Goal: Task Accomplishment & Management: Manage account settings

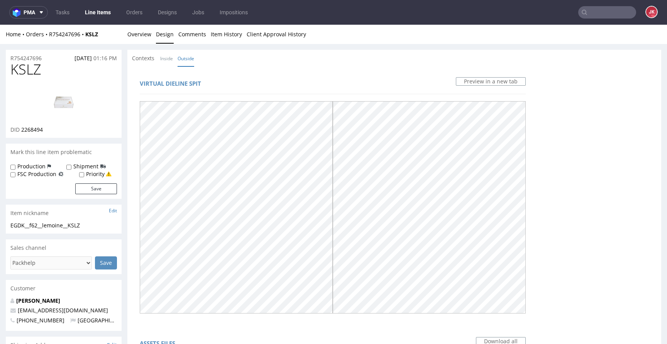
scroll to position [781, 0]
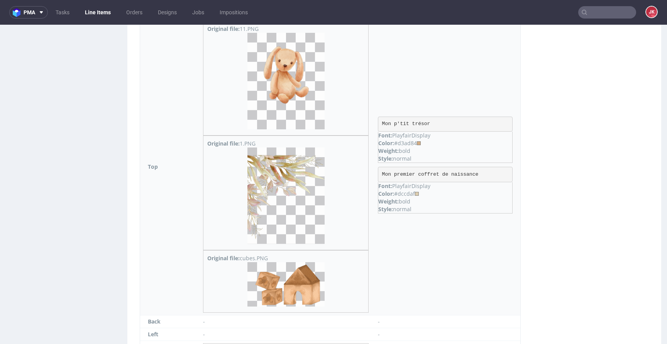
click at [404, 143] on div "Color: #d3ad84" at bounding box center [445, 143] width 134 height 8
copy div "d3ad84"
drag, startPoint x: 378, startPoint y: 174, endPoint x: 489, endPoint y: 174, distance: 110.8
click at [489, 174] on pre "Mon premier coffret de naissance" at bounding box center [445, 174] width 135 height 15
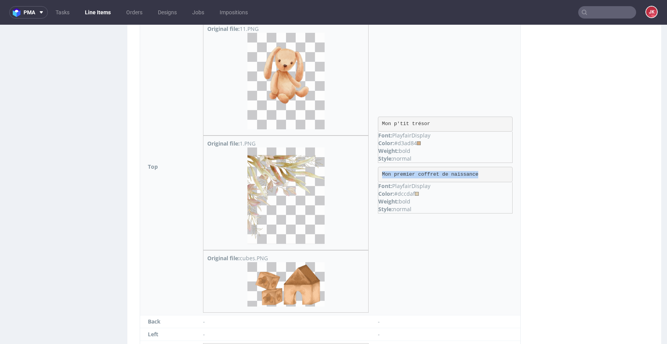
copy pre "Mon premier coffret de naissance"
click at [279, 159] on img at bounding box center [286, 196] width 77 height 97
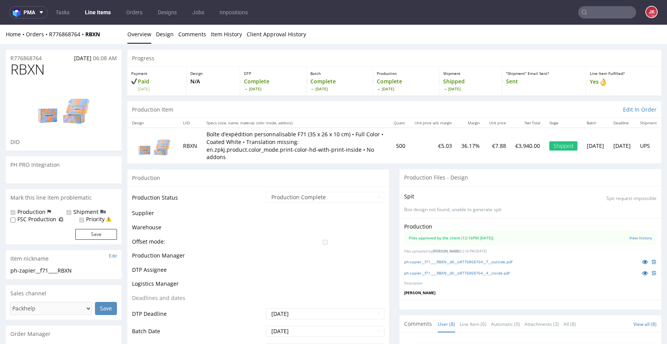
scroll to position [108, 0]
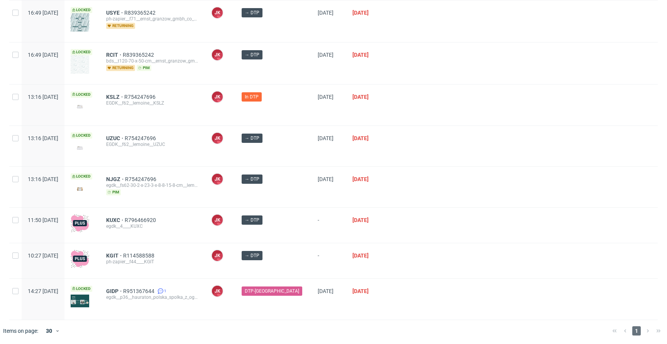
scroll to position [201, 0]
click at [438, 202] on div at bounding box center [522, 186] width 271 height 41
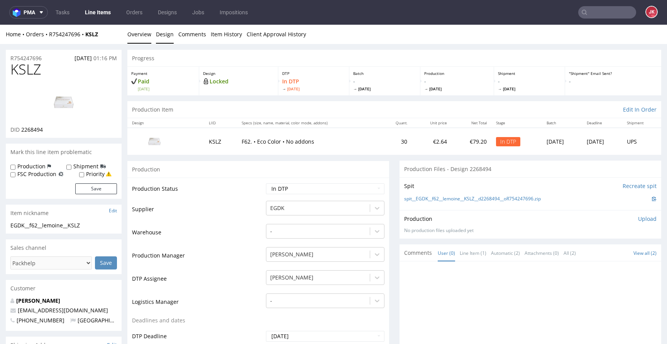
click at [167, 37] on link "Design" at bounding box center [165, 34] width 18 height 19
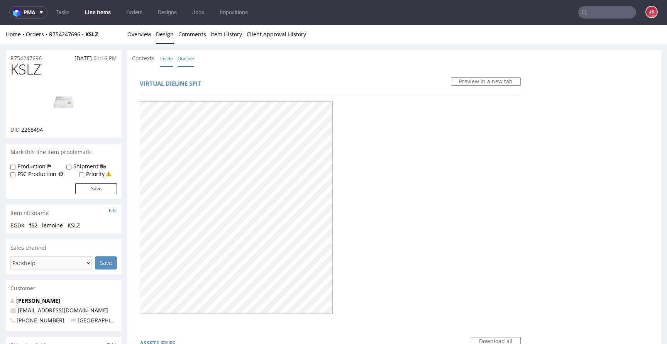
click at [168, 57] on link "Inside" at bounding box center [166, 58] width 13 height 17
click at [183, 62] on div "Contexts Inside Outside" at bounding box center [394, 58] width 534 height 17
click at [176, 57] on li "Inside" at bounding box center [168, 58] width 17 height 8
click at [192, 59] on link "Outside" at bounding box center [186, 58] width 17 height 17
click at [20, 69] on span "KSLZ" at bounding box center [25, 69] width 31 height 15
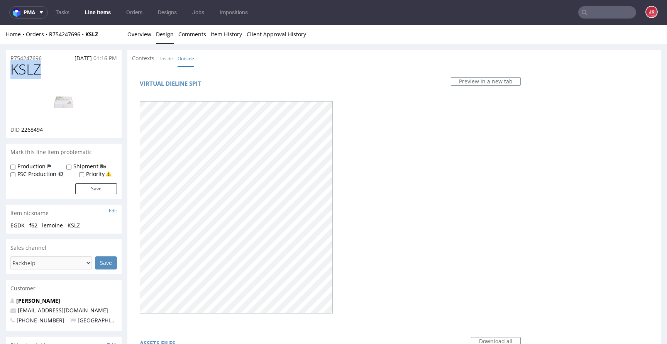
click at [20, 69] on span "KSLZ" at bounding box center [25, 69] width 31 height 15
copy span "KSLZ"
click at [167, 61] on link "Inside" at bounding box center [166, 58] width 13 height 17
click at [181, 58] on link "Outside" at bounding box center [186, 58] width 17 height 17
drag, startPoint x: 262, startPoint y: 59, endPoint x: 153, endPoint y: 52, distance: 108.8
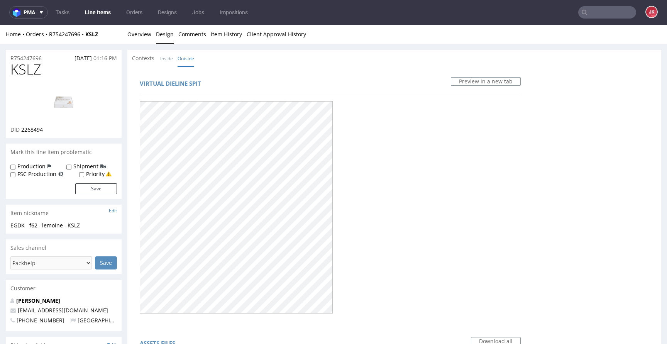
click at [261, 59] on div "Contexts Inside Outside" at bounding box center [394, 58] width 534 height 17
drag, startPoint x: 134, startPoint y: 35, endPoint x: 158, endPoint y: 57, distance: 32.8
click at [134, 35] on link "Overview" at bounding box center [139, 34] width 24 height 19
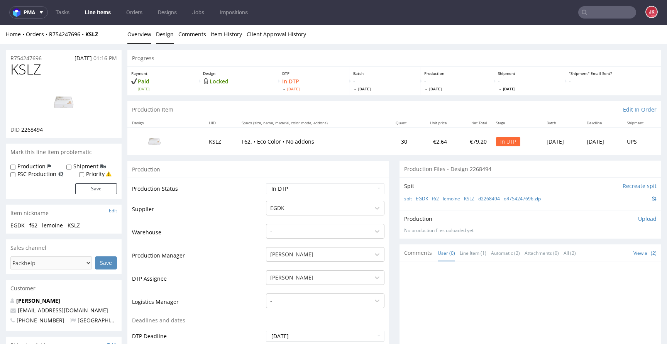
click at [163, 33] on link "Design" at bounding box center [165, 34] width 18 height 19
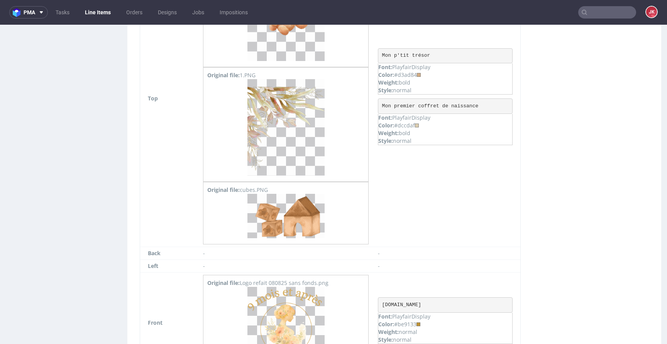
scroll to position [851, 0]
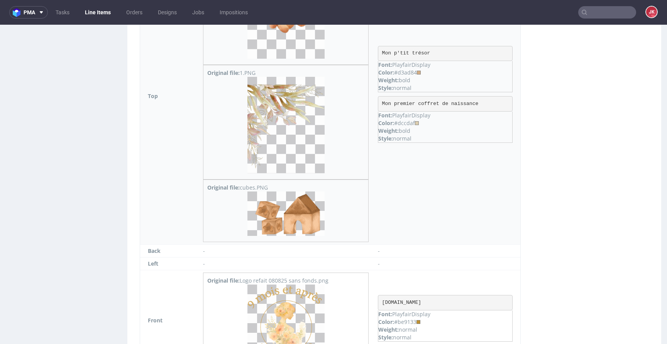
click at [407, 124] on div "Color: #dccdaf" at bounding box center [445, 123] width 134 height 8
copy div "dccdaf"
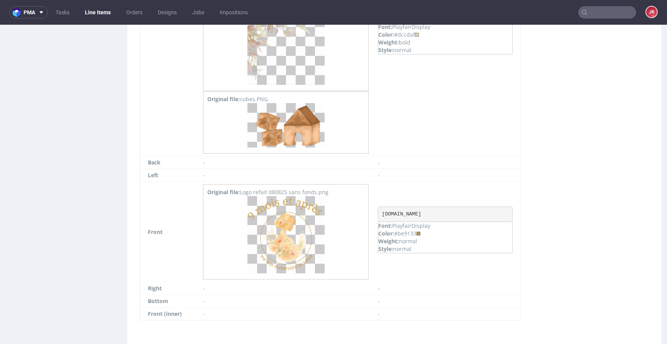
scroll to position [956, 0]
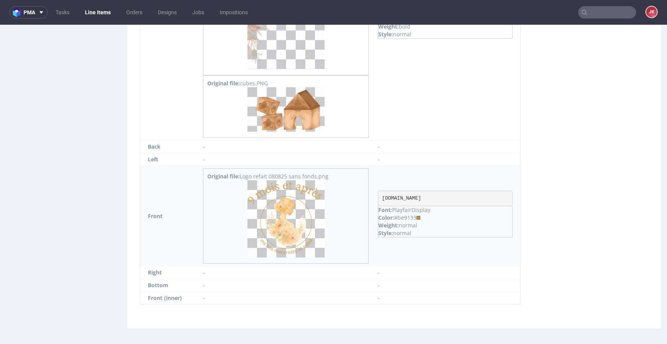
click at [407, 219] on div "Color: #be9133" at bounding box center [445, 218] width 134 height 8
copy div "be9133"
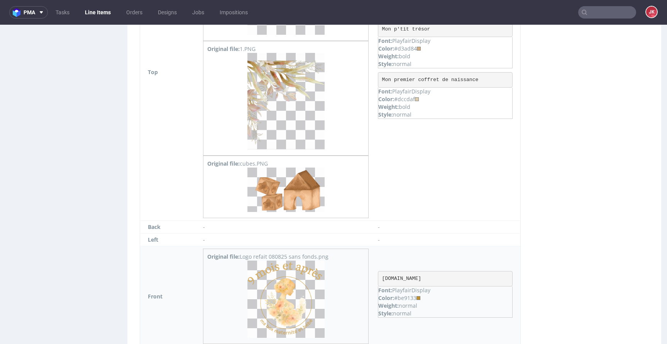
scroll to position [868, 0]
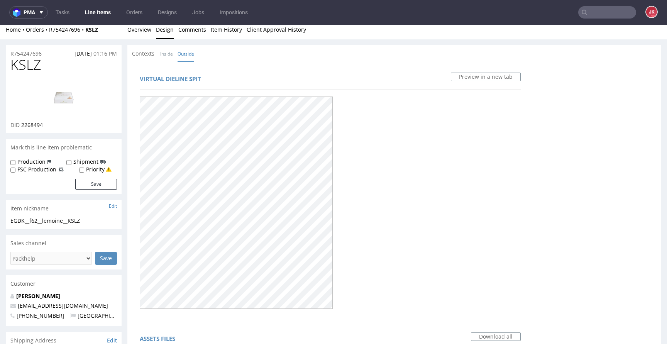
scroll to position [0, 0]
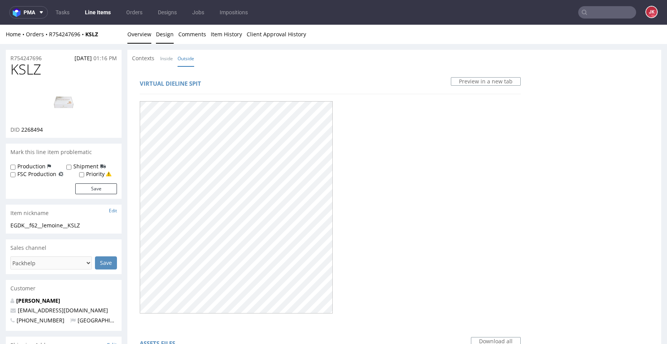
click at [134, 37] on link "Overview" at bounding box center [139, 34] width 24 height 19
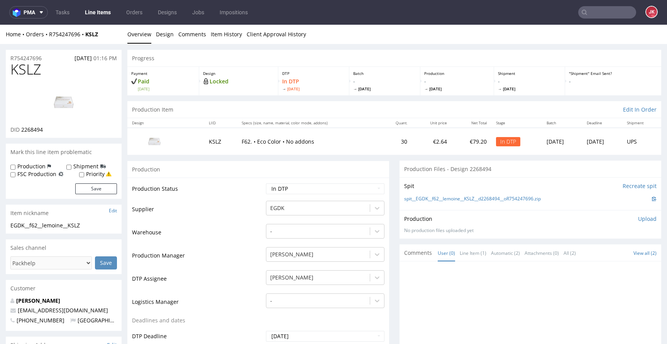
click at [222, 224] on td "Warehouse" at bounding box center [198, 234] width 132 height 23
drag, startPoint x: 100, startPoint y: 224, endPoint x: 0, endPoint y: 228, distance: 99.3
copy div "EGDK__f62__lemoine__KSLZ"
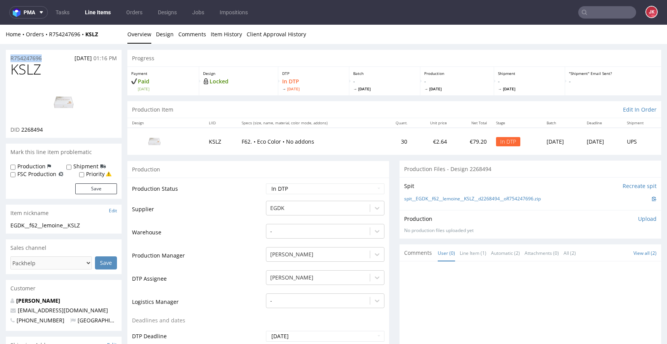
drag, startPoint x: 43, startPoint y: 57, endPoint x: 1, endPoint y: 58, distance: 42.1
copy p "R754247696"
click at [33, 132] on span "2268494" at bounding box center [32, 129] width 22 height 7
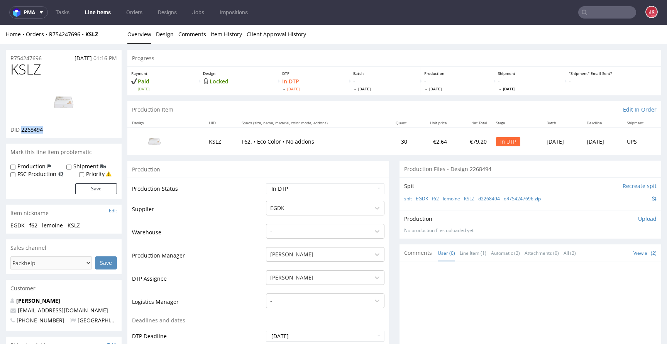
copy span "2268494"
click at [217, 218] on td "Supplier" at bounding box center [198, 211] width 132 height 23
drag, startPoint x: 77, startPoint y: 225, endPoint x: 0, endPoint y: 226, distance: 76.9
copy div "EGDK__f62__lemoine__KSLZ"
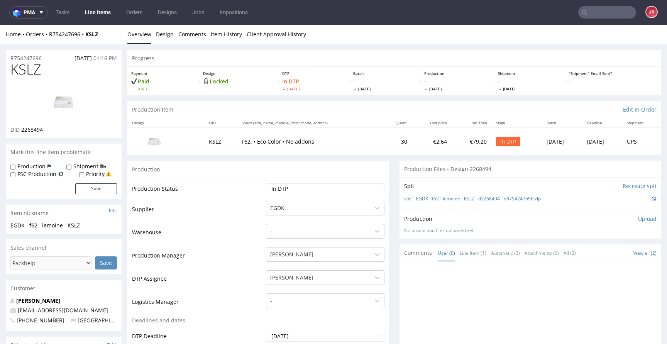
click at [225, 207] on td "Supplier" at bounding box center [198, 211] width 132 height 23
click at [163, 37] on link "Design" at bounding box center [165, 34] width 18 height 19
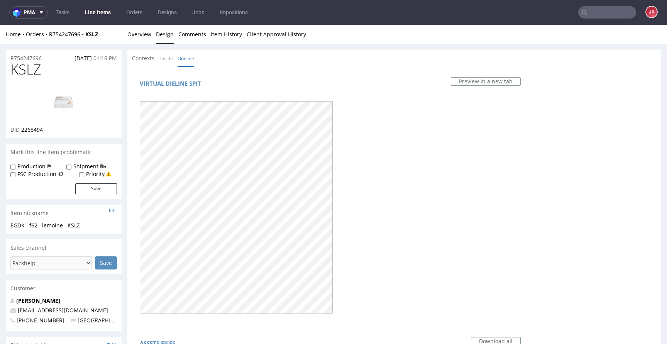
click at [173, 63] on div "Contexts Inside Outside" at bounding box center [394, 58] width 534 height 17
click at [170, 63] on link "Inside" at bounding box center [166, 58] width 13 height 17
click at [189, 61] on link "Outside" at bounding box center [186, 58] width 17 height 17
click at [135, 35] on link "Overview" at bounding box center [139, 34] width 24 height 19
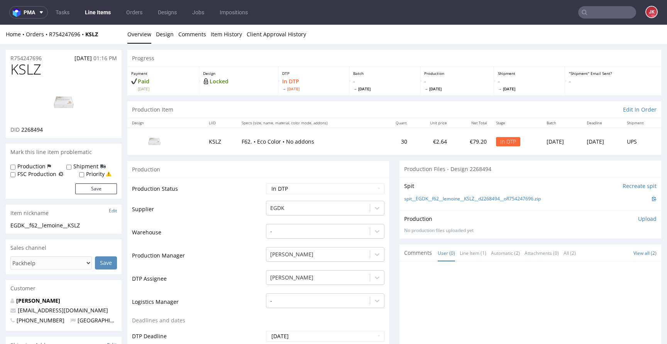
click at [639, 218] on p "Upload" at bounding box center [647, 219] width 19 height 8
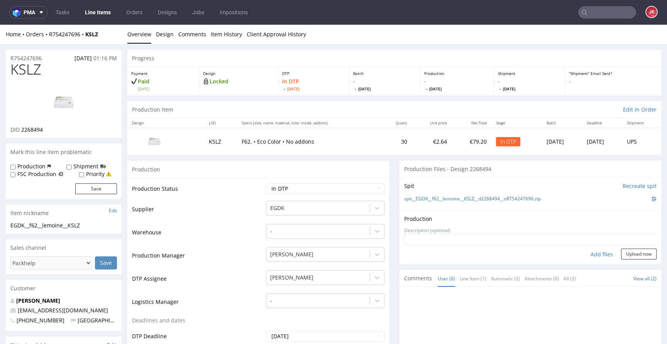
click at [591, 258] on div "Add files" at bounding box center [602, 255] width 39 height 12
type input "C:\fakepath\EGDK__f62__lemoine__KSLZ__d2268494__oR754247696__5__outside.pdf"
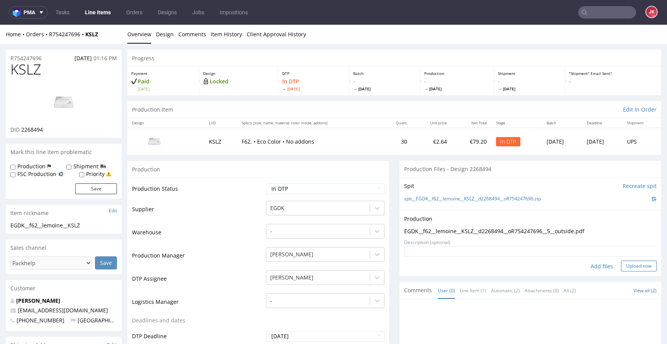
click at [621, 265] on button "Upload now" at bounding box center [639, 266] width 36 height 11
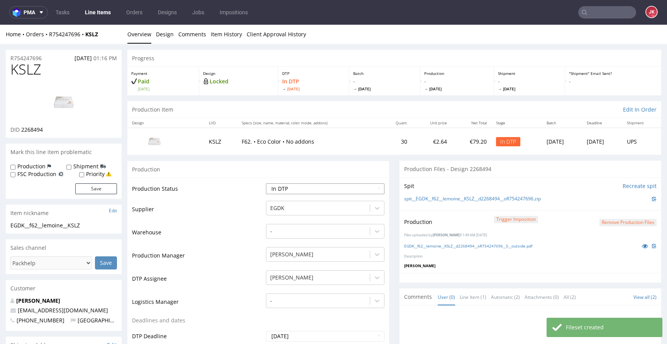
click at [342, 190] on select "Waiting for Artwork Waiting for Diecut Waiting for Mockup Waiting for DTP Waiti…" at bounding box center [325, 188] width 119 height 11
click at [266, 183] on select "Waiting for Artwork Waiting for Diecut Waiting for Mockup Waiting for DTP Waiti…" at bounding box center [325, 188] width 119 height 11
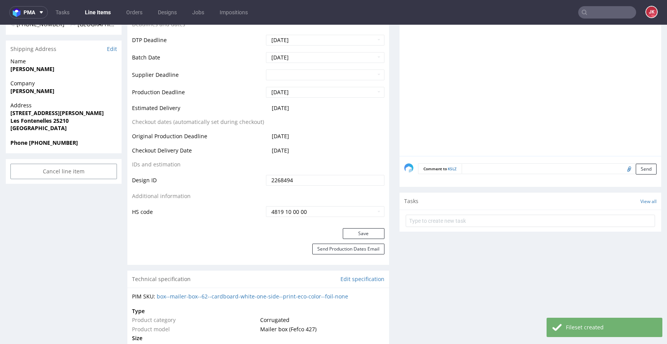
scroll to position [302, 0]
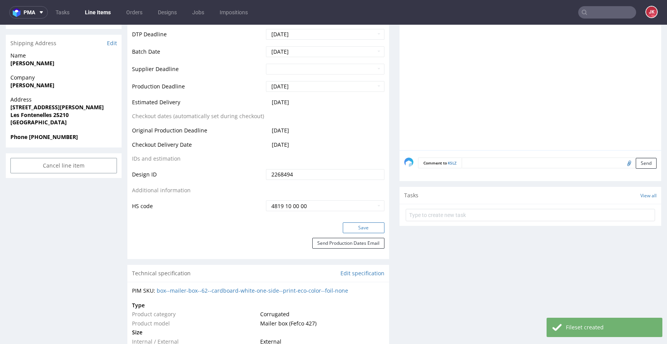
click at [346, 226] on button "Save" at bounding box center [364, 227] width 42 height 11
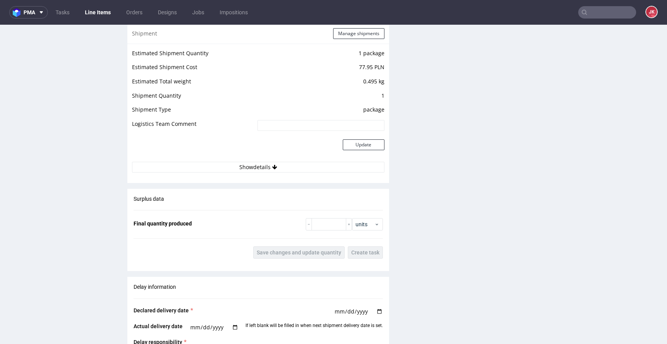
scroll to position [1072, 0]
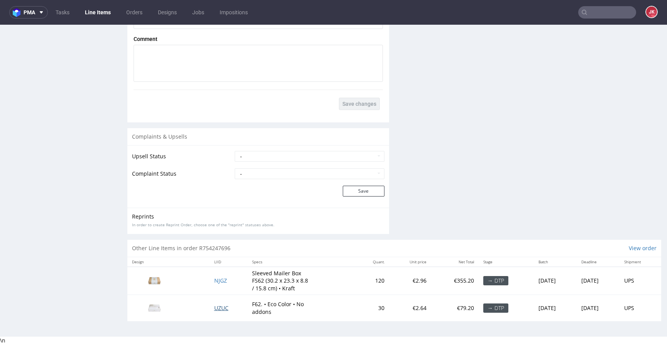
click at [217, 307] on span "UZUC" at bounding box center [221, 307] width 14 height 7
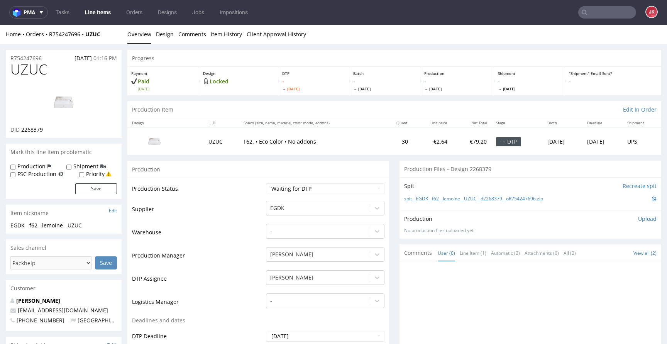
click at [170, 37] on link "Design" at bounding box center [165, 34] width 18 height 19
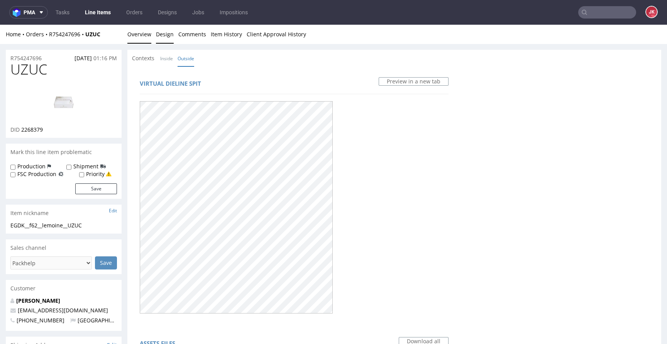
click at [141, 37] on link "Overview" at bounding box center [139, 34] width 24 height 19
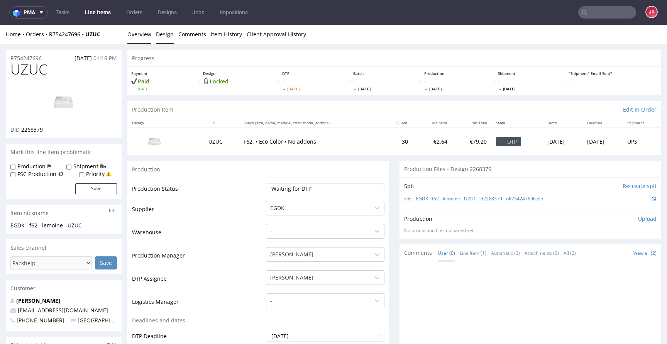
click at [165, 34] on link "Design" at bounding box center [165, 34] width 18 height 19
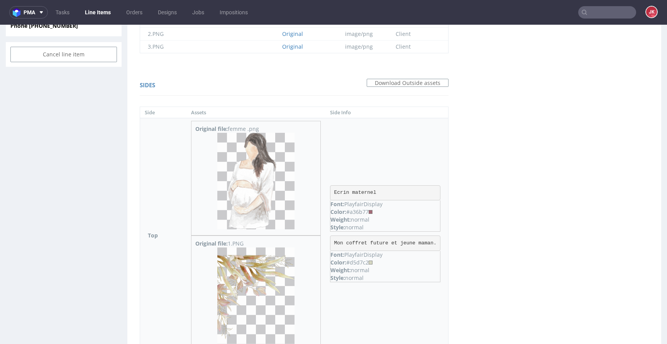
scroll to position [416, 0]
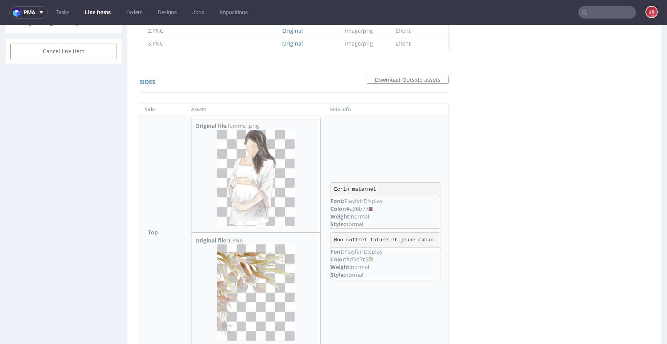
click at [275, 205] on img at bounding box center [255, 178] width 77 height 97
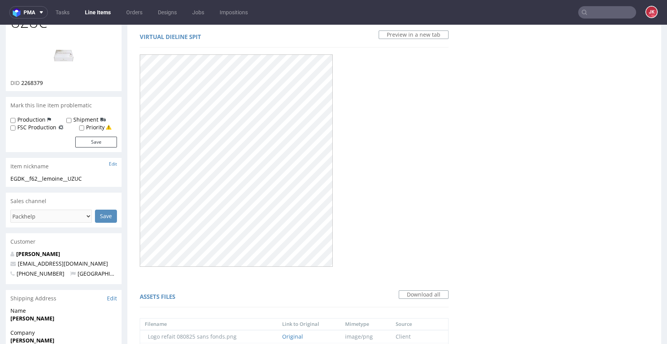
scroll to position [0, 0]
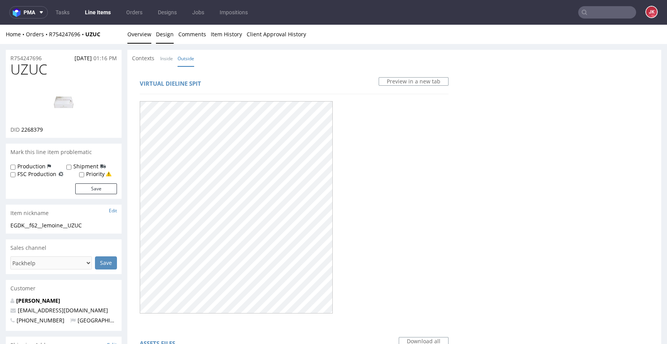
click at [144, 35] on link "Overview" at bounding box center [139, 34] width 24 height 19
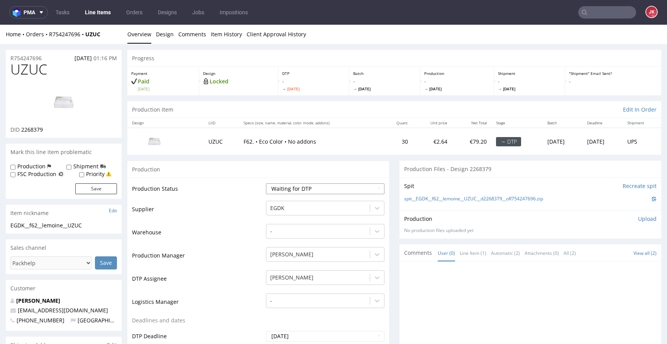
click at [338, 190] on select "Waiting for Artwork Waiting for Diecut Waiting for Mockup Waiting for DTP Waiti…" at bounding box center [325, 188] width 119 height 11
select select "dtp_in_process"
click at [266, 183] on select "Waiting for Artwork Waiting for Diecut Waiting for Mockup Waiting for DTP Waiti…" at bounding box center [325, 188] width 119 height 11
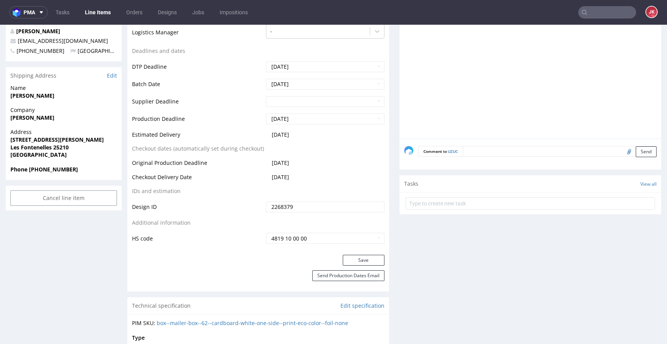
scroll to position [271, 0]
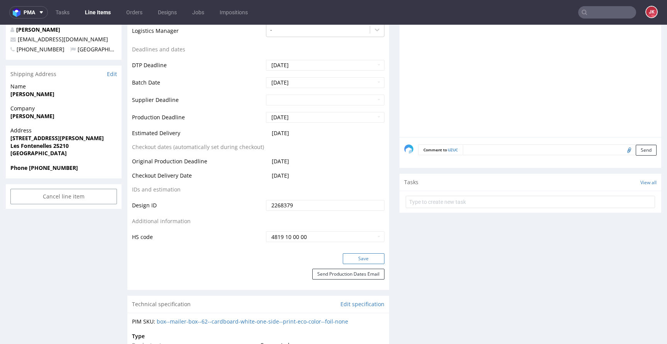
click at [369, 260] on button "Save" at bounding box center [364, 258] width 42 height 11
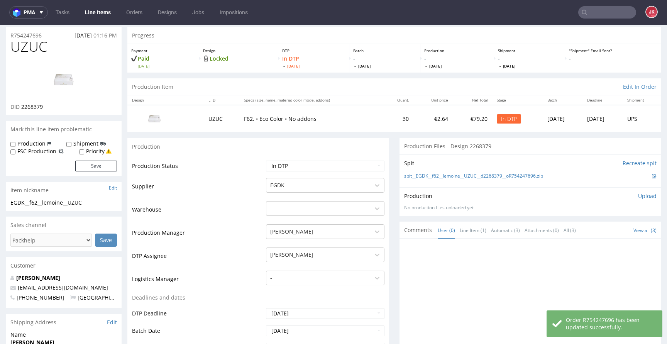
scroll to position [0, 0]
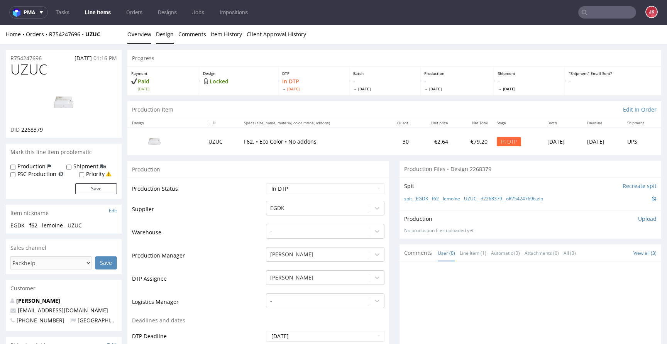
click at [160, 37] on link "Design" at bounding box center [165, 34] width 18 height 19
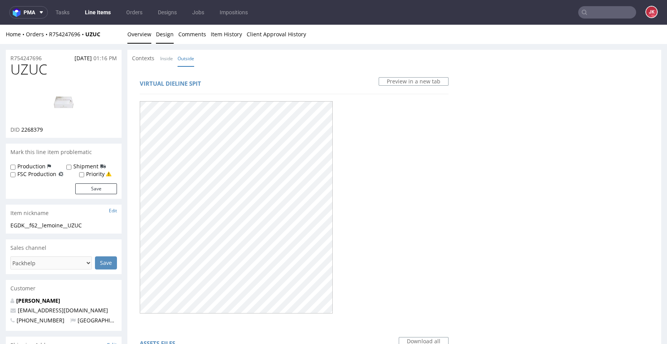
click at [137, 34] on link "Overview" at bounding box center [139, 34] width 24 height 19
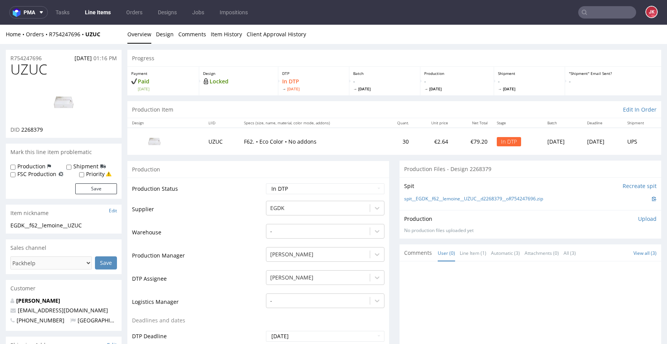
click at [39, 70] on span "UZUC" at bounding box center [28, 69] width 37 height 15
copy span "UZUC"
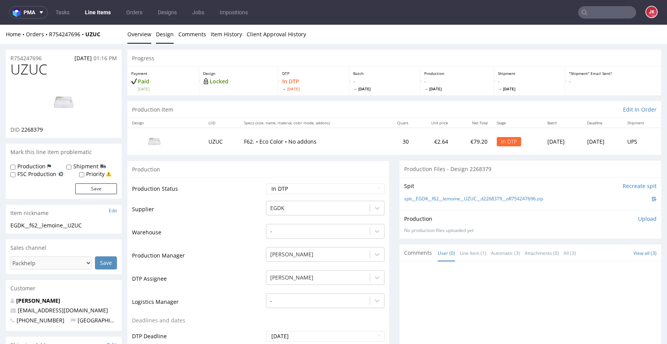
click at [170, 37] on link "Design" at bounding box center [165, 34] width 18 height 19
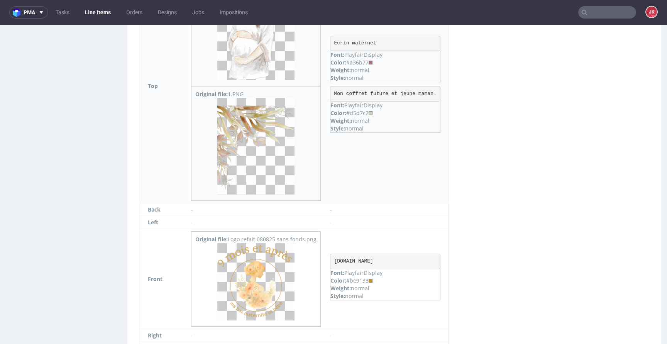
scroll to position [562, 0]
drag, startPoint x: 335, startPoint y: 44, endPoint x: 393, endPoint y: 42, distance: 58.4
click at [393, 42] on pre "Ecrin maternel" at bounding box center [385, 44] width 110 height 15
copy pre "Ecrin maternel"
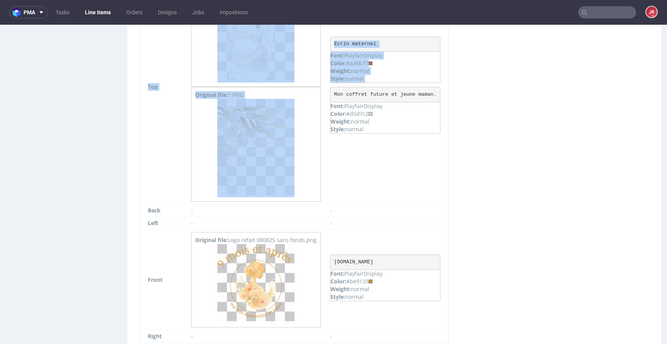
drag, startPoint x: 337, startPoint y: 96, endPoint x: 454, endPoint y: 95, distance: 116.6
click at [454, 95] on div "Sides Download Outside assets Side Assets Side Info Top Original file: femme .p…" at bounding box center [294, 151] width 324 height 455
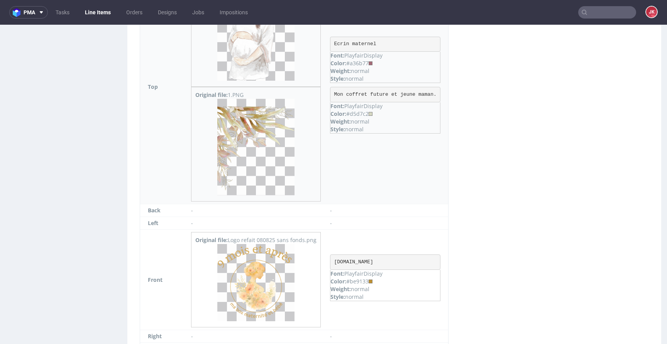
click at [429, 94] on pre "Mon coffret future et jeune maman." at bounding box center [385, 94] width 110 height 15
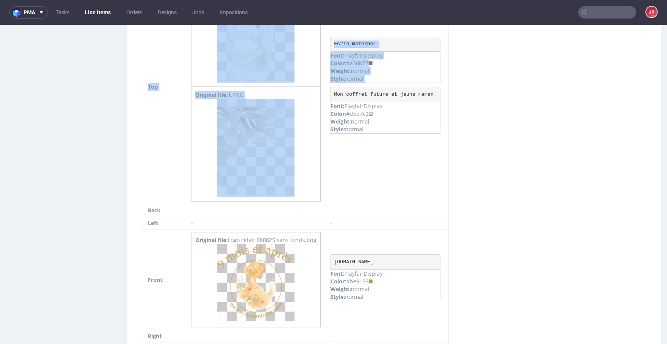
drag, startPoint x: 334, startPoint y: 93, endPoint x: 451, endPoint y: 93, distance: 116.6
click at [451, 93] on div "Sides Download Outside assets Side Assets Side Info Top Original file: femme .p…" at bounding box center [294, 151] width 324 height 455
click at [414, 93] on pre "Mon coffret future et jeune maman." at bounding box center [385, 94] width 110 height 15
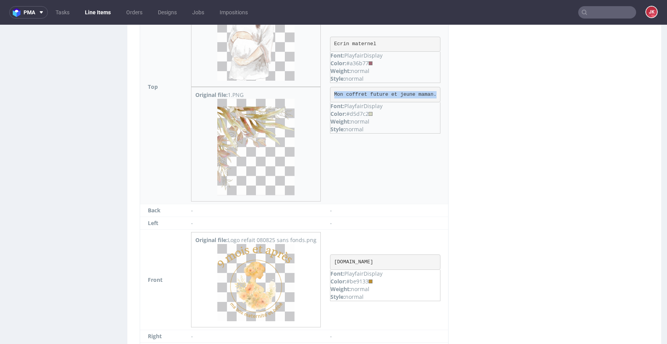
drag, startPoint x: 332, startPoint y: 95, endPoint x: 437, endPoint y: 94, distance: 104.7
click at [437, 94] on pre "Mon coffret future et jeune maman." at bounding box center [385, 94] width 110 height 15
copy pre "Mon coffret future et jeune maman."
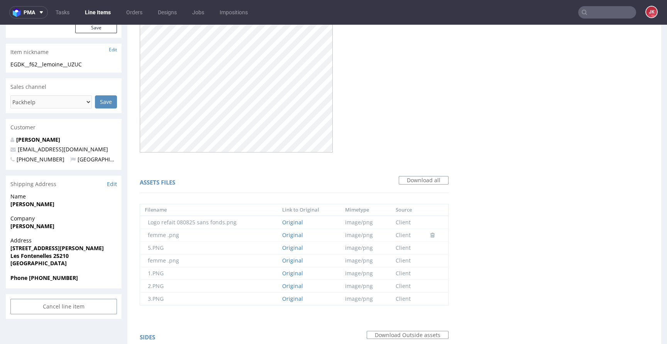
scroll to position [0, 0]
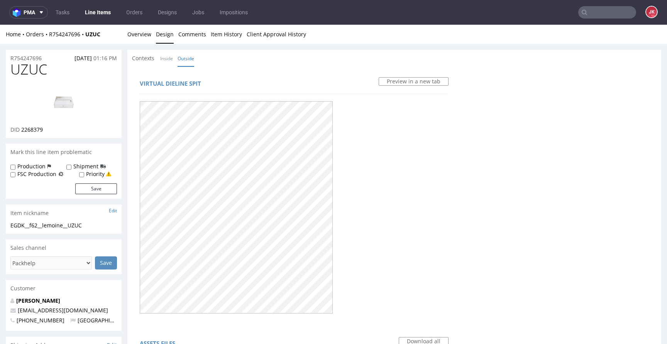
click at [231, 74] on div "Virtual dieline spit Preview in a new tab" at bounding box center [294, 196] width 324 height 250
click at [144, 32] on link "Overview" at bounding box center [139, 34] width 24 height 19
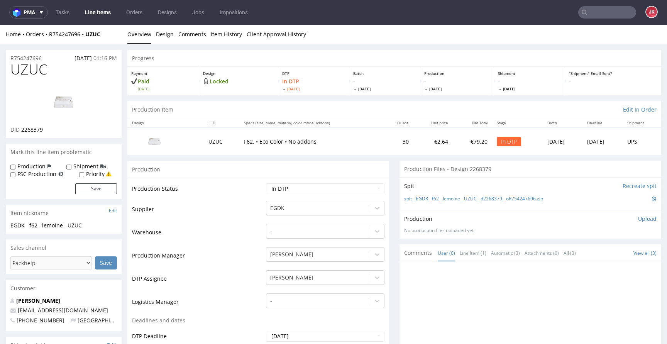
drag, startPoint x: 178, startPoint y: 180, endPoint x: 175, endPoint y: 71, distance: 108.6
drag, startPoint x: 164, startPoint y: 32, endPoint x: 139, endPoint y: 47, distance: 28.9
click at [164, 32] on link "Design" at bounding box center [165, 34] width 18 height 19
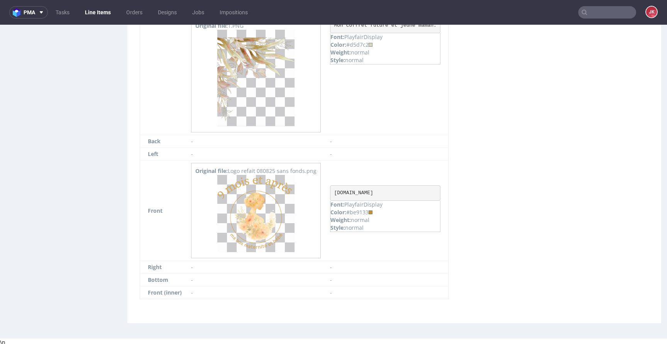
scroll to position [633, 0]
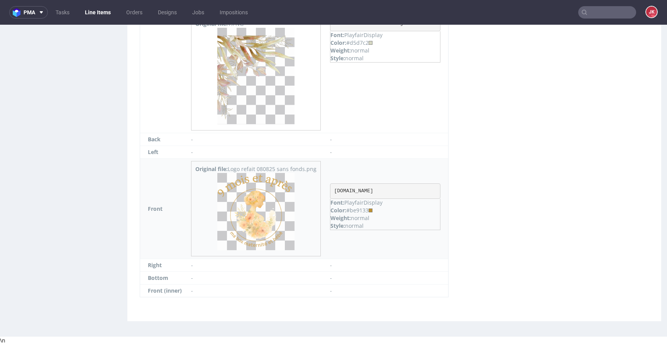
click at [360, 210] on div "Color: #be9133" at bounding box center [386, 211] width 110 height 8
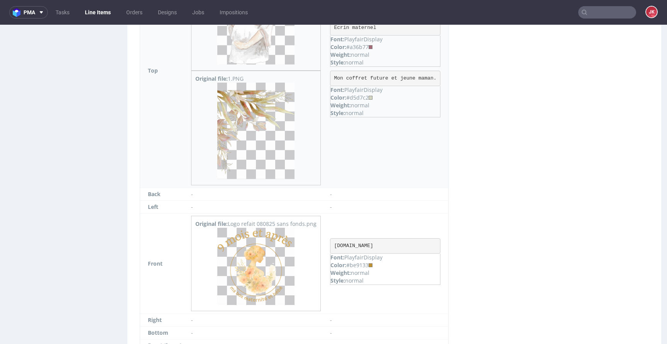
scroll to position [578, 0]
click at [361, 98] on div "Color: #d5d7c2" at bounding box center [386, 97] width 110 height 8
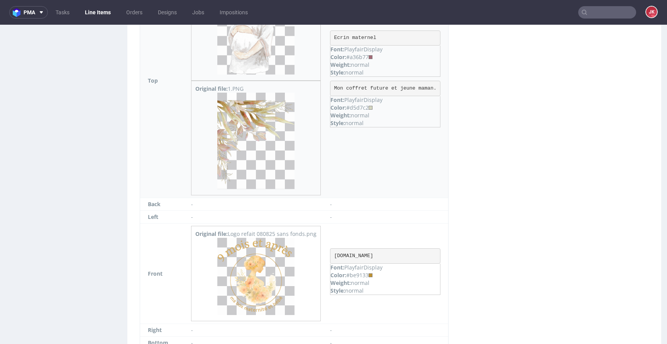
scroll to position [563, 0]
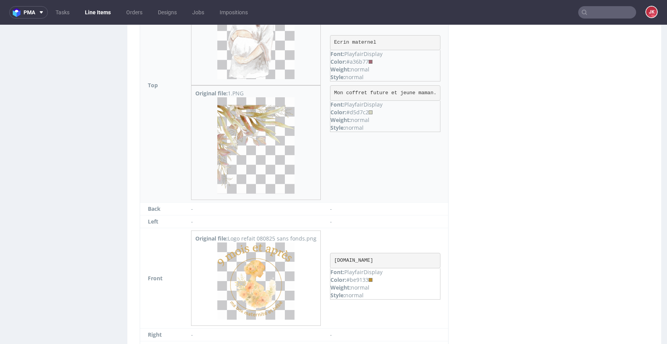
click at [363, 63] on div "Color: #a36b77" at bounding box center [386, 62] width 110 height 8
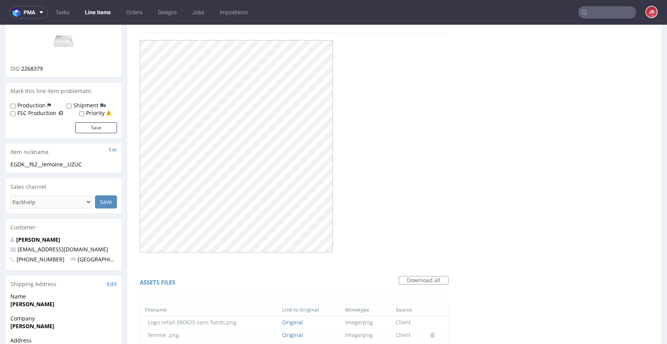
scroll to position [0, 0]
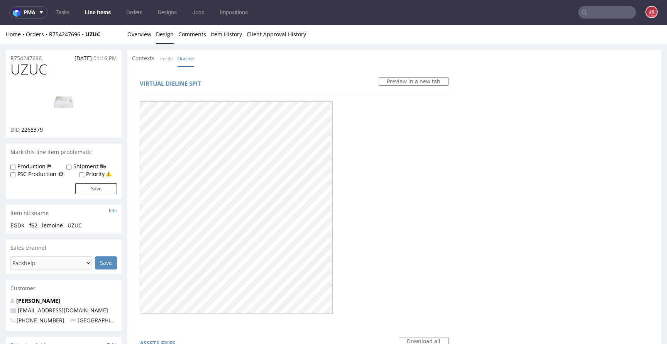
click at [264, 79] on div "Virtual dieline spit Preview in a new tab" at bounding box center [294, 85] width 309 height 19
click at [145, 37] on link "Overview" at bounding box center [139, 34] width 24 height 19
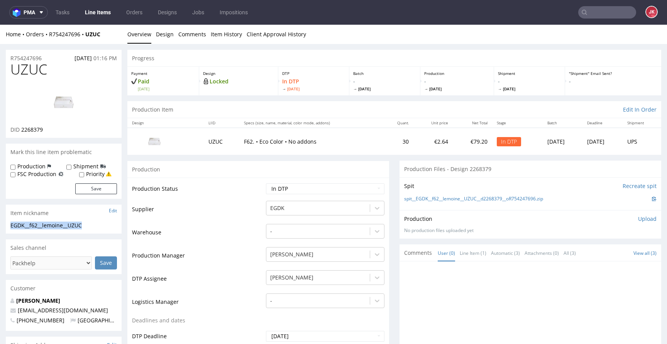
drag, startPoint x: 94, startPoint y: 224, endPoint x: 0, endPoint y: 220, distance: 94.3
click at [216, 225] on td "Warehouse" at bounding box center [198, 234] width 132 height 23
drag, startPoint x: 396, startPoint y: 199, endPoint x: 540, endPoint y: 202, distance: 144.1
click at [540, 202] on div "Spit Recreate spit spit__EGDK__f62__lemoine__UZUC__d2268379__oR754247696.zip" at bounding box center [531, 193] width 262 height 33
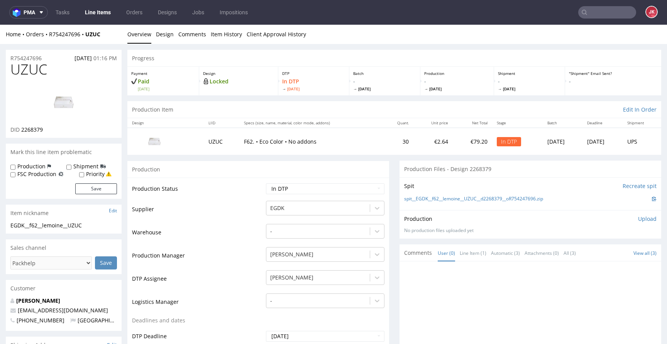
click at [503, 215] on div "Production Upload" at bounding box center [530, 219] width 253 height 8
click at [638, 218] on p "Upload" at bounding box center [647, 219] width 19 height 8
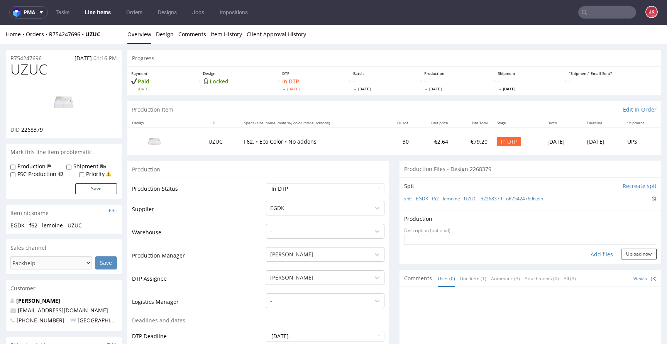
click at [587, 252] on div "Add files" at bounding box center [602, 255] width 39 height 12
type input "C:\fakepath\EGDK__f62__lemoine__UZUC__d2268379__oR754247696__5__outside.pdf"
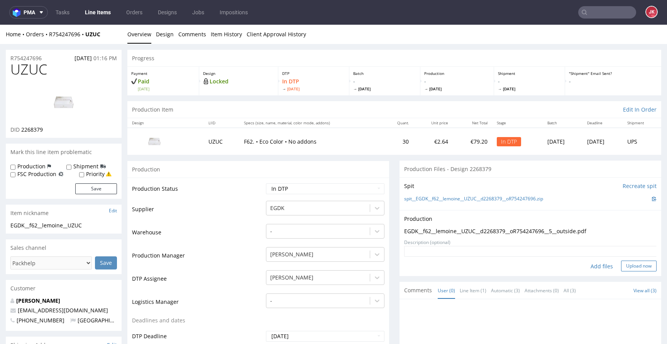
click at [621, 264] on button "Upload now" at bounding box center [639, 266] width 36 height 11
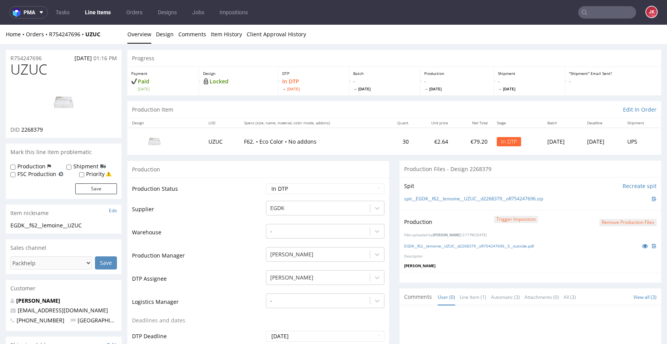
click at [317, 189] on select "Waiting for Artwork Waiting for Diecut Waiting for Mockup Waiting for DTP Waiti…" at bounding box center [325, 188] width 119 height 11
click at [266, 183] on select "Waiting for Artwork Waiting for Diecut Waiting for Mockup Waiting for DTP Waiti…" at bounding box center [325, 188] width 119 height 11
click at [250, 204] on td "Supplier" at bounding box center [198, 211] width 132 height 23
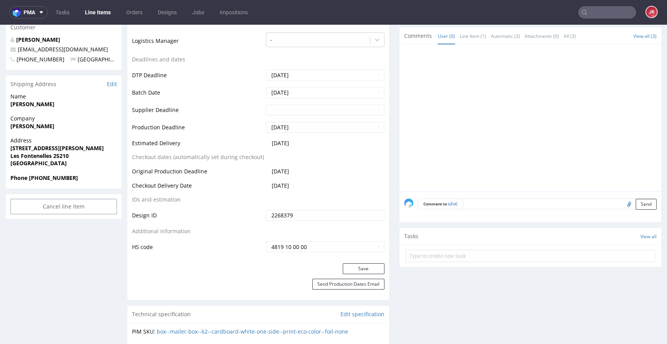
scroll to position [285, 0]
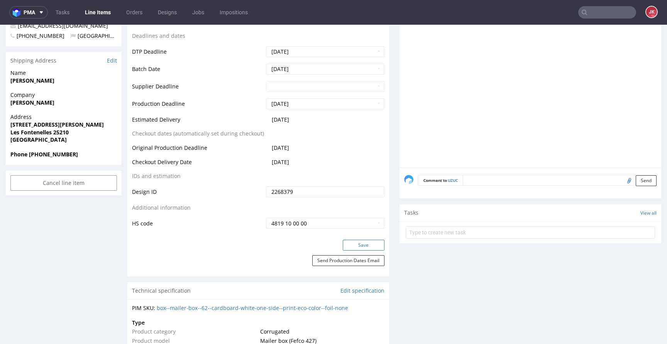
click at [357, 244] on button "Save" at bounding box center [364, 245] width 42 height 11
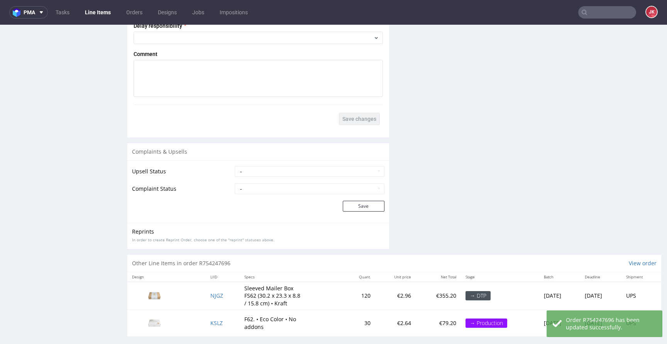
scroll to position [1072, 0]
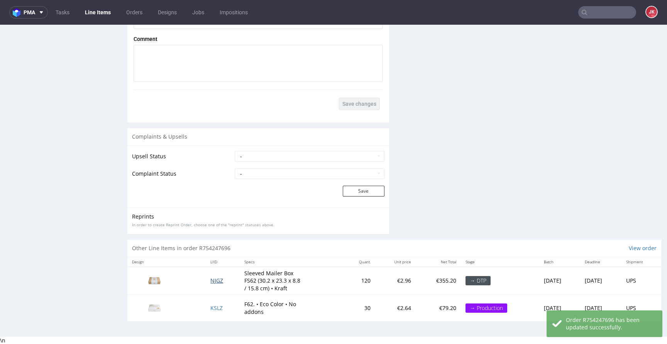
click at [210, 281] on span "NJGZ" at bounding box center [216, 280] width 13 height 7
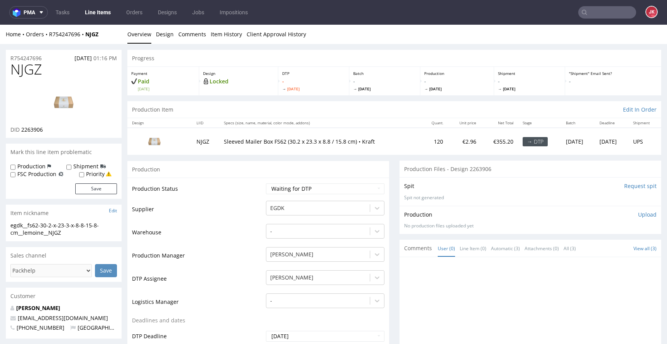
click at [627, 188] on input "Request spit" at bounding box center [640, 186] width 32 height 8
click at [164, 40] on link "Design" at bounding box center [165, 34] width 18 height 19
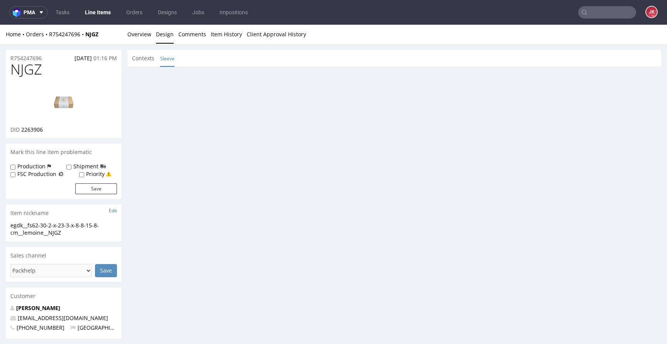
click at [168, 56] on link "Sleeve" at bounding box center [167, 58] width 14 height 17
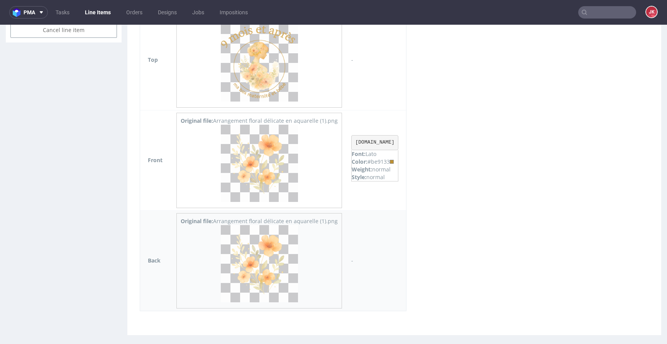
scroll to position [451, 0]
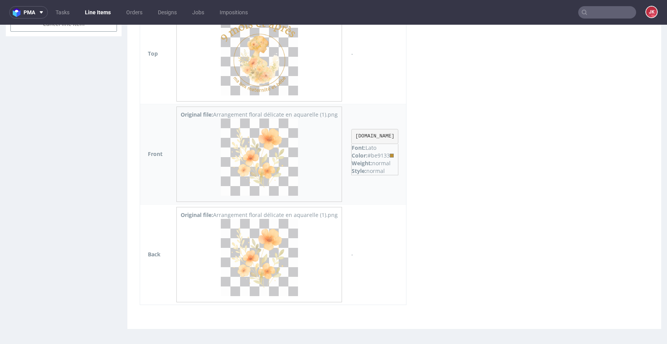
click at [263, 172] on img at bounding box center [259, 157] width 77 height 77
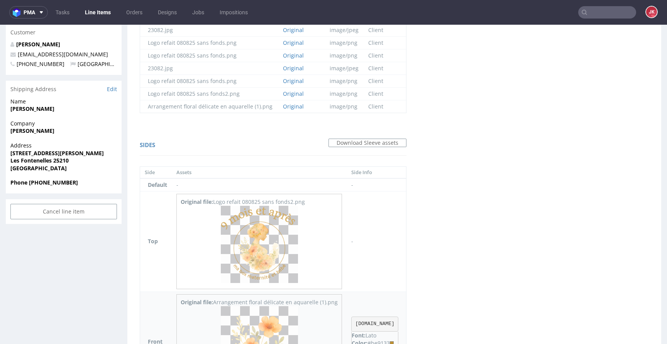
scroll to position [300, 0]
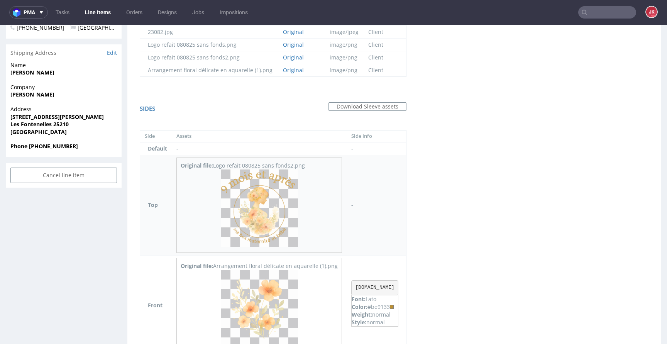
click at [261, 206] on img at bounding box center [259, 208] width 77 height 77
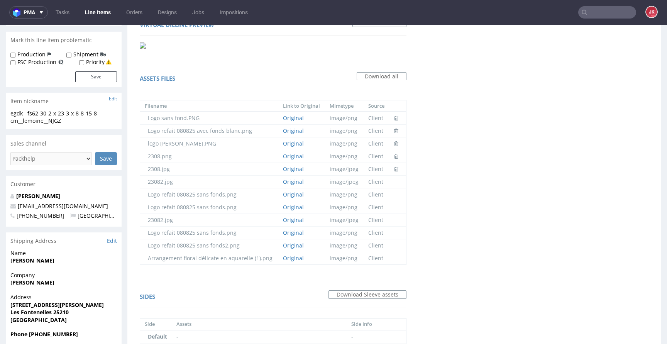
scroll to position [0, 0]
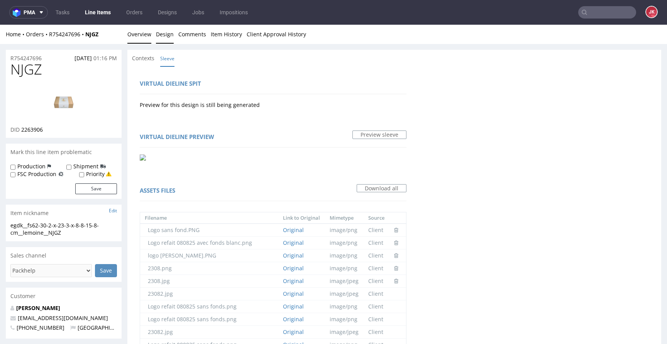
click at [137, 38] on link "Overview" at bounding box center [139, 34] width 24 height 19
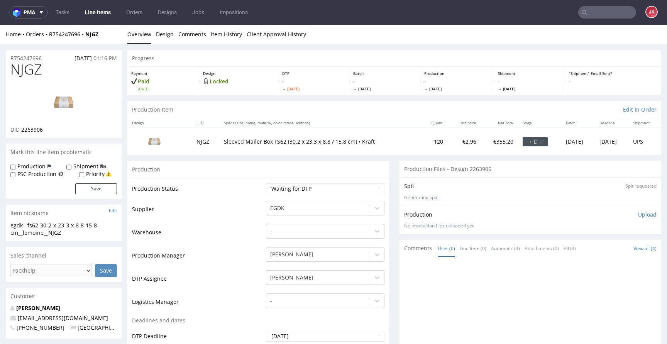
click at [249, 210] on td "Supplier" at bounding box center [198, 211] width 132 height 23
click at [293, 188] on select "Waiting for Artwork Waiting for Diecut Waiting for Mockup Waiting for DTP Waiti…" at bounding box center [325, 188] width 119 height 11
click at [65, 100] on img at bounding box center [64, 102] width 62 height 35
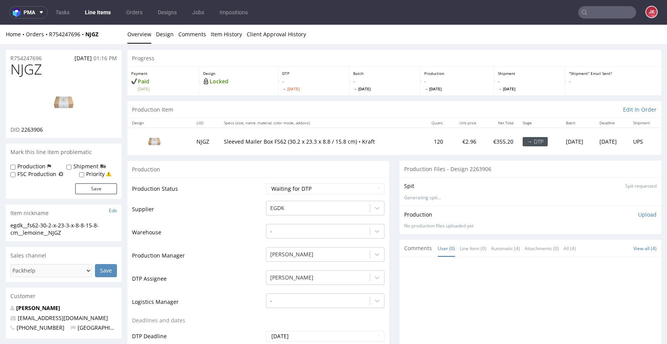
click at [165, 35] on link "Design" at bounding box center [165, 34] width 18 height 19
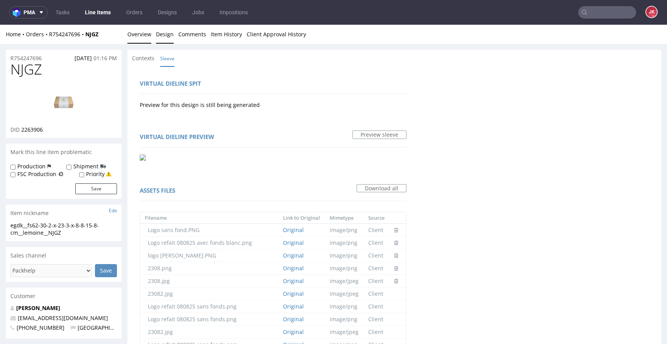
click at [139, 40] on link "Overview" at bounding box center [139, 34] width 24 height 19
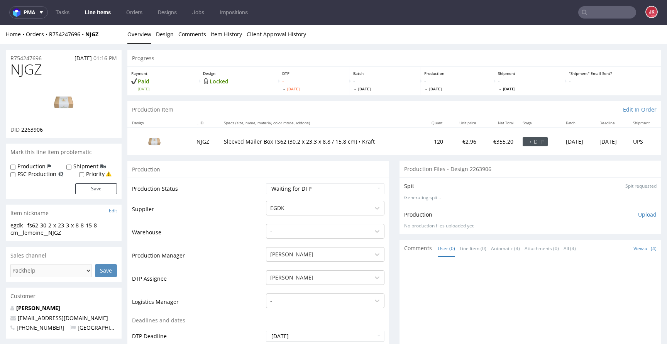
click at [58, 100] on img at bounding box center [64, 102] width 62 height 35
click at [248, 238] on td "Warehouse" at bounding box center [198, 234] width 132 height 23
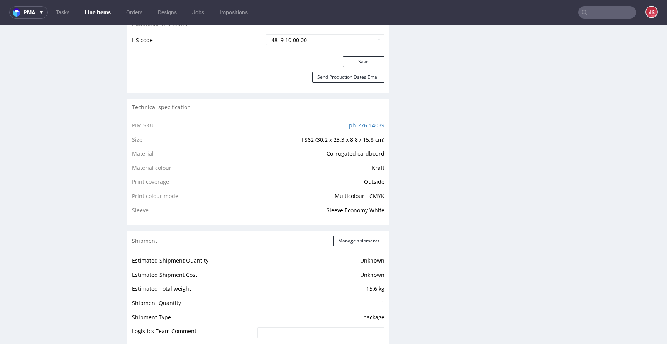
scroll to position [470, 0]
click at [388, 202] on div "Progress Payment Paid Tue 30 Sep Design Locked DTP - Fri 3 Oct Batch - Tue 7 Oc…" at bounding box center [394, 221] width 534 height 1283
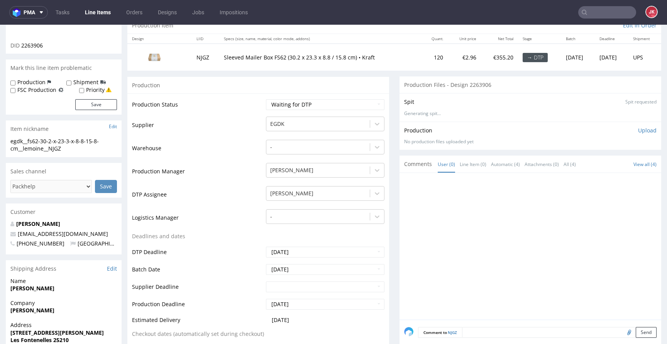
scroll to position [0, 0]
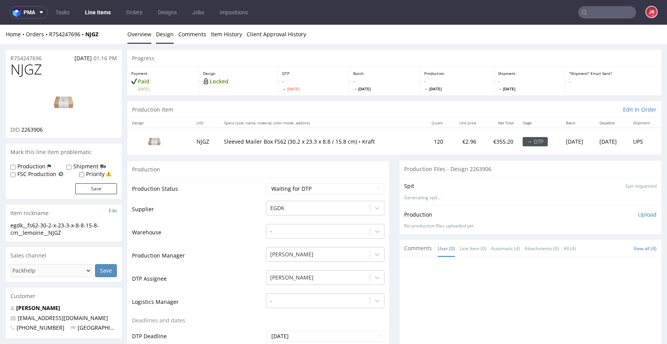
click at [162, 38] on link "Design" at bounding box center [165, 34] width 18 height 19
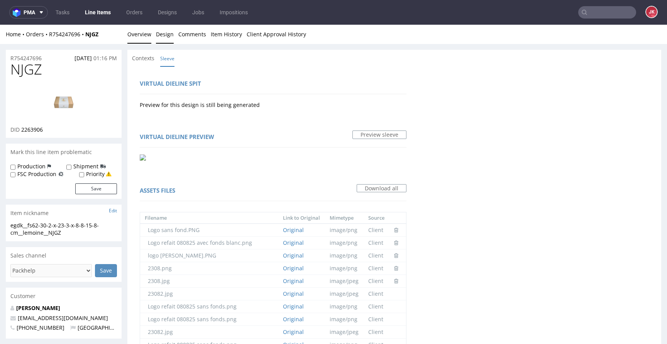
click at [137, 37] on link "Overview" at bounding box center [139, 34] width 24 height 19
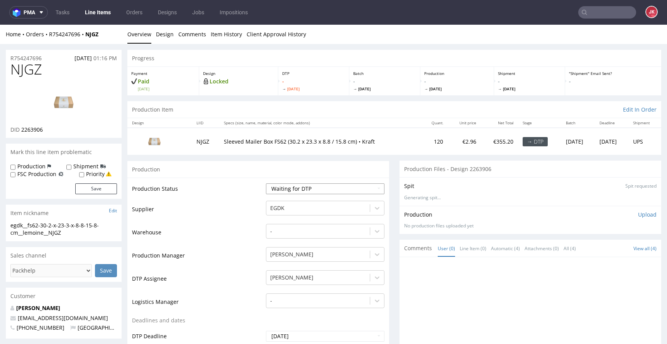
click at [294, 189] on select "Waiting for Artwork Waiting for Diecut Waiting for Mockup Waiting for DTP Waiti…" at bounding box center [325, 188] width 119 height 11
select select "dtp_in_process"
click at [266, 183] on select "Waiting for Artwork Waiting for Diecut Waiting for Mockup Waiting for DTP Waiti…" at bounding box center [325, 188] width 119 height 11
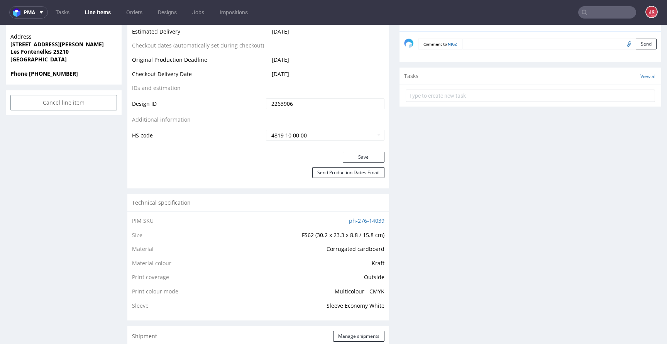
scroll to position [383, 0]
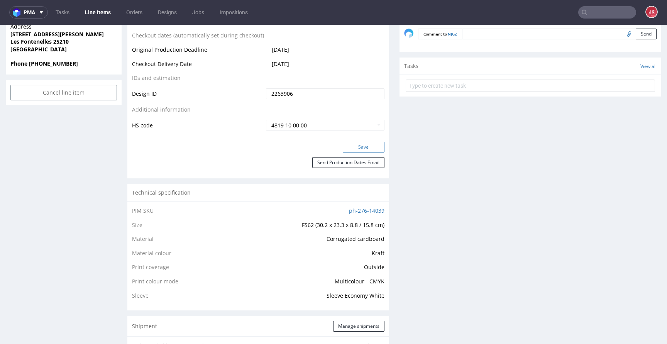
click at [356, 146] on button "Save" at bounding box center [364, 147] width 42 height 11
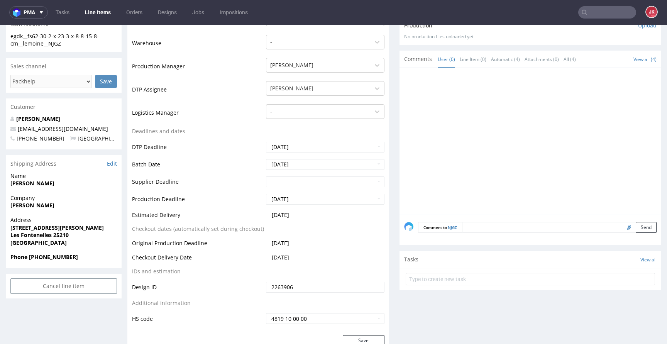
scroll to position [0, 0]
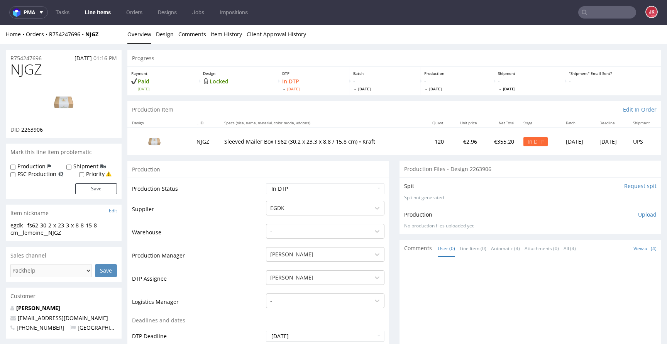
click at [239, 231] on td "Warehouse" at bounding box center [198, 234] width 132 height 23
click at [67, 108] on img at bounding box center [64, 102] width 62 height 35
click at [244, 229] on td "Warehouse" at bounding box center [198, 234] width 132 height 23
click at [163, 36] on link "Design" at bounding box center [165, 34] width 18 height 19
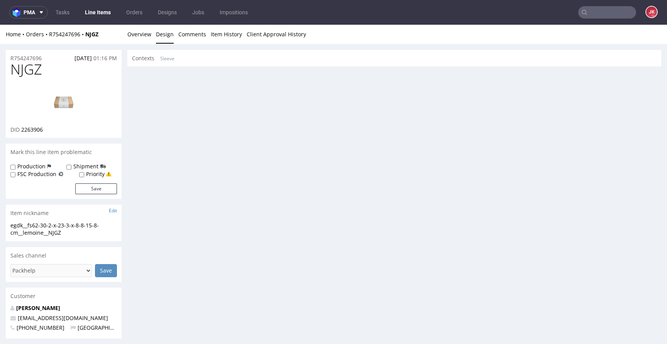
click at [177, 59] on li "Sleeve" at bounding box center [169, 58] width 19 height 8
click at [170, 58] on link "Sleeve" at bounding box center [167, 58] width 14 height 17
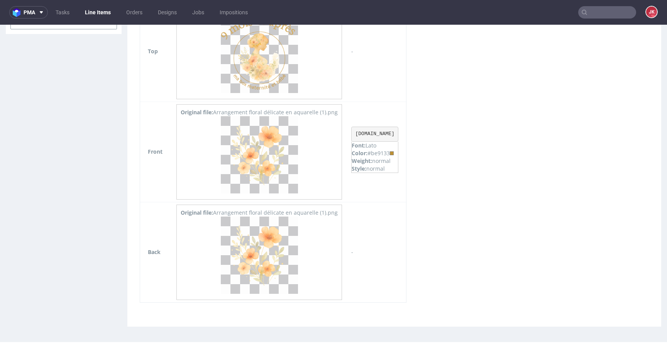
scroll to position [459, 0]
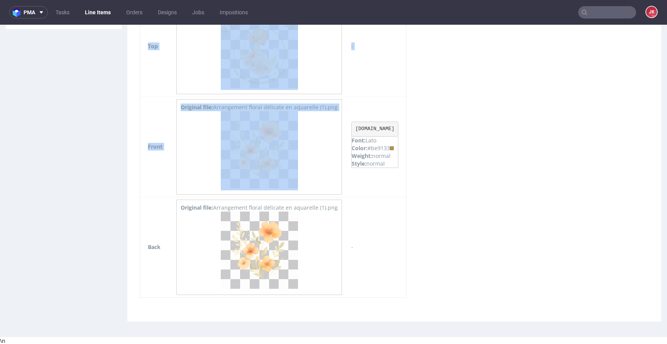
drag, startPoint x: 351, startPoint y: 129, endPoint x: 435, endPoint y: 129, distance: 83.4
click at [414, 129] on div "Sides Download Sleeve assets Side Assets Side Info Default - - Top Original fil…" at bounding box center [273, 122] width 282 height 370
click at [399, 128] on pre "www.9mois-et-apres.com" at bounding box center [374, 129] width 47 height 15
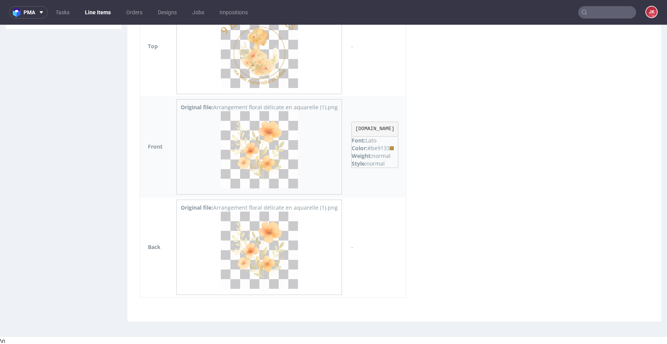
drag, startPoint x: 352, startPoint y: 129, endPoint x: 424, endPoint y: 126, distance: 71.9
click at [406, 126] on td "www.9mois-et-apres.com Font: Lato Color: #be9133 Weight: normal Style: normal" at bounding box center [376, 147] width 59 height 100
click at [376, 148] on div "Color: #be9133" at bounding box center [375, 148] width 46 height 8
click at [398, 155] on p "Weight: normal" at bounding box center [375, 156] width 46 height 8
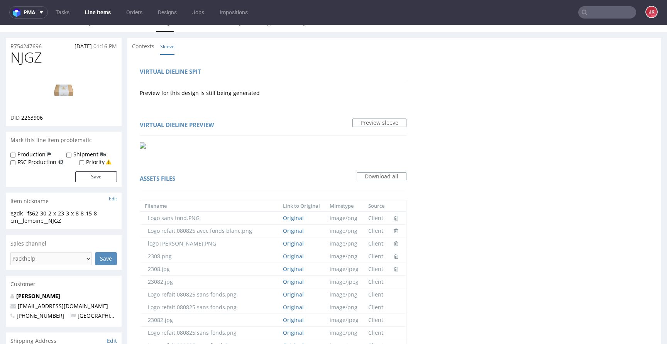
scroll to position [0, 0]
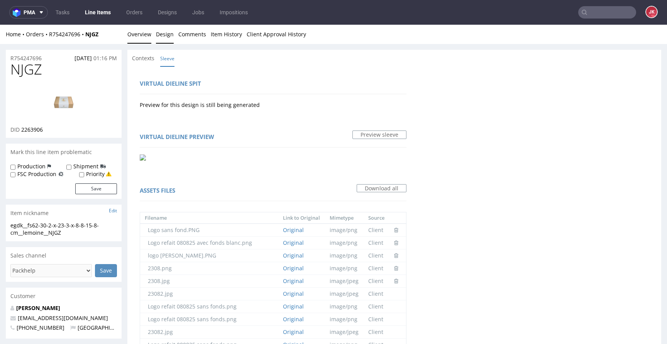
click at [134, 41] on link "Overview" at bounding box center [139, 34] width 24 height 19
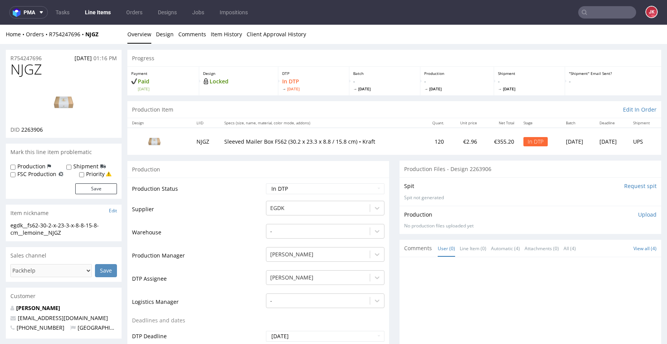
click at [80, 86] on img at bounding box center [64, 102] width 62 height 35
click at [220, 209] on td "Supplier" at bounding box center [198, 211] width 132 height 23
drag, startPoint x: 72, startPoint y: 233, endPoint x: 4, endPoint y: 227, distance: 68.2
drag, startPoint x: 49, startPoint y: 58, endPoint x: 0, endPoint y: 61, distance: 48.7
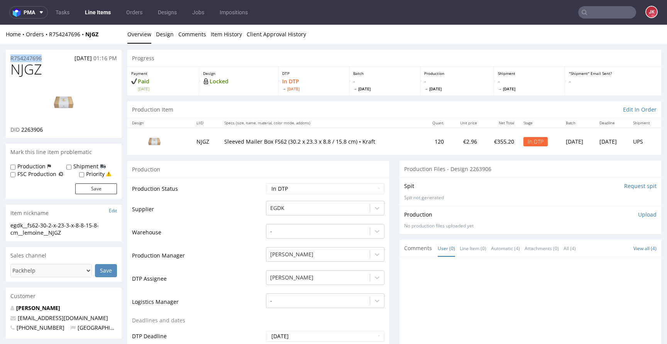
drag, startPoint x: 22, startPoint y: 132, endPoint x: 57, endPoint y: 131, distance: 35.5
click at [57, 131] on div "DID 2263906" at bounding box center [63, 130] width 107 height 8
click at [526, 222] on div "Production Upload No production files uploaded yet Description (optional) Add f…" at bounding box center [530, 220] width 253 height 19
click at [643, 214] on p "Upload" at bounding box center [647, 215] width 19 height 8
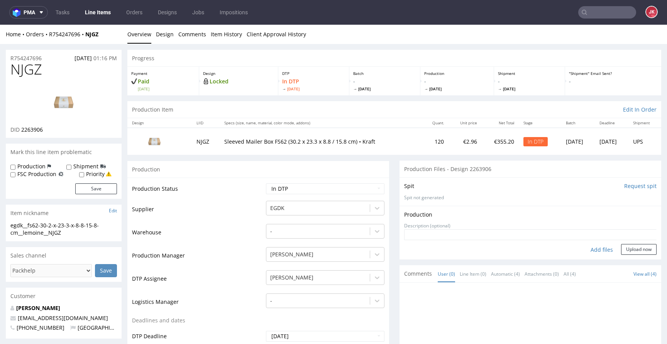
click at [592, 251] on div "Add files" at bounding box center [602, 250] width 39 height 12
type input "C:\fakepath\egdk__fs62-30-2-x-23-3-x-8-8-15-8-cm__lemoine__NJGZ__d2263906__oR75…"
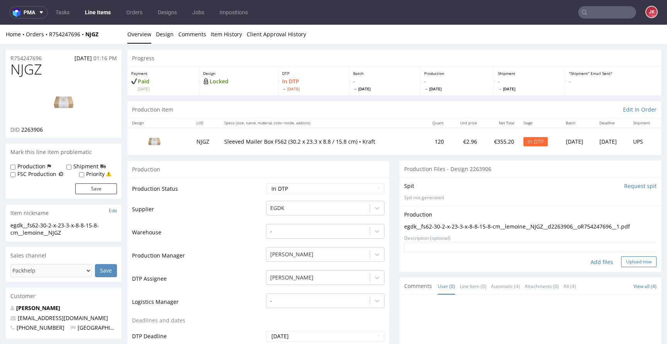
click at [628, 262] on button "Upload now" at bounding box center [639, 261] width 36 height 11
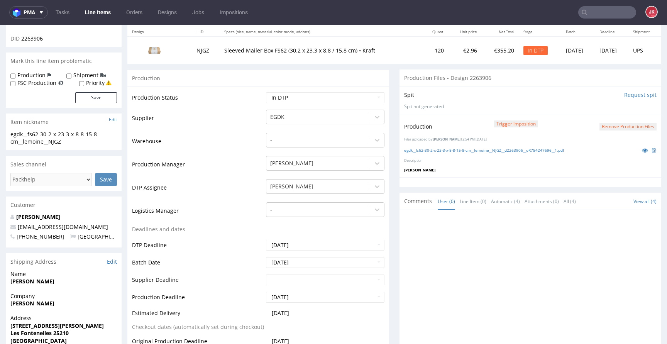
scroll to position [90, 0]
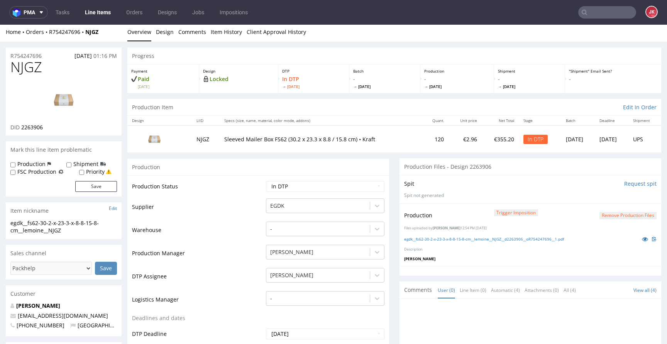
scroll to position [0, 0]
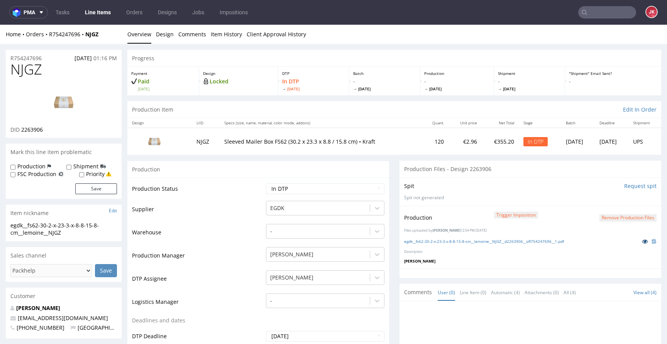
click at [642, 241] on icon at bounding box center [645, 241] width 6 height 5
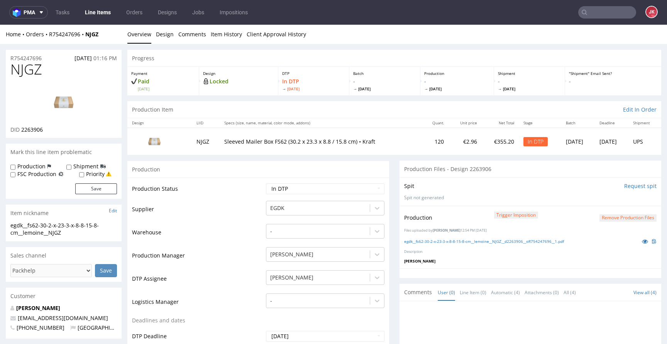
click at [322, 187] on select "Waiting for Artwork Waiting for Diecut Waiting for Mockup Waiting for DTP Waiti…" at bounding box center [325, 188] width 119 height 11
select select "dtp_production_ready"
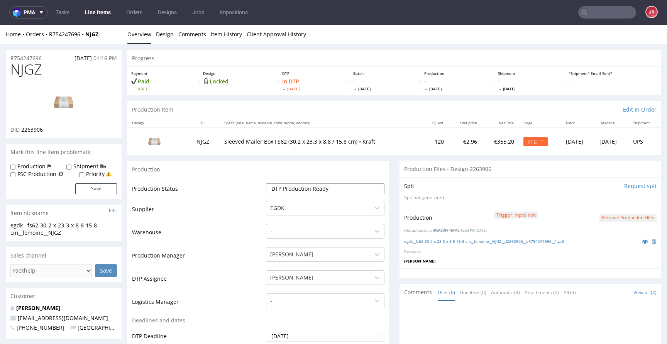
click at [266, 183] on select "Waiting for Artwork Waiting for Diecut Waiting for Mockup Waiting for DTP Waiti…" at bounding box center [325, 188] width 119 height 11
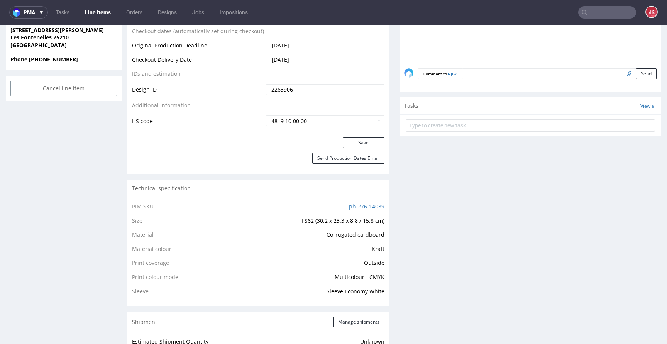
scroll to position [397, 0]
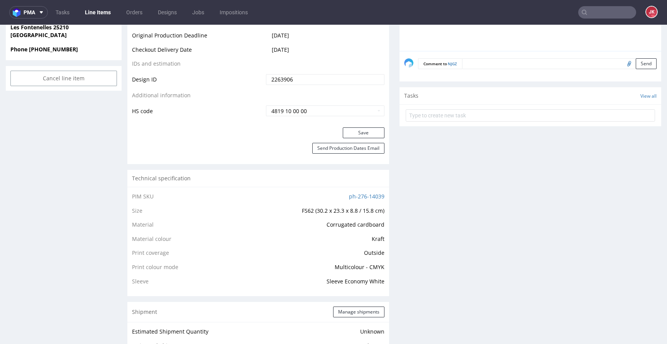
click at [358, 129] on button "Save" at bounding box center [364, 132] width 42 height 11
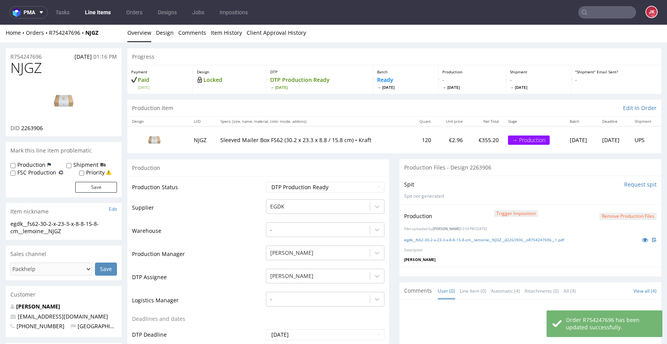
scroll to position [0, 0]
click at [260, 187] on td "Production Status" at bounding box center [198, 191] width 132 height 17
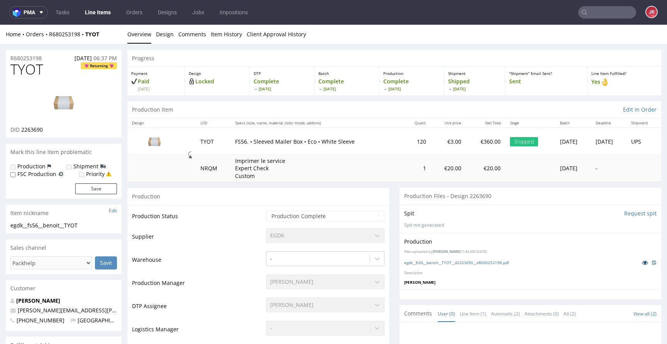
click at [642, 263] on icon at bounding box center [645, 262] width 6 height 5
click at [642, 261] on icon at bounding box center [645, 262] width 6 height 5
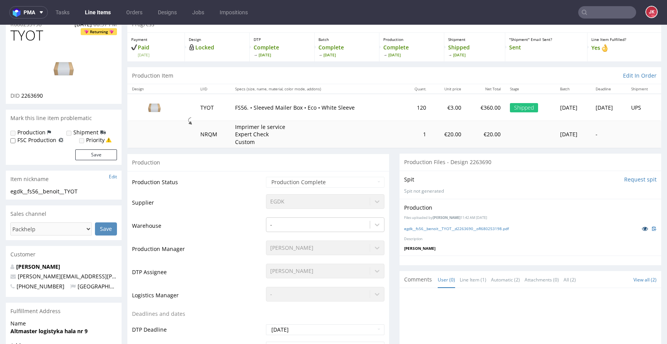
scroll to position [40, 0]
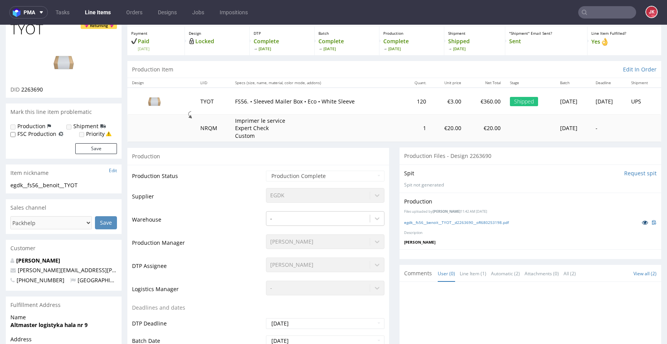
click at [642, 223] on icon at bounding box center [645, 222] width 6 height 5
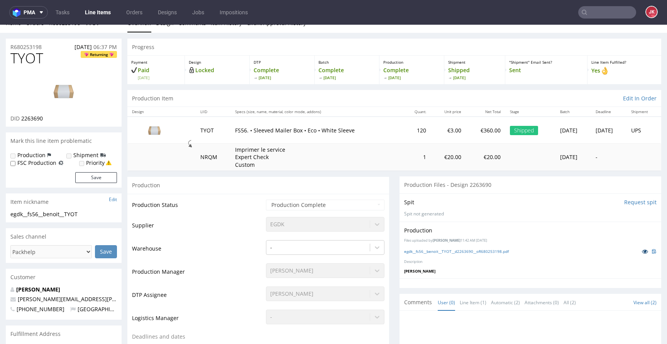
scroll to position [0, 0]
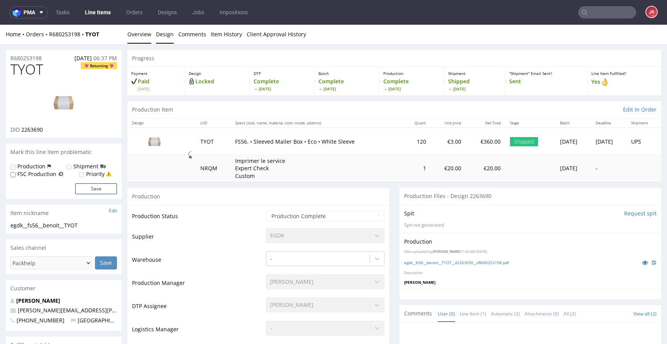
click at [160, 32] on link "Design" at bounding box center [165, 34] width 18 height 19
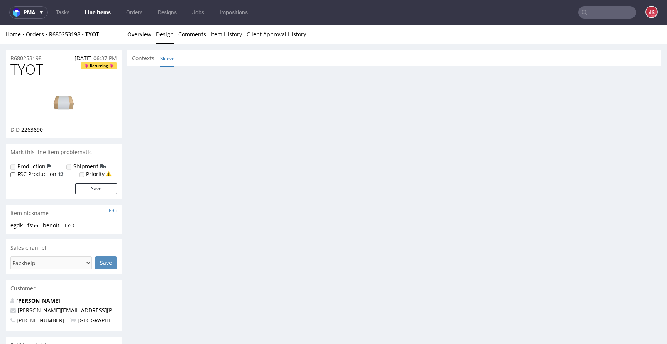
click at [163, 54] on link "Sleeve" at bounding box center [167, 58] width 14 height 17
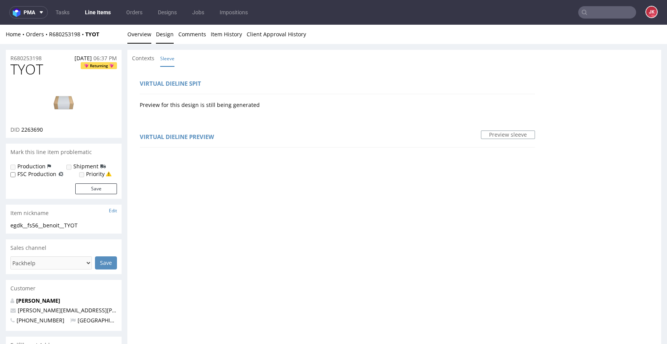
click at [141, 42] on link "Overview" at bounding box center [139, 34] width 24 height 19
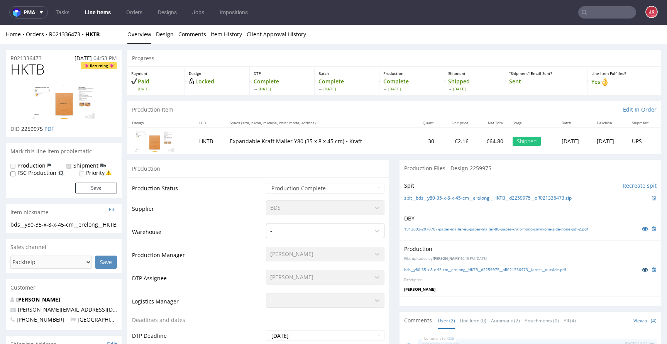
click at [642, 270] on icon at bounding box center [645, 269] width 6 height 5
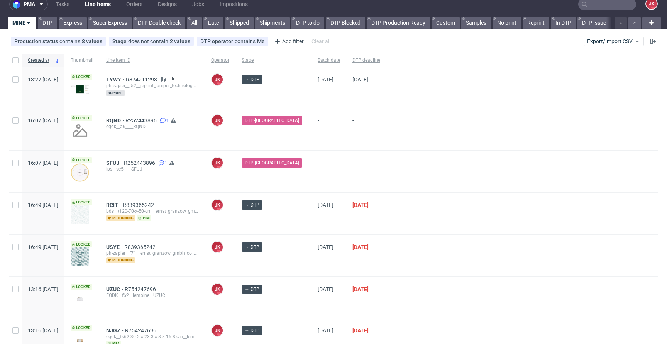
scroll to position [3, 0]
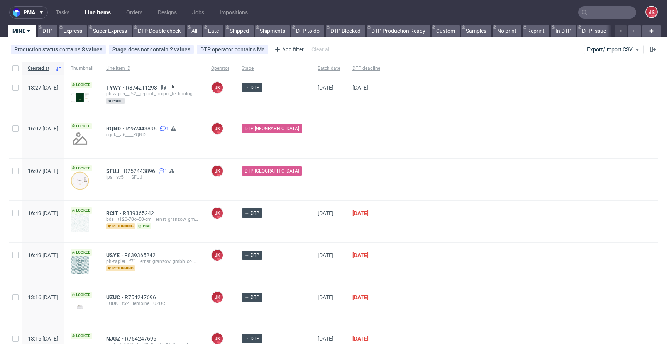
scroll to position [3, 0]
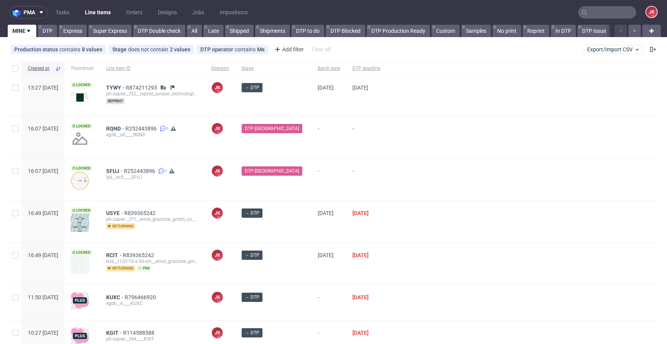
click at [392, 183] on div at bounding box center [522, 180] width 271 height 42
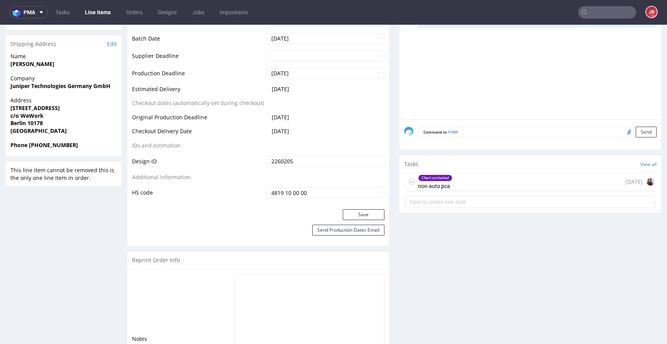
scroll to position [361, 0]
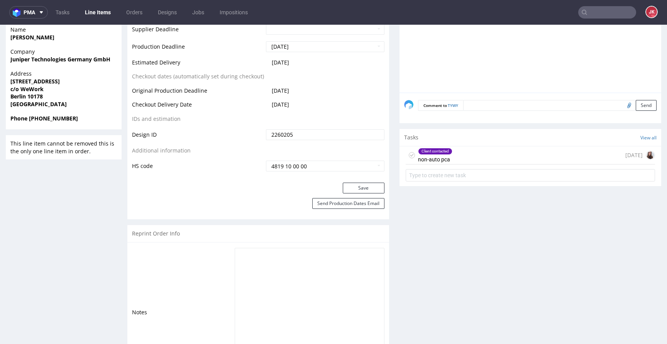
click at [424, 159] on div "Client contacted non-auto pca" at bounding box center [435, 155] width 34 height 18
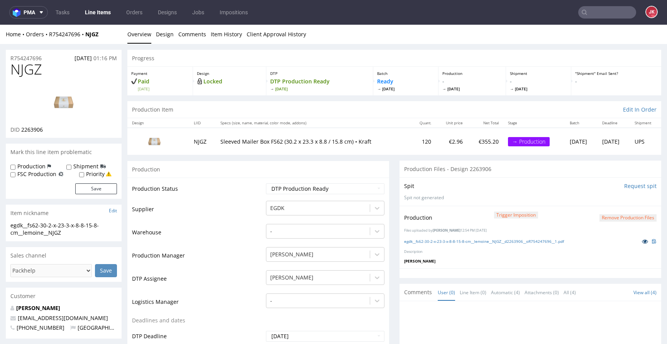
click at [642, 241] on icon at bounding box center [645, 241] width 6 height 5
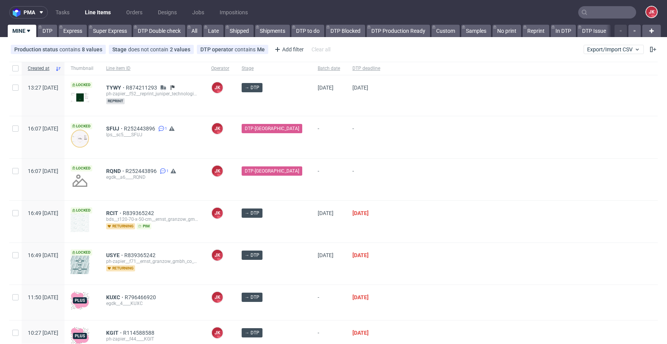
click at [387, 185] on div at bounding box center [522, 180] width 271 height 42
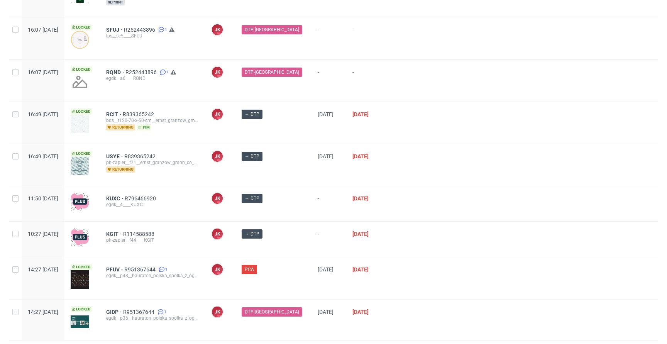
scroll to position [120, 0]
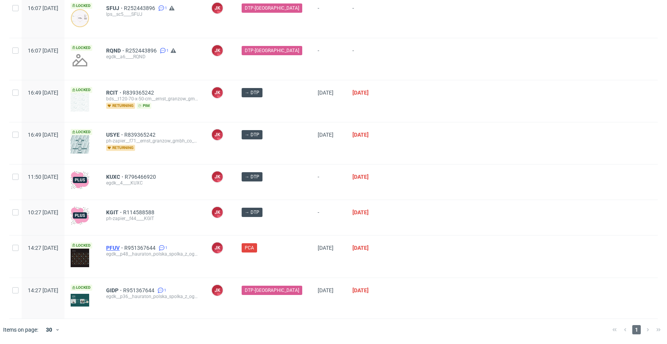
click at [124, 247] on span "PFUV" at bounding box center [115, 248] width 18 height 6
click at [403, 191] on div at bounding box center [522, 182] width 271 height 35
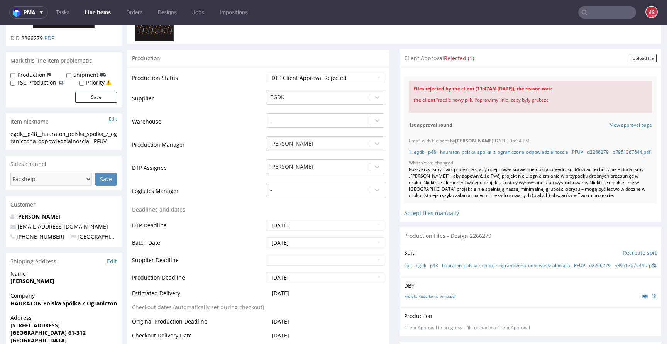
scroll to position [105, 0]
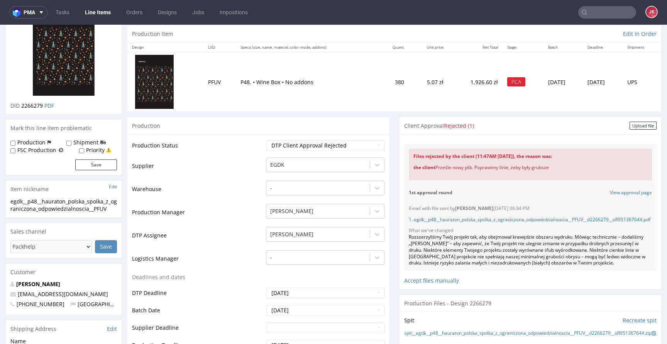
scroll to position [0, 0]
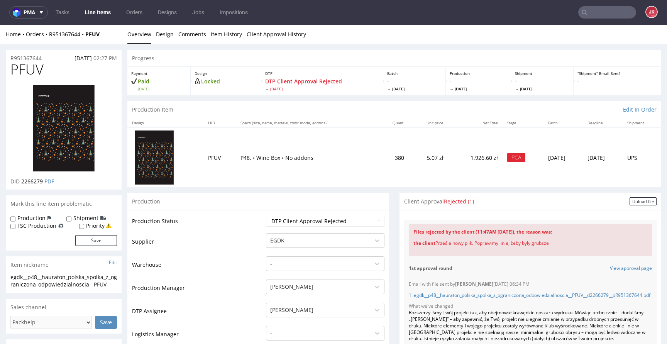
click at [336, 220] on select "Waiting for Artwork Waiting for Diecut Waiting for Mockup Waiting for DTP Waiti…" at bounding box center [325, 221] width 119 height 11
select select "dtp_issue"
click at [266, 216] on select "Waiting for Artwork Waiting for Diecut Waiting for Mockup Waiting for DTP Waiti…" at bounding box center [325, 221] width 119 height 11
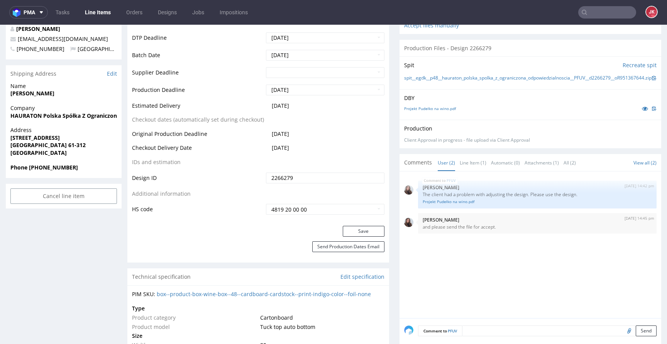
scroll to position [348, 0]
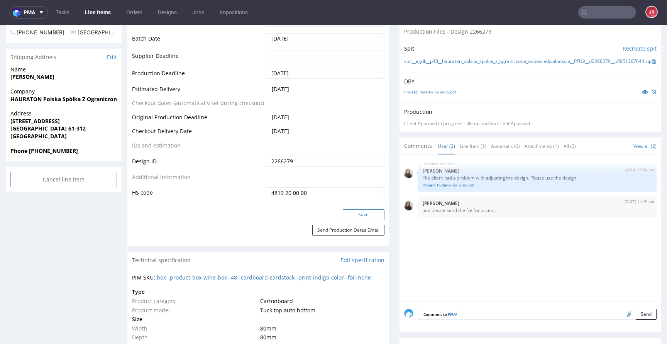
click at [352, 219] on button "Save" at bounding box center [364, 214] width 42 height 11
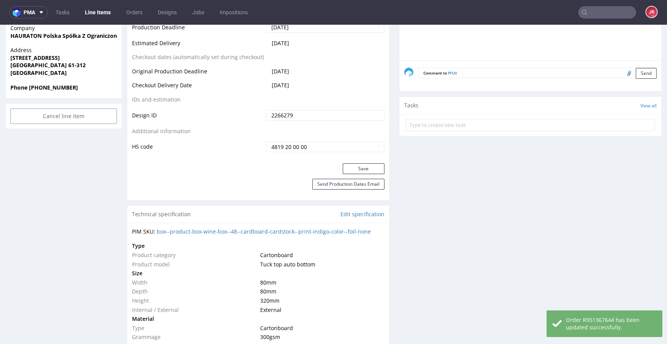
scroll to position [413, 0]
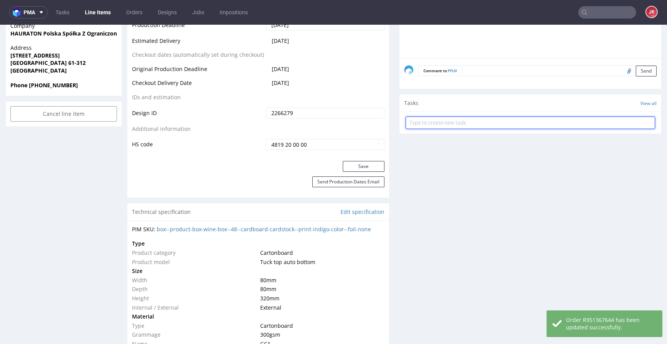
click at [417, 127] on input "text" at bounding box center [530, 123] width 249 height 12
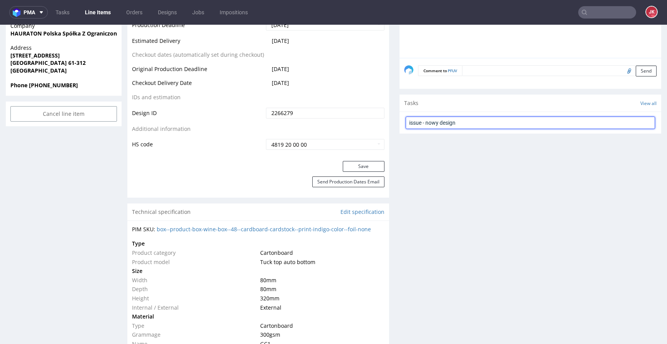
type input "issue - nowy design"
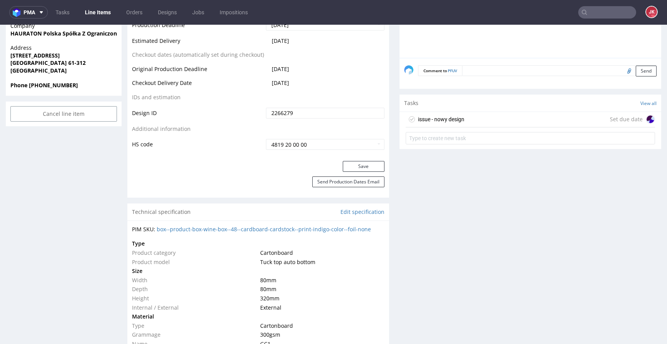
click at [431, 123] on div "issue - nowy design" at bounding box center [441, 119] width 46 height 9
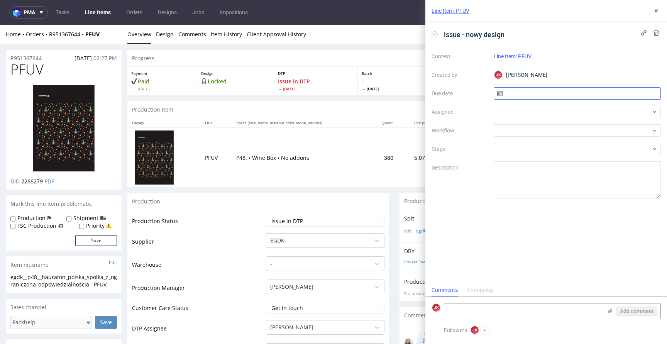
click at [509, 95] on input "text" at bounding box center [578, 93] width 168 height 12
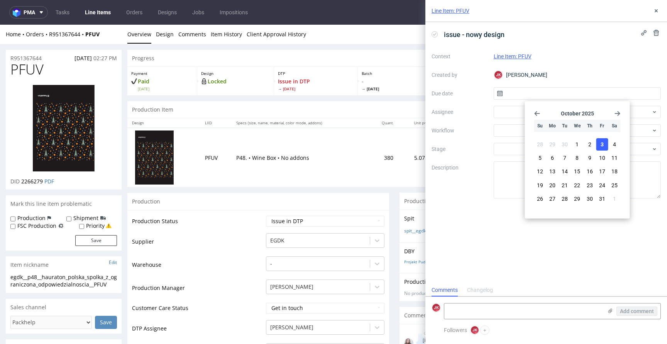
click at [605, 142] on button "3" at bounding box center [602, 144] width 12 height 12
type input "[DATE]"
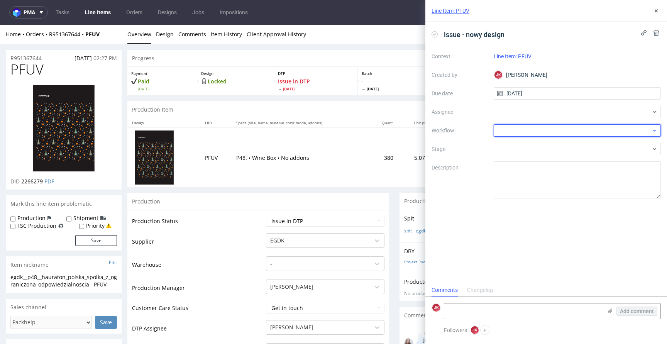
click at [507, 129] on div at bounding box center [578, 130] width 168 height 12
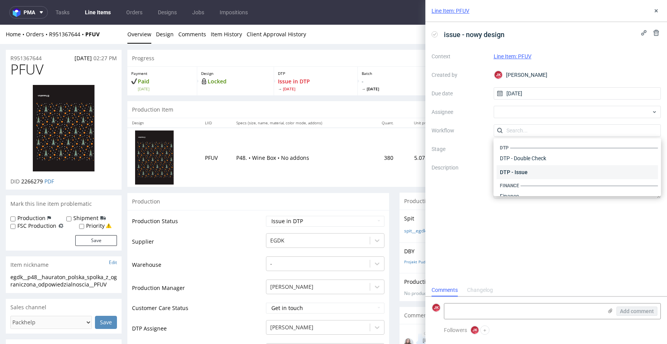
click at [505, 174] on div "DTP - Issue" at bounding box center [577, 172] width 161 height 14
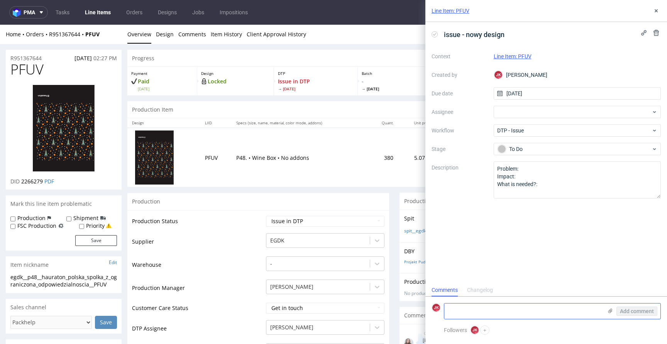
click at [487, 312] on textarea at bounding box center [523, 311] width 158 height 15
click at [556, 310] on textarea "Client want to send new design with adjustemnts" at bounding box center [523, 311] width 158 height 15
click at [580, 314] on textarea "Client want to send new design with adjustements" at bounding box center [523, 311] width 158 height 15
click at [552, 310] on textarea "Client want to send new design with adjustements" at bounding box center [523, 311] width 158 height 15
click at [577, 311] on textarea "Client want to send new design with adjustements" at bounding box center [523, 311] width 158 height 15
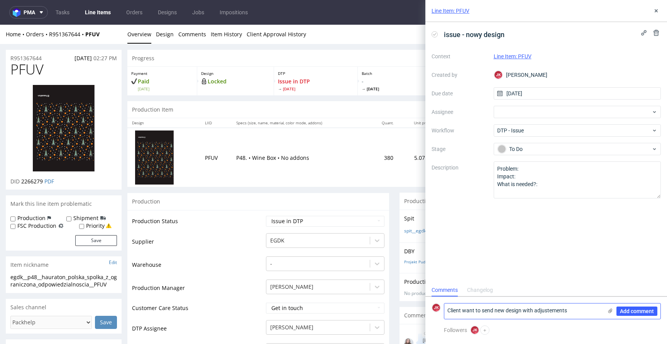
click at [552, 312] on textarea "Client want to send new design with adjustements" at bounding box center [523, 311] width 158 height 15
click at [572, 310] on textarea "Client want to send new design with adjustments" at bounding box center [523, 311] width 158 height 15
click at [499, 312] on textarea "Client want to send new design with adjustments" at bounding box center [523, 311] width 158 height 15
click at [574, 315] on textarea "Client want to send design with adjustments" at bounding box center [523, 311] width 158 height 15
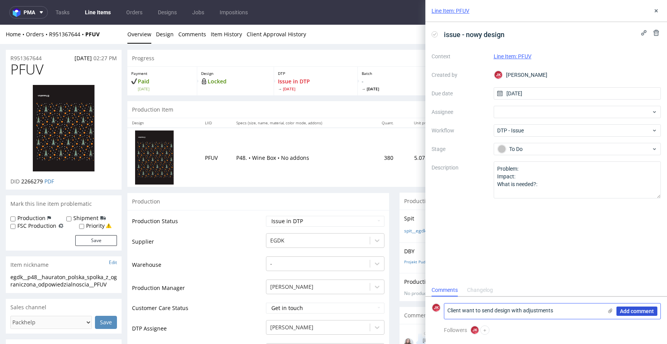
type textarea "Client want to send design with adjustments"
click at [630, 313] on span "Add comment" at bounding box center [637, 311] width 34 height 5
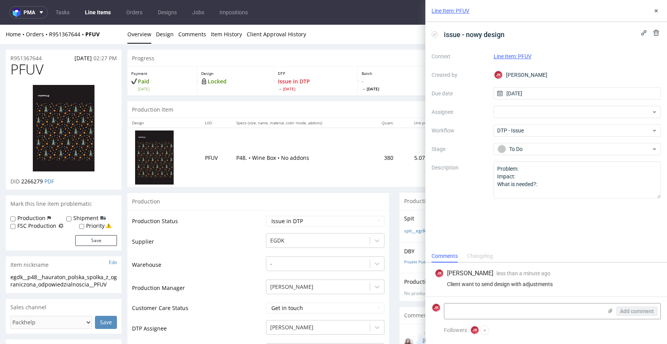
click at [497, 284] on div "Client want to send design with adjustments" at bounding box center [546, 284] width 223 height 6
copy div "Client want to send design with adjustments"
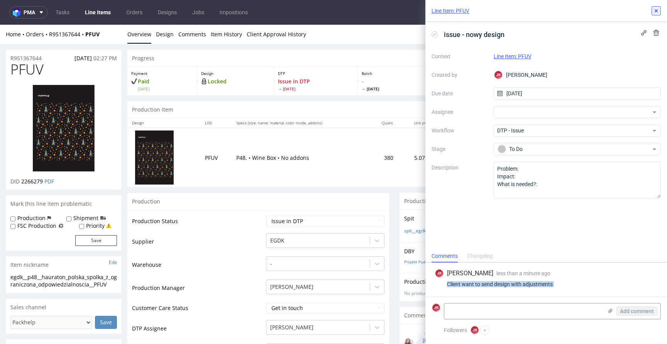
click at [656, 12] on use at bounding box center [656, 10] width 3 height 3
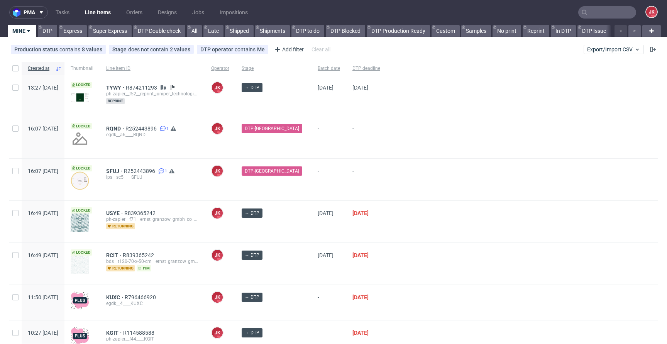
scroll to position [78, 0]
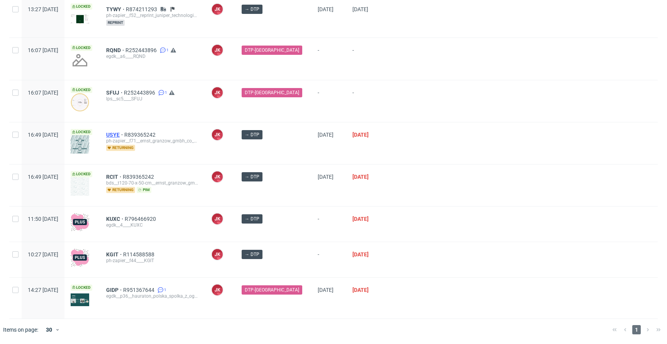
click at [124, 132] on span "USYE" at bounding box center [115, 135] width 18 height 6
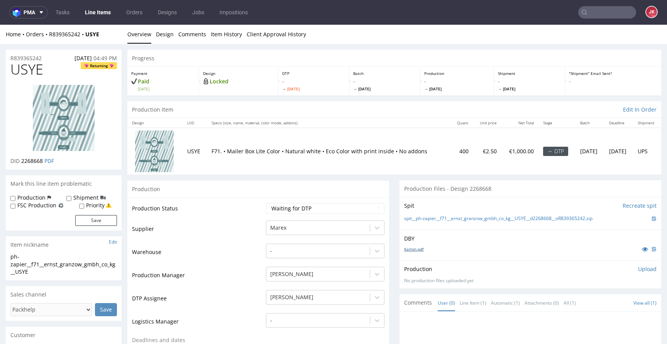
click at [412, 250] on link "Karton.pdf" at bounding box center [413, 248] width 19 height 5
click at [642, 251] on icon at bounding box center [645, 248] width 6 height 5
click at [248, 220] on td "Supplier" at bounding box center [198, 231] width 132 height 23
click at [161, 36] on link "Design" at bounding box center [165, 34] width 18 height 19
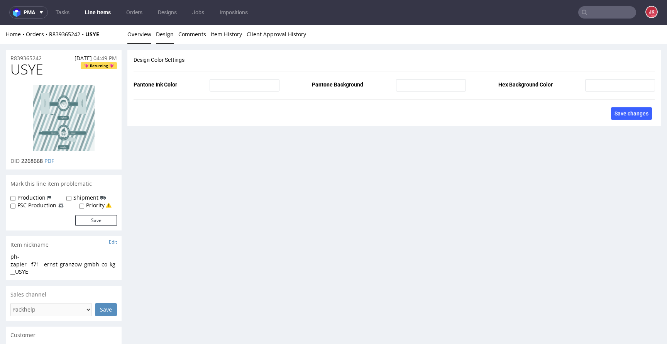
click at [146, 39] on link "Overview" at bounding box center [139, 34] width 24 height 19
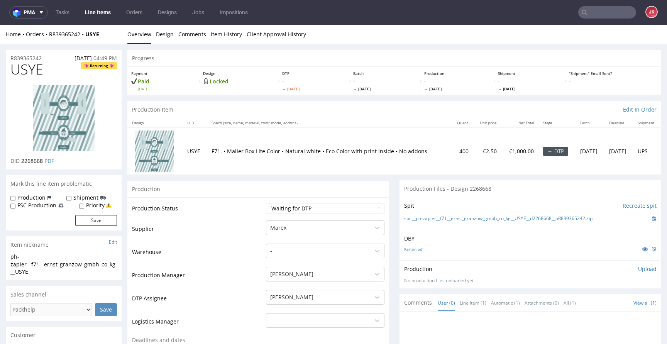
click at [642, 249] on icon at bounding box center [645, 248] width 6 height 5
click at [408, 249] on link "Karton.pdf" at bounding box center [413, 248] width 19 height 5
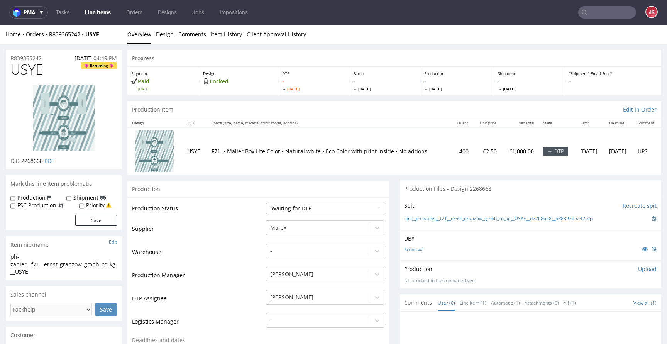
click at [330, 212] on select "Waiting for Artwork Waiting for Diecut Waiting for Mockup Waiting for DTP Waiti…" at bounding box center [325, 208] width 119 height 11
select select "dtp_in_process"
click at [266, 203] on select "Waiting for Artwork Waiting for Diecut Waiting for Mockup Waiting for DTP Waiti…" at bounding box center [325, 208] width 119 height 11
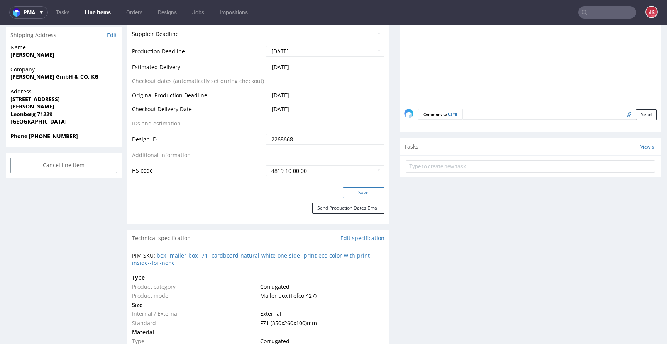
scroll to position [360, 0]
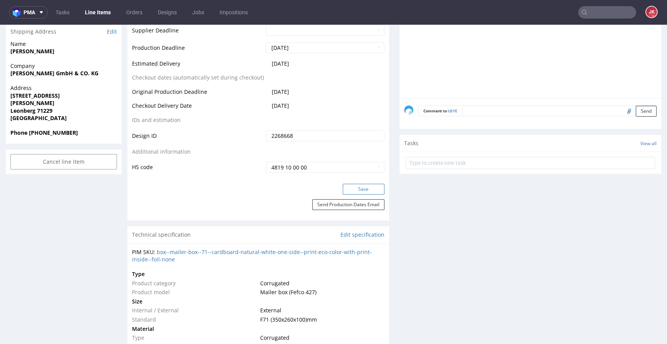
click at [350, 186] on button "Save" at bounding box center [364, 189] width 42 height 11
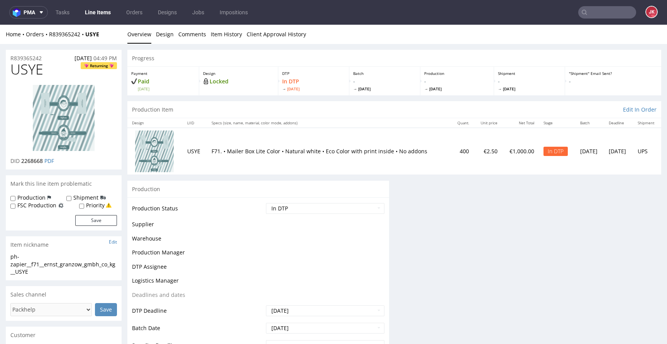
scroll to position [355, 0]
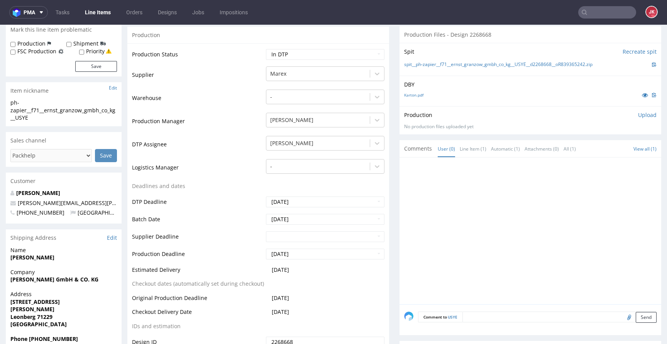
scroll to position [0, 0]
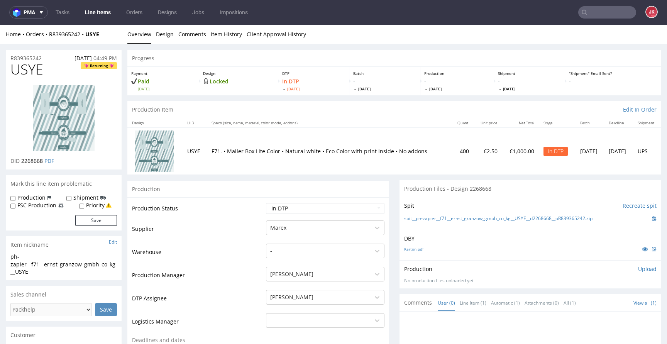
click at [33, 71] on span "USYE" at bounding box center [26, 69] width 33 height 15
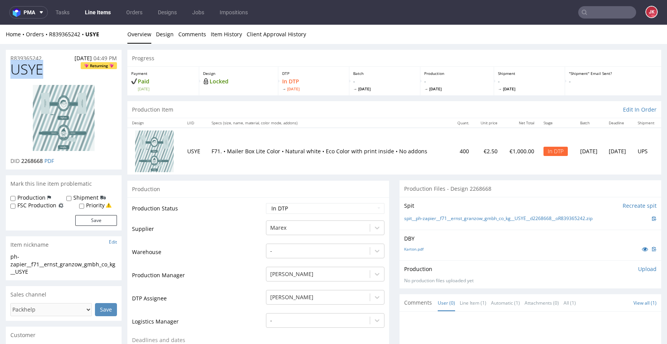
click at [33, 71] on span "USYE" at bounding box center [26, 69] width 33 height 15
copy span "USYE"
click at [225, 232] on td "Supplier" at bounding box center [198, 231] width 132 height 23
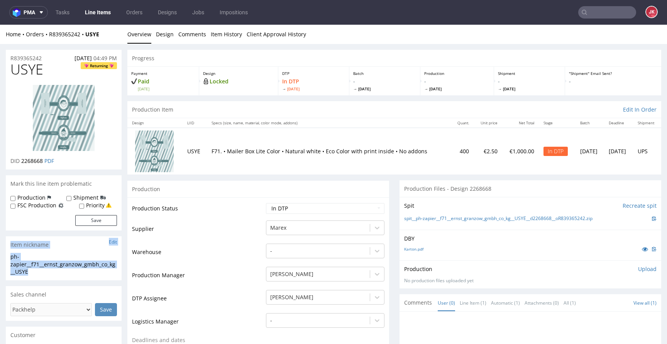
drag, startPoint x: 41, startPoint y: 270, endPoint x: 4, endPoint y: 248, distance: 43.6
drag, startPoint x: 207, startPoint y: 245, endPoint x: 218, endPoint y: 245, distance: 10.8
click at [208, 244] on td "Warehouse" at bounding box center [198, 254] width 132 height 23
drag, startPoint x: 393, startPoint y: 212, endPoint x: 396, endPoint y: 219, distance: 7.8
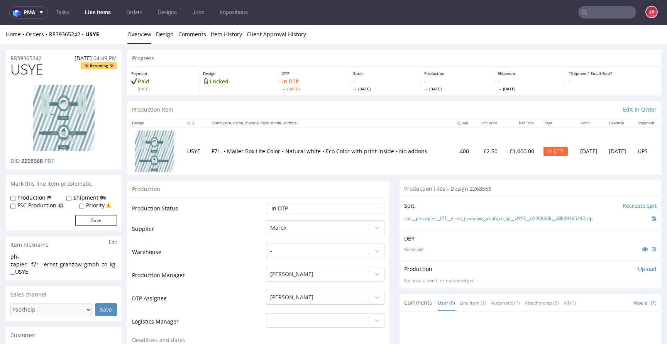
drag, startPoint x: 397, startPoint y: 220, endPoint x: 595, endPoint y: 218, distance: 198.1
click at [595, 218] on div "Spit Recreate spit spit__ph-zapier__f71__ernst_granzow_gmbh_co_kg__USYE__d22686…" at bounding box center [531, 213] width 262 height 33
copy link "spit__ph-zapier__f71__ernst_granzow_gmbh_co_kg__USYE__d2268668__oR839365242."
click at [553, 232] on div "DBY Karton.pdf" at bounding box center [531, 245] width 262 height 31
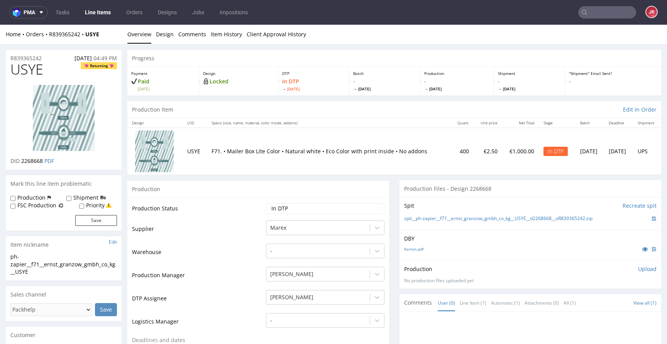
click at [491, 235] on p "DBY" at bounding box center [530, 239] width 253 height 8
click at [638, 270] on p "Upload" at bounding box center [647, 269] width 19 height 8
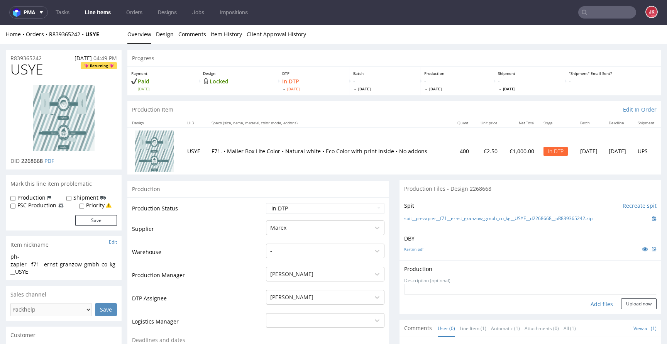
click at [589, 307] on div "Add files" at bounding box center [602, 304] width 39 height 12
type input "C:\fakepath\ph-zapier__f71__ernst_granzow_gmbh_co_kg__USYE__d2268668__oR8393652…"
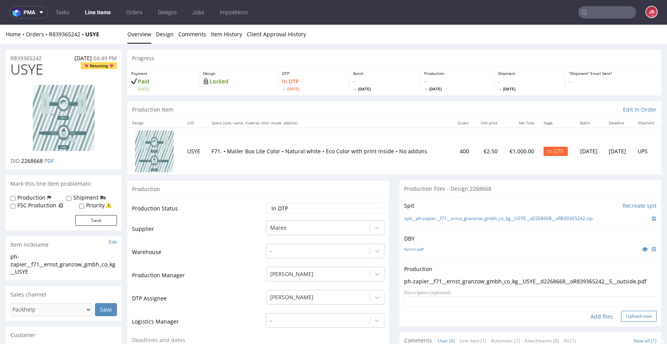
click at [621, 322] on button "Upload now" at bounding box center [639, 316] width 36 height 11
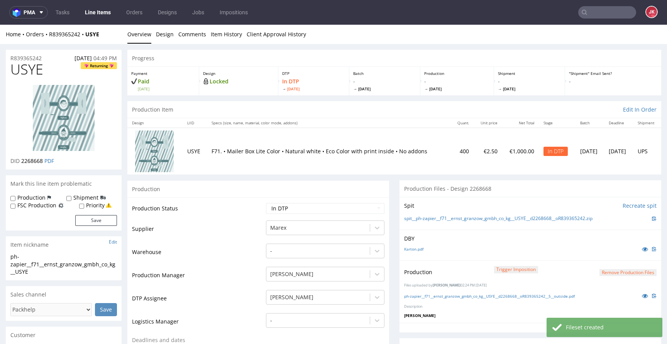
click at [600, 275] on button "Remove production files" at bounding box center [628, 272] width 57 height 7
click at [605, 255] on link "Yes" at bounding box center [604, 255] width 22 height 12
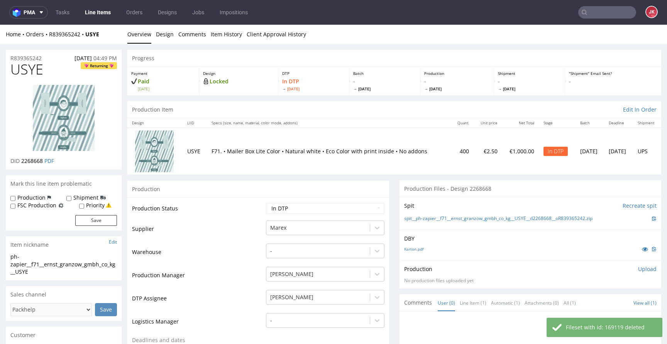
click at [638, 267] on p "Upload" at bounding box center [647, 269] width 19 height 8
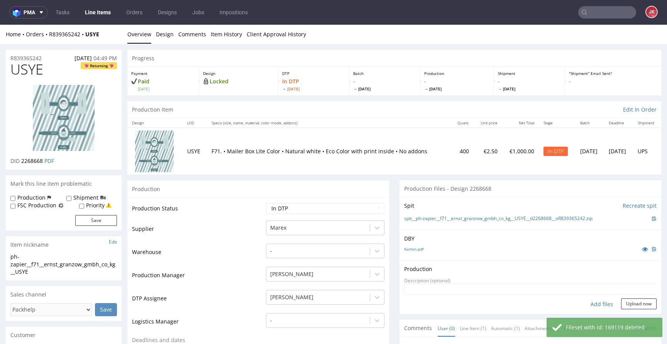
click at [590, 302] on div "Add files" at bounding box center [602, 304] width 39 height 12
click at [587, 304] on div "Add files" at bounding box center [602, 304] width 39 height 12
type input "C:\fakepath\ph-zapier__f71__ernst_granzow_gmbh_co_kg__USYE__d2268668__oR8393652…"
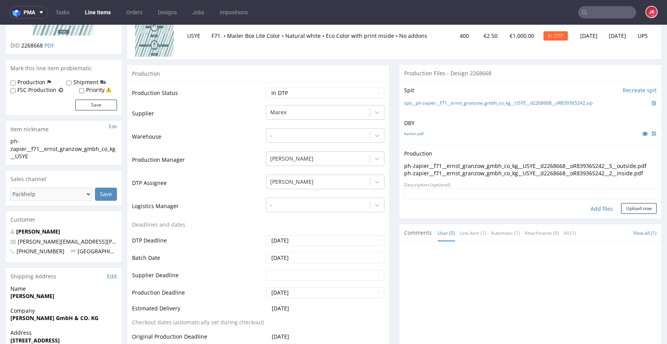
scroll to position [120, 0]
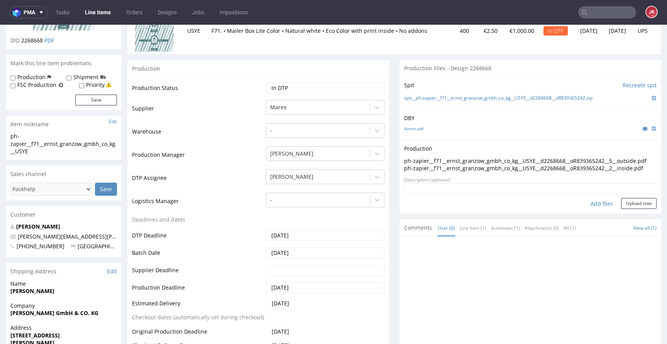
click at [627, 209] on form "Add files Upload now" at bounding box center [530, 195] width 253 height 25
click at [622, 209] on button "Upload now" at bounding box center [639, 203] width 36 height 11
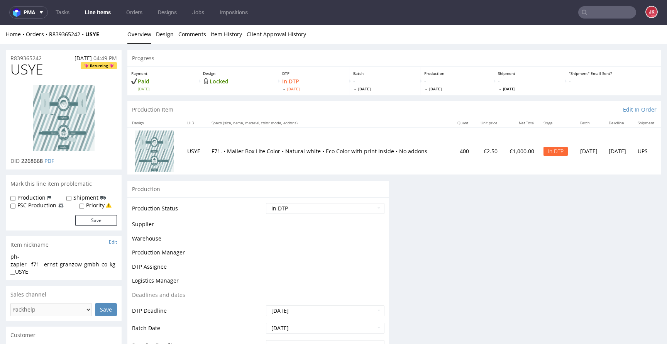
scroll to position [0, 0]
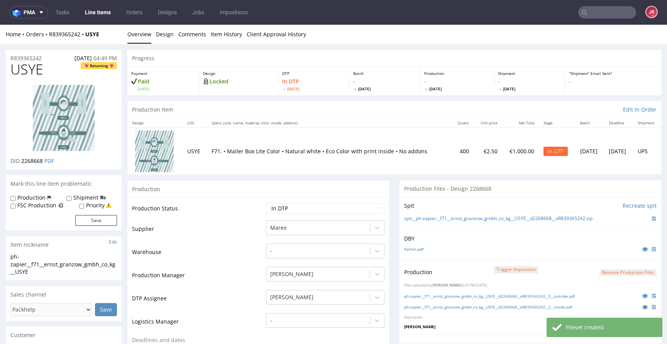
click at [324, 212] on select "Waiting for Artwork Waiting for Diecut Waiting for Mockup Waiting for DTP Waiti…" at bounding box center [325, 208] width 119 height 11
select select "dtp_waiting_for_double_check"
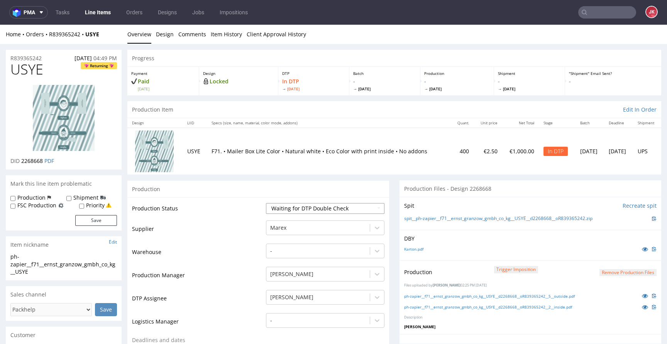
click at [266, 203] on select "Waiting for Artwork Waiting for Diecut Waiting for Mockup Waiting for DTP Waiti…" at bounding box center [325, 208] width 119 height 11
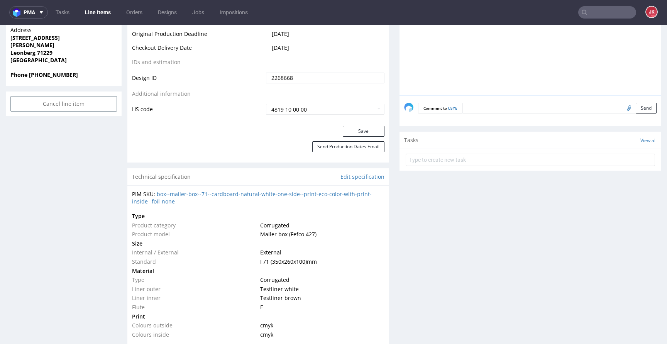
scroll to position [442, 0]
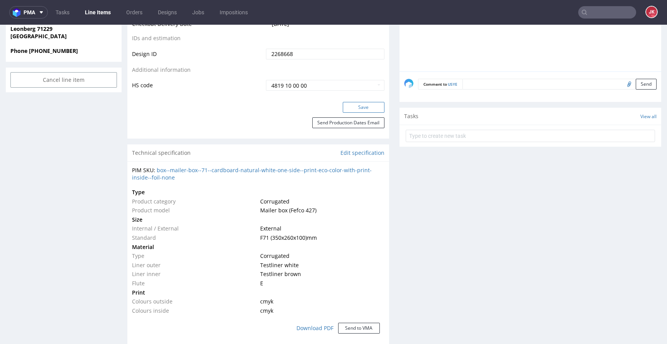
click at [354, 108] on button "Save" at bounding box center [364, 107] width 42 height 11
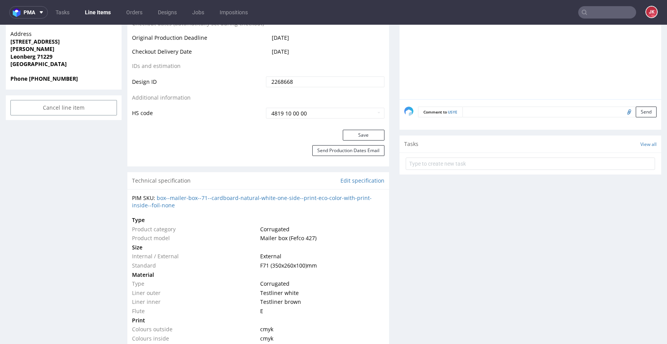
scroll to position [421, 0]
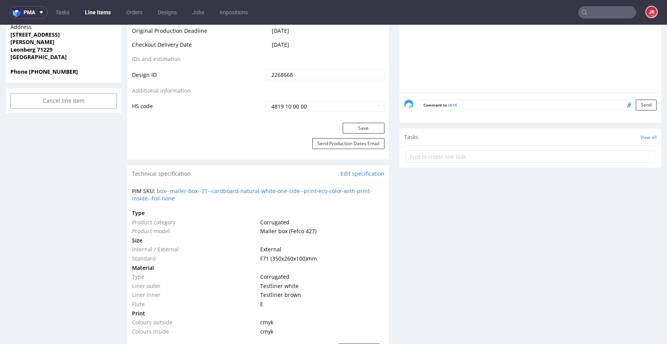
click at [448, 148] on form at bounding box center [530, 157] width 249 height 19
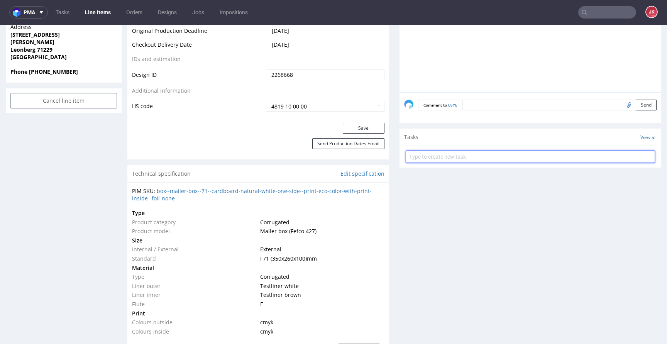
click at [444, 154] on input "text" at bounding box center [530, 157] width 249 height 12
type input "dc"
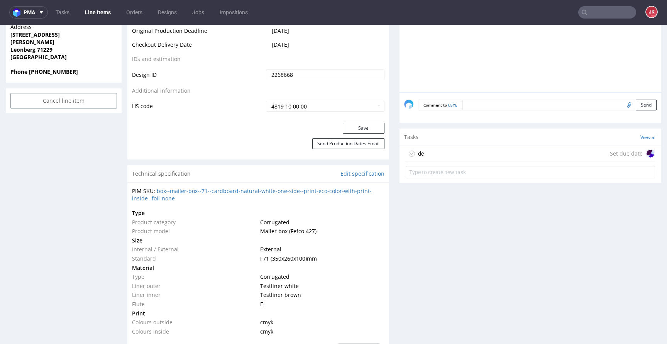
click at [410, 153] on div "dc" at bounding box center [415, 154] width 18 height 12
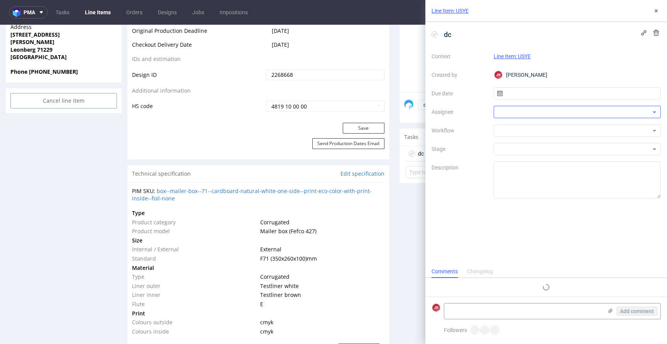
scroll to position [6, 0]
click at [503, 100] on div "Context Line Item: USYE Created by JK Jan Kocik Due date Assignee Workflow Stag…" at bounding box center [546, 124] width 229 height 148
click at [510, 95] on input "text" at bounding box center [578, 93] width 168 height 12
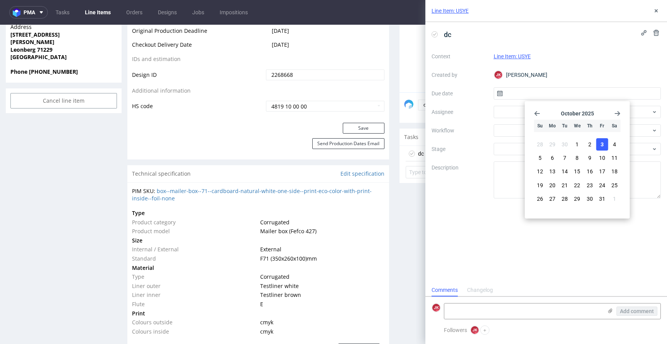
click at [601, 147] on span "3" at bounding box center [602, 145] width 3 height 8
type input "03/10/2025"
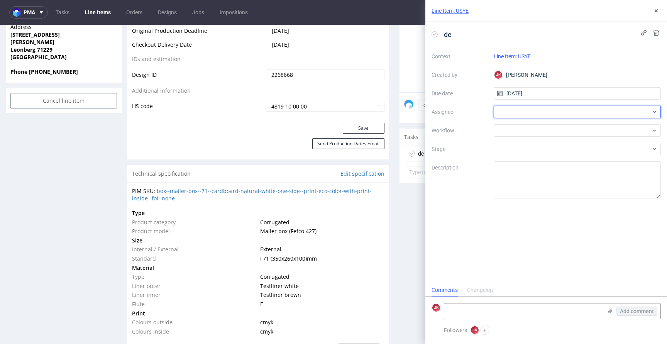
click at [504, 109] on div at bounding box center [578, 112] width 168 height 12
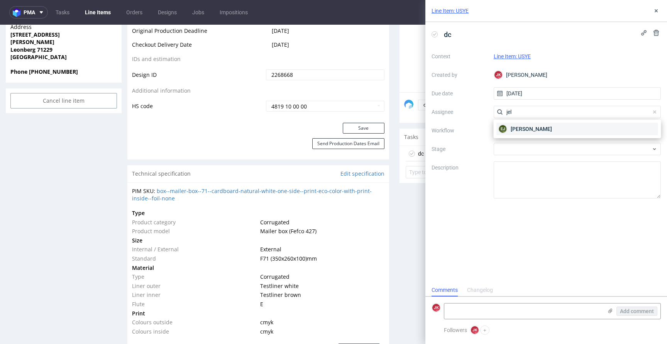
type input "jel"
click at [533, 131] on span "Elżbieta Jelińska" at bounding box center [531, 129] width 41 height 8
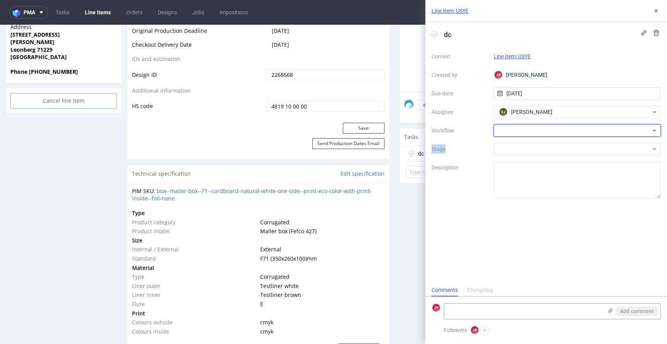
click at [533, 131] on div at bounding box center [578, 130] width 168 height 12
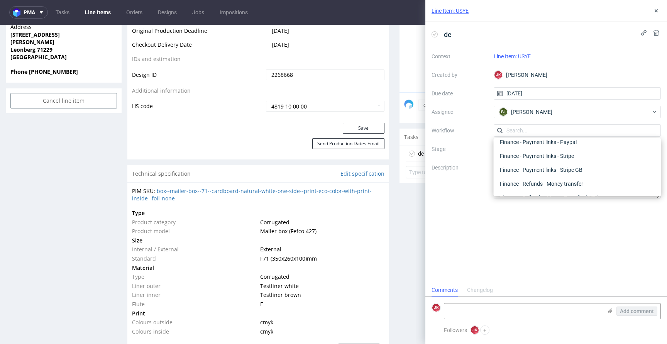
scroll to position [0, 0]
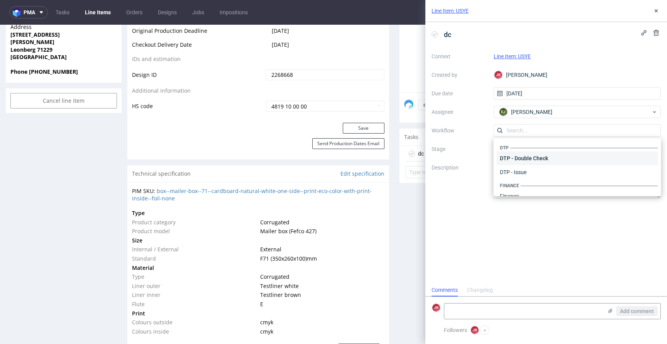
click at [533, 165] on div "DTP - Double Check" at bounding box center [577, 158] width 161 height 14
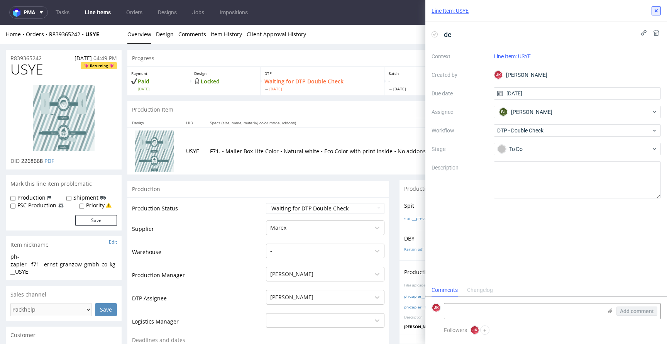
click at [658, 11] on icon at bounding box center [656, 11] width 6 height 6
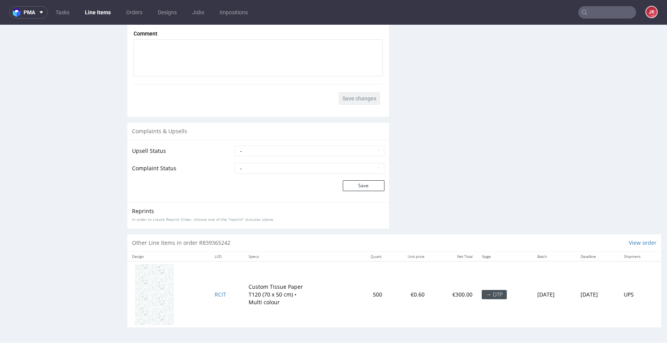
scroll to position [1120, 0]
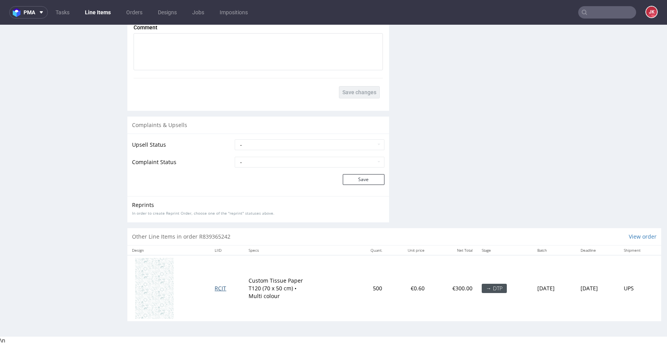
click at [215, 287] on span "RCIT" at bounding box center [221, 288] width 12 height 7
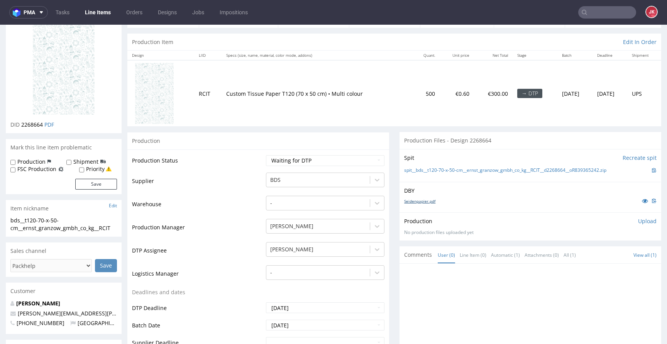
scroll to position [69, 0]
click at [415, 199] on link "Seidenpapier.pdf" at bounding box center [419, 199] width 31 height 5
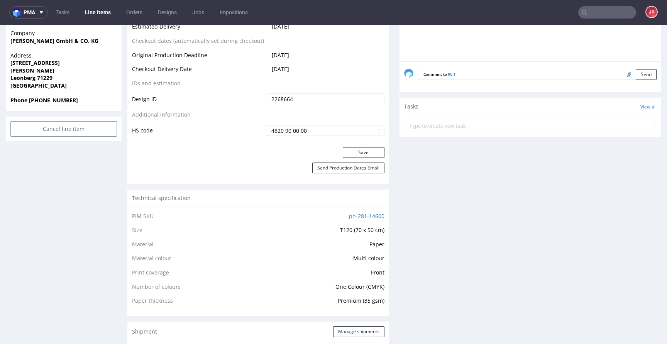
scroll to position [397, 0]
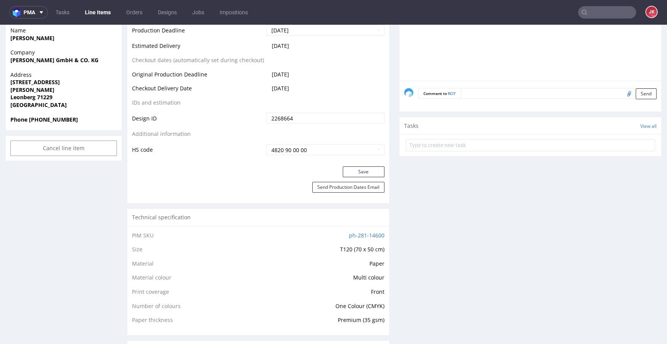
click at [388, 236] on div "Progress Payment Paid Tue 30 Sep Design Locked DTP - Fri 3 Oct Batch - Tue 7 Oc…" at bounding box center [394, 309] width 534 height 1315
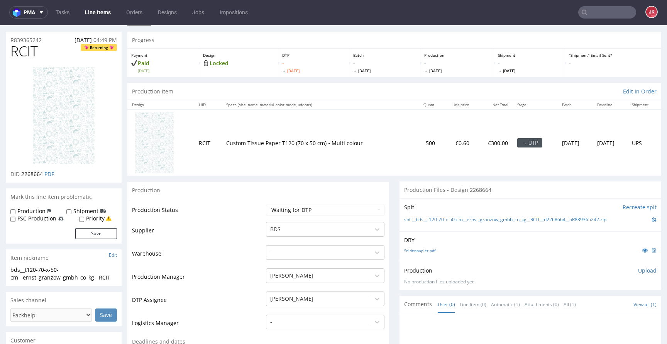
scroll to position [0, 0]
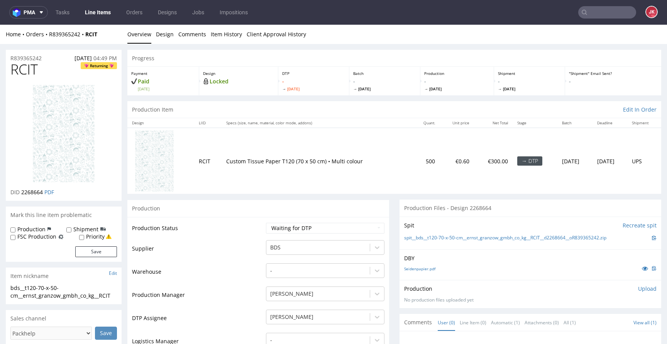
click at [285, 230] on select "Waiting for Artwork Waiting for Diecut Waiting for Mockup Waiting for DTP Waiti…" at bounding box center [325, 228] width 119 height 11
select select "dtp_in_process"
click at [266, 223] on select "Waiting for Artwork Waiting for Diecut Waiting for Mockup Waiting for DTP Waiti…" at bounding box center [325, 228] width 119 height 11
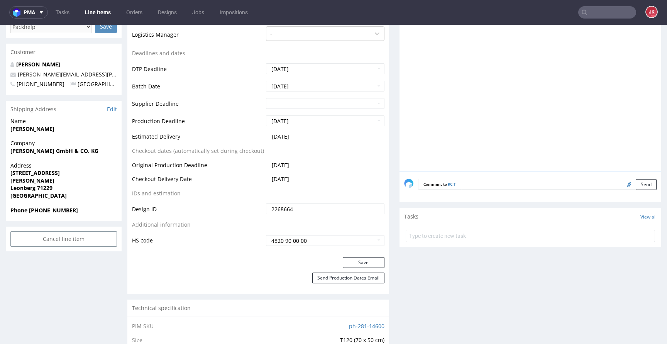
scroll to position [309, 0]
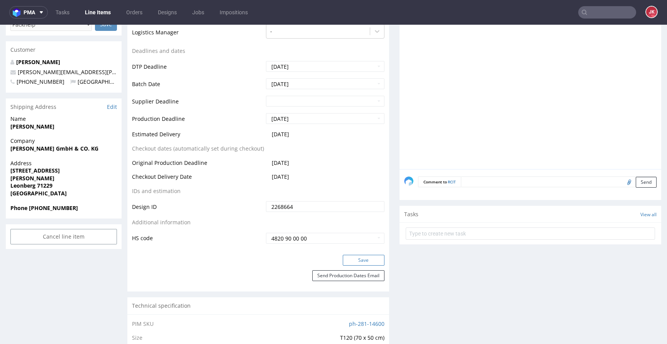
click at [356, 263] on button "Save" at bounding box center [364, 260] width 42 height 11
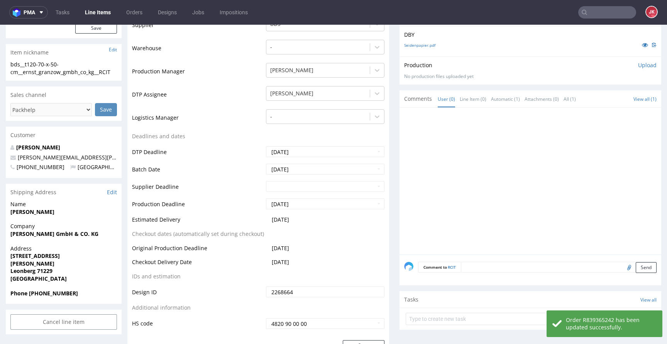
scroll to position [0, 0]
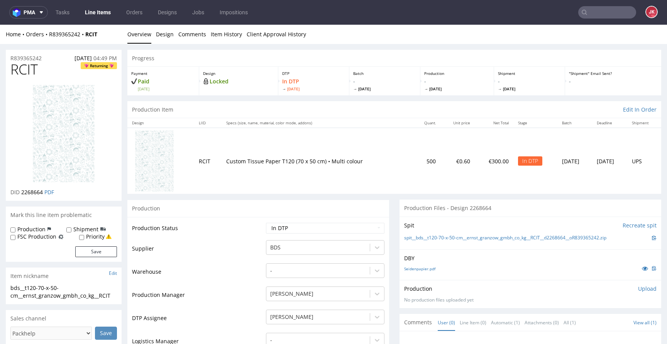
click at [214, 233] on td "Production Status" at bounding box center [198, 230] width 132 height 17
click at [25, 66] on span "RCIT" at bounding box center [23, 69] width 27 height 15
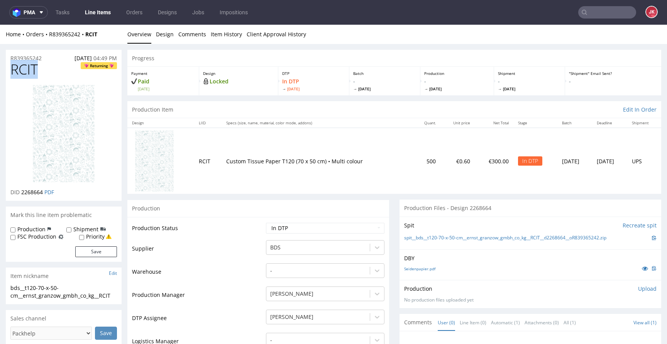
click at [25, 66] on span "RCIT" at bounding box center [23, 69] width 27 height 15
copy span "RCIT"
click at [28, 193] on span "2268664" at bounding box center [32, 191] width 22 height 7
copy span "2268664"
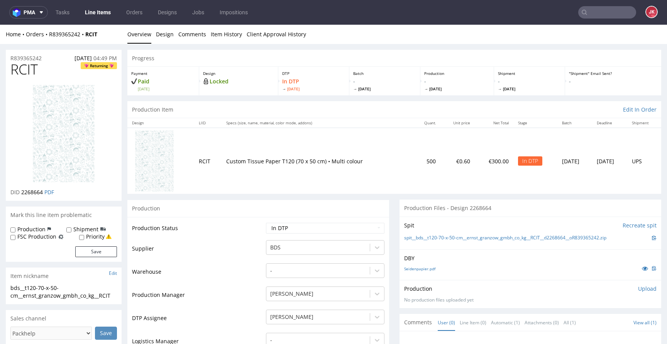
click at [241, 252] on td "Supplier" at bounding box center [198, 250] width 132 height 23
drag, startPoint x: 397, startPoint y: 239, endPoint x: 611, endPoint y: 241, distance: 213.9
click at [611, 241] on div "Spit Recreate spit spit__bds__t120-70-x-50-cm__ernst_granzow_gmbh_co_kg__RCIT__…" at bounding box center [531, 233] width 262 height 33
copy link "spit__bds__t120-70-x-50-cm__ernst_granzow_gmbh_co_kg__RCIT__d2268664__oR8393652…"
click at [464, 258] on p "DBY" at bounding box center [530, 258] width 253 height 8
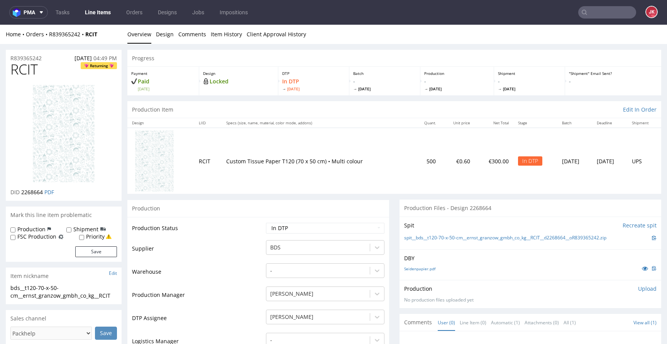
click at [634, 293] on div "Production Upload No production files uploaded yet Description (optional) Add f…" at bounding box center [530, 294] width 253 height 19
click at [638, 290] on p "Upload" at bounding box center [647, 289] width 19 height 8
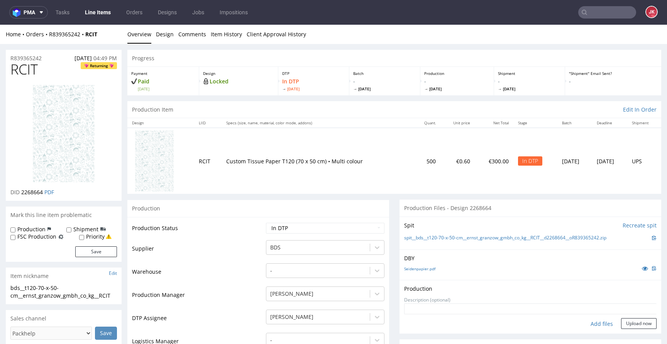
click at [592, 323] on div "Add files" at bounding box center [602, 324] width 39 height 12
type input "C:\fakepath\bds__t120-70-x-50-cm__ernst_granzow_gmbh_co_kg__RCIT__d2268664__oR8…"
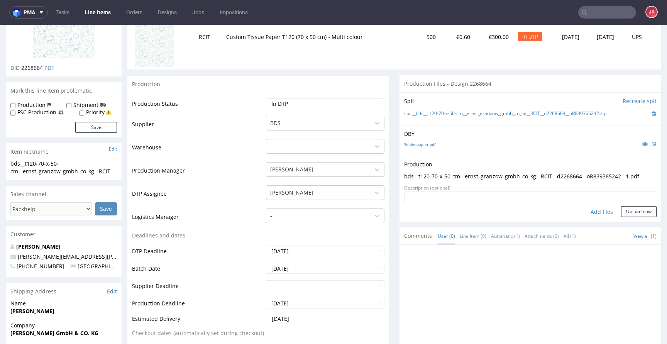
scroll to position [101, 0]
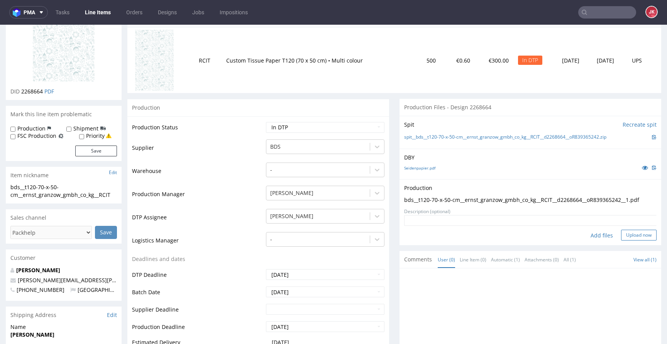
click at [631, 241] on button "Upload now" at bounding box center [639, 235] width 36 height 11
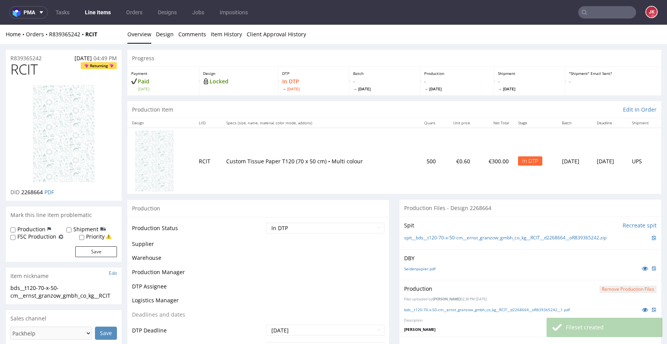
scroll to position [0, 0]
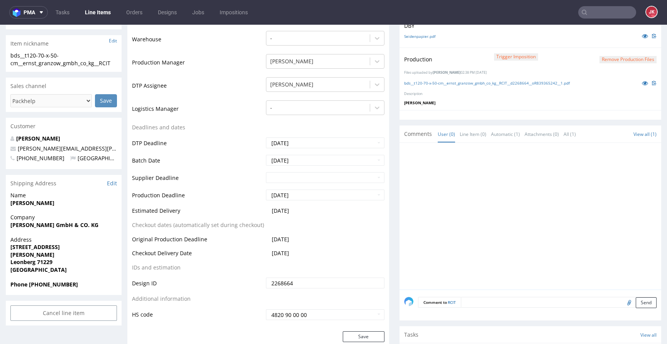
scroll to position [237, 0]
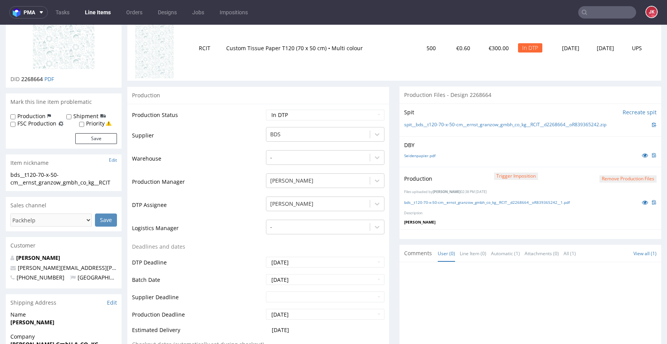
scroll to position [0, 0]
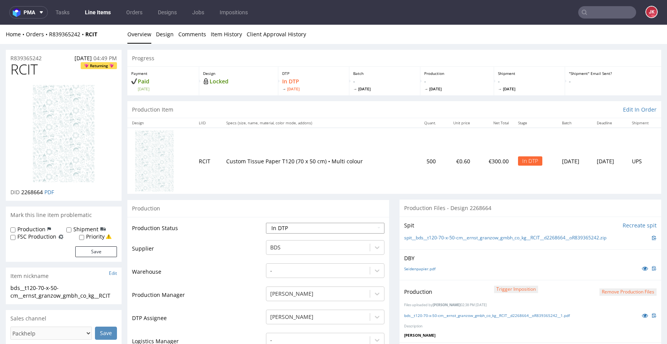
click at [322, 229] on select "Waiting for Artwork Waiting for Diecut Waiting for Mockup Waiting for DTP Waiti…" at bounding box center [325, 228] width 119 height 11
select select "dtp_production_ready"
click at [266, 223] on select "Waiting for Artwork Waiting for Diecut Waiting for Mockup Waiting for DTP Waiti…" at bounding box center [325, 228] width 119 height 11
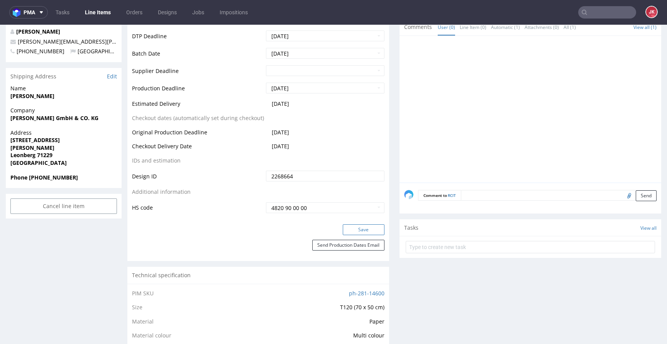
scroll to position [340, 0]
click at [353, 229] on button "Save" at bounding box center [364, 229] width 42 height 11
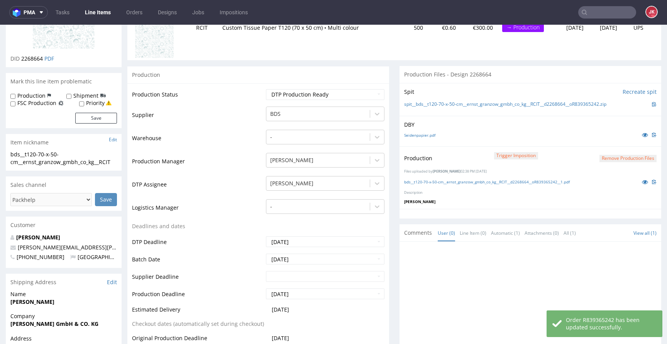
scroll to position [0, 0]
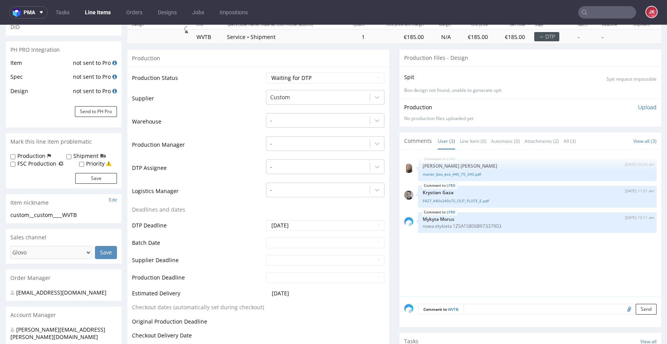
scroll to position [102, 0]
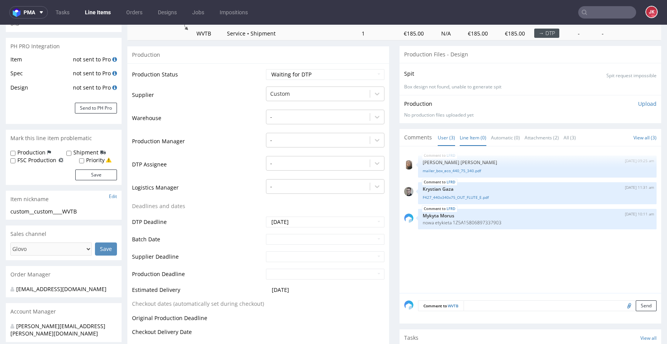
click at [463, 138] on link "Line Item (0)" at bounding box center [473, 137] width 27 height 17
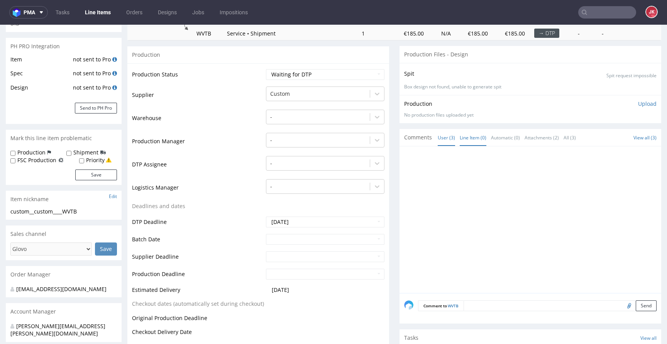
click at [440, 141] on link "User (3)" at bounding box center [446, 137] width 17 height 17
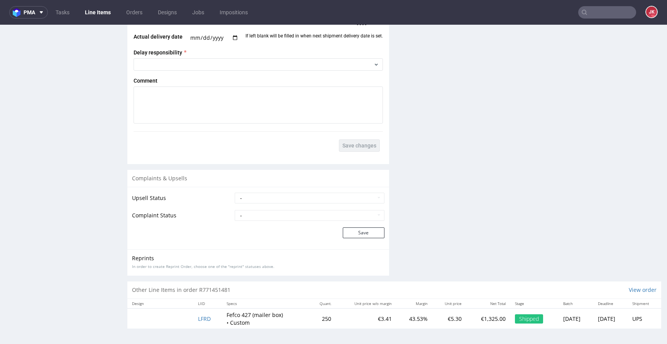
scroll to position [1118, 0]
click at [201, 317] on span "LFRD" at bounding box center [204, 318] width 13 height 7
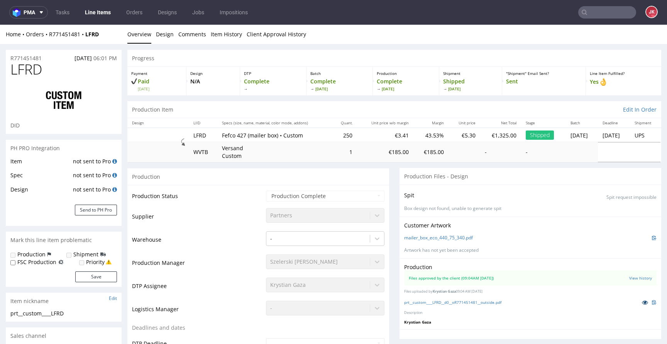
click at [642, 302] on icon at bounding box center [645, 302] width 6 height 5
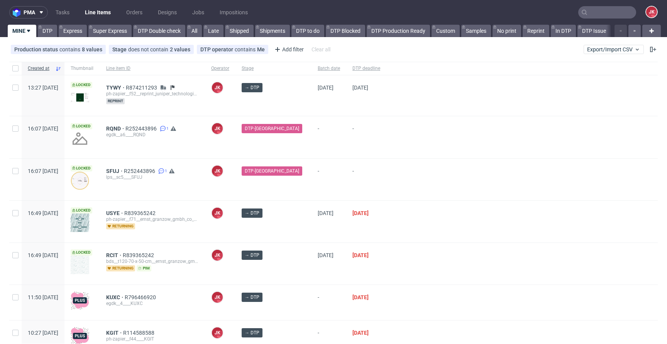
click at [393, 163] on div at bounding box center [522, 180] width 271 height 42
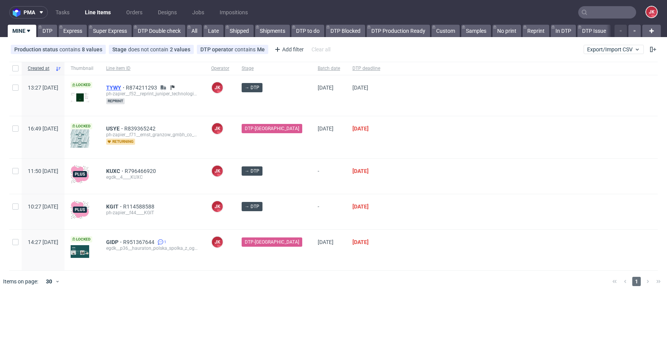
click at [126, 90] on span "TYWY" at bounding box center [116, 88] width 20 height 6
click at [403, 194] on div at bounding box center [522, 211] width 271 height 35
click at [387, 190] on div at bounding box center [522, 176] width 271 height 35
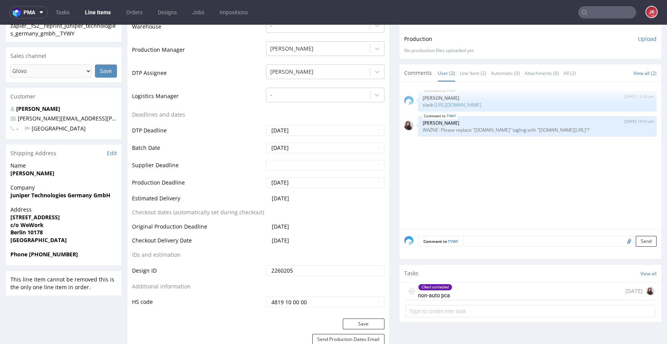
scroll to position [310, 0]
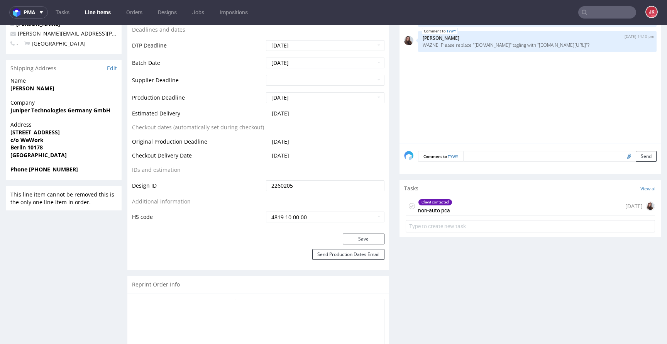
click at [423, 202] on div "Client contacted" at bounding box center [436, 202] width 34 height 6
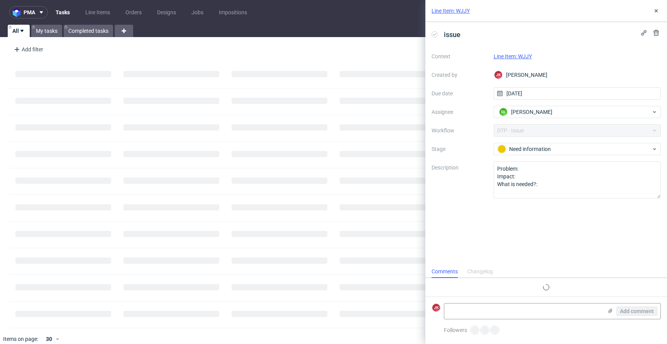
scroll to position [3, 0]
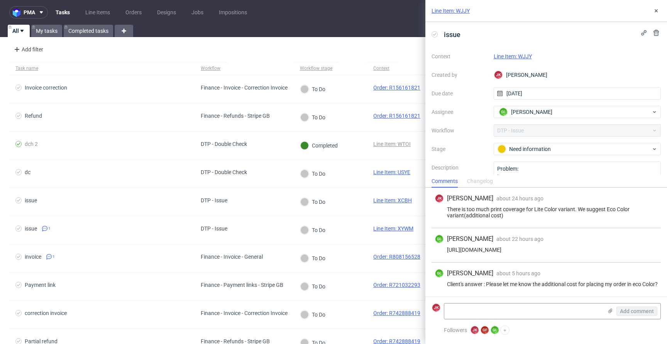
click at [512, 56] on link "Line Item: WJJY" at bounding box center [513, 56] width 38 height 6
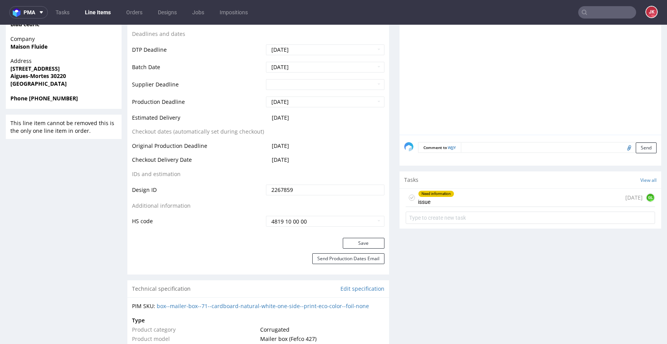
scroll to position [369, 0]
click at [458, 198] on div "Need information issue 1 day ago GL" at bounding box center [530, 197] width 249 height 18
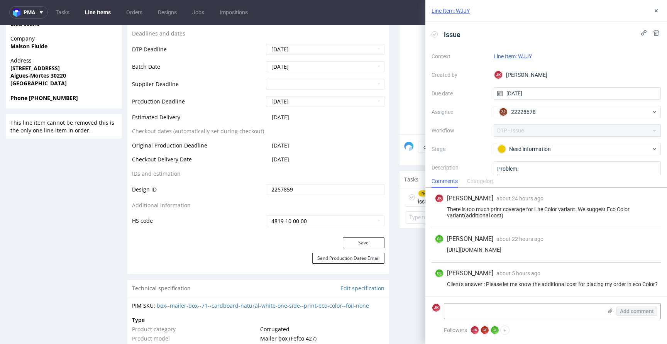
scroll to position [3, 0]
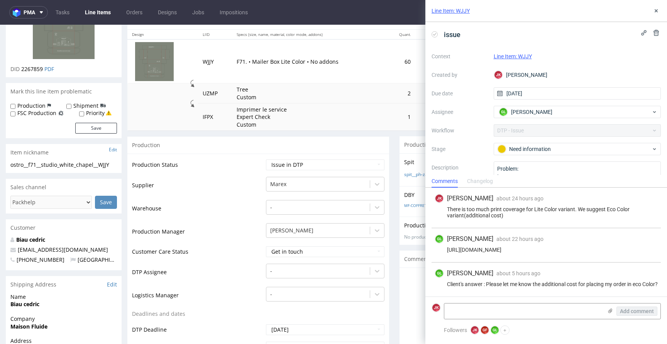
scroll to position [0, 0]
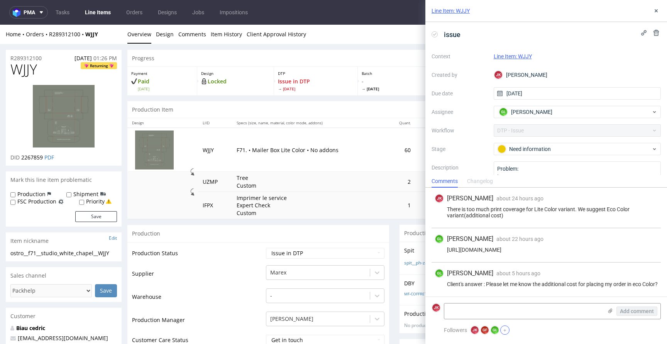
click at [505, 331] on button "+" at bounding box center [504, 330] width 9 height 9
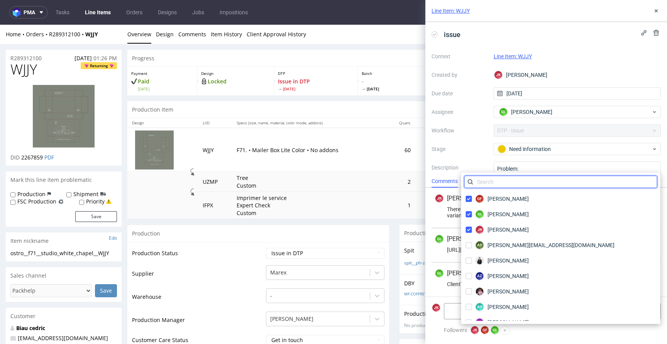
click at [489, 187] on input "text" at bounding box center [561, 182] width 193 height 12
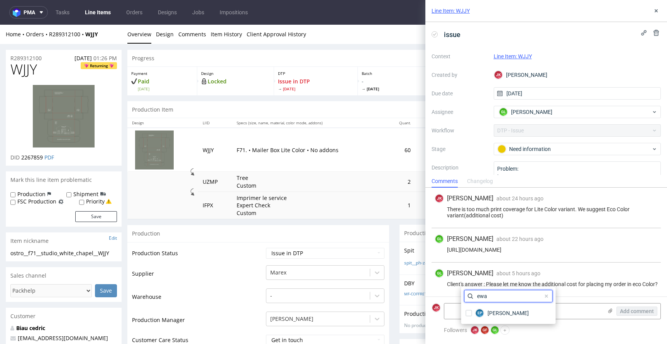
type input "ewa"
click at [542, 296] on span at bounding box center [546, 296] width 9 height 9
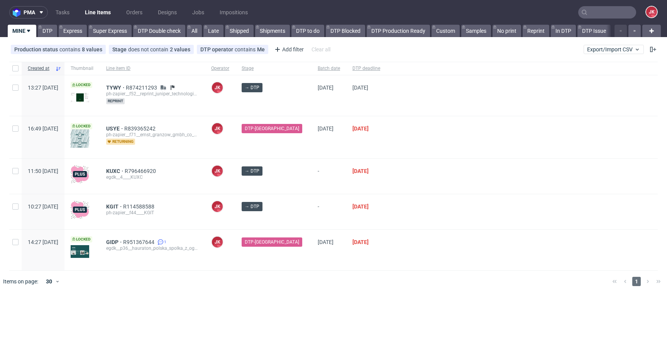
click at [205, 158] on div "KUXC R796466920 egdk__4____KUXC" at bounding box center [152, 176] width 105 height 36
click at [125, 169] on span "KUXC" at bounding box center [115, 171] width 19 height 6
click at [449, 214] on div at bounding box center [522, 211] width 271 height 35
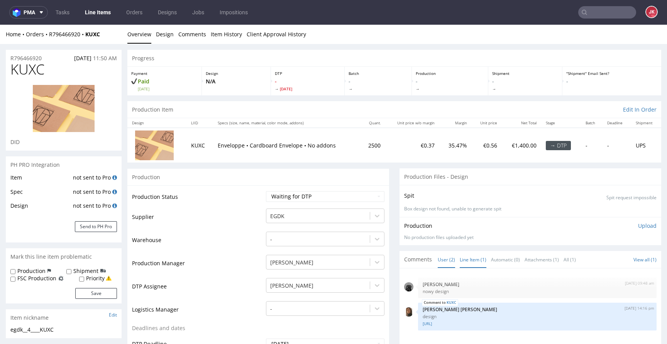
click at [471, 266] on link "Line Item (1)" at bounding box center [473, 259] width 27 height 17
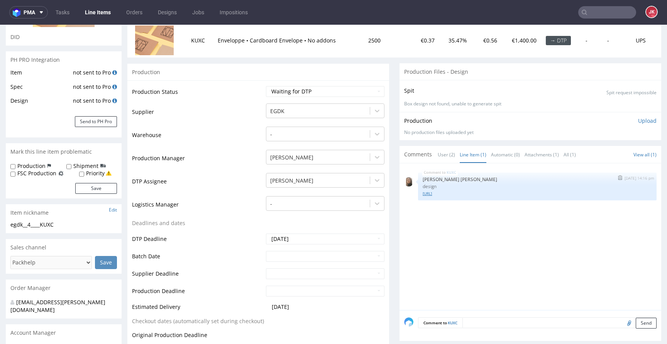
scroll to position [105, 0]
click at [441, 192] on link "[URL]" at bounding box center [537, 194] width 229 height 6
click at [249, 212] on td "Logistics Manager" at bounding box center [198, 207] width 132 height 23
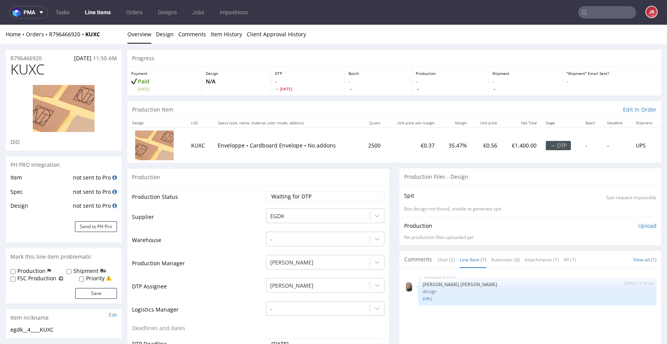
click at [70, 105] on img at bounding box center [64, 108] width 62 height 47
click at [331, 197] on select "Waiting for Artwork Waiting for Diecut Waiting for Mockup Waiting for DTP Waiti…" at bounding box center [325, 196] width 119 height 11
select select "dtp_in_process"
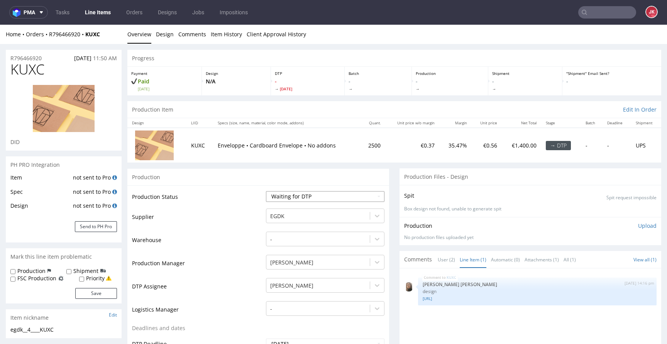
click at [266, 191] on select "Waiting for Artwork Waiting for Diecut Waiting for Mockup Waiting for DTP Waiti…" at bounding box center [325, 196] width 119 height 11
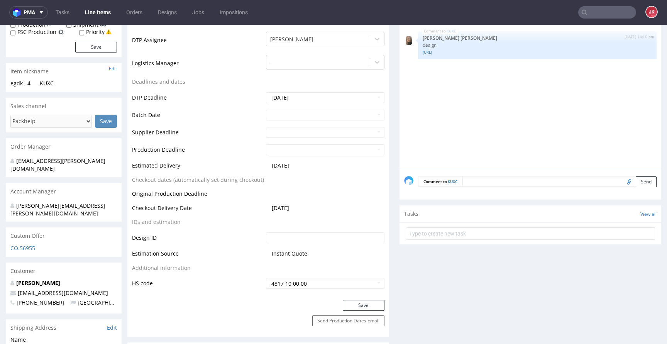
scroll to position [292, 0]
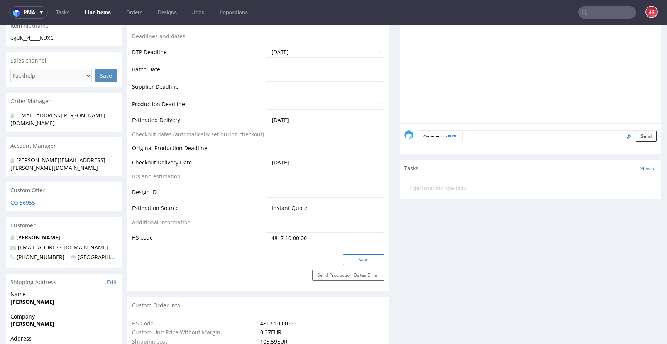
click at [366, 262] on button "Save" at bounding box center [364, 259] width 42 height 11
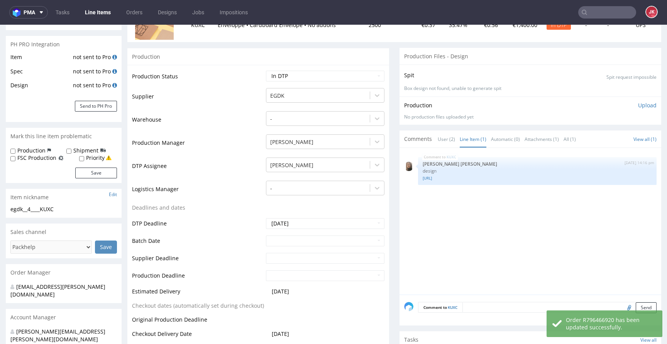
scroll to position [0, 0]
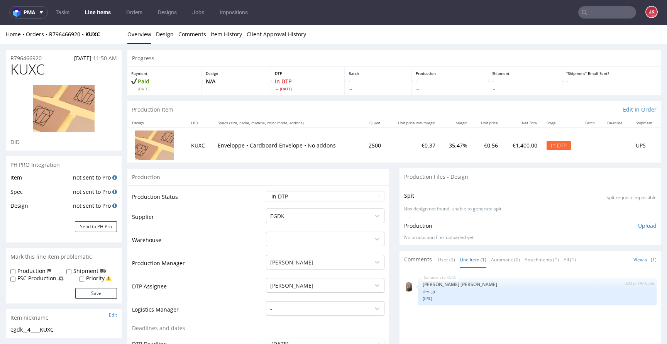
click at [638, 225] on p "Upload" at bounding box center [647, 226] width 19 height 8
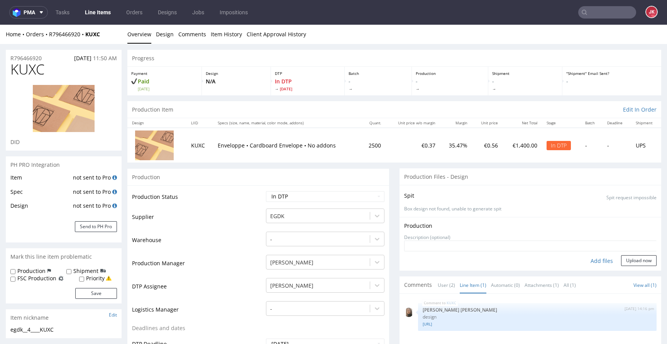
click at [590, 259] on div "Add files" at bounding box center [602, 261] width 39 height 12
type input "C:\fakepath\Custom_Cardboard_Envelope__C4__white__outside__v2__template.pdf"
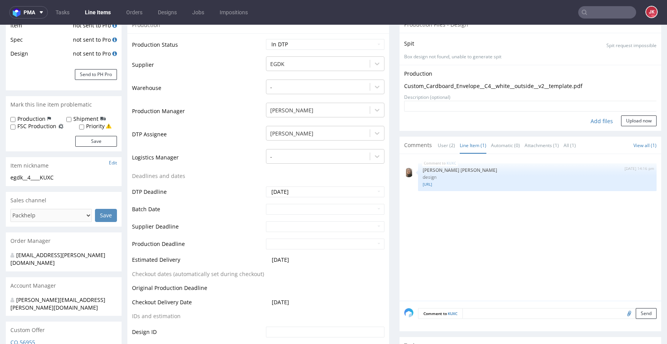
scroll to position [138, 0]
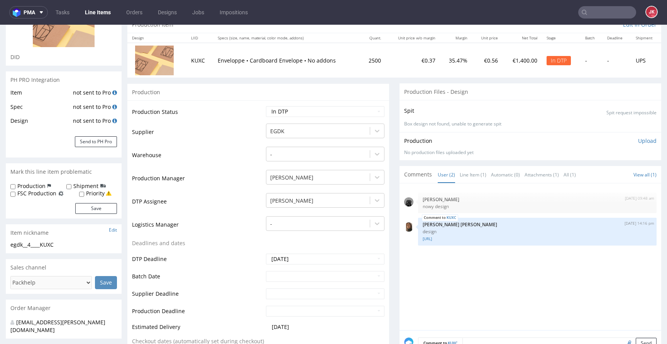
scroll to position [92, 0]
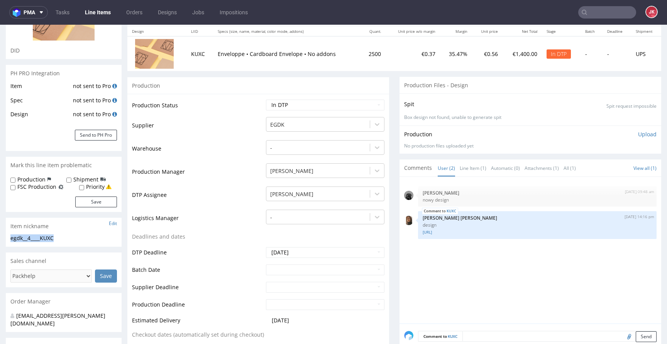
drag, startPoint x: 64, startPoint y: 237, endPoint x: 0, endPoint y: 236, distance: 63.7
copy div "egdk__4____KUXC"
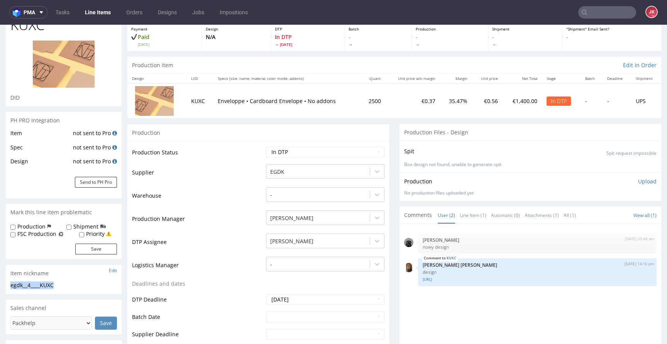
scroll to position [0, 0]
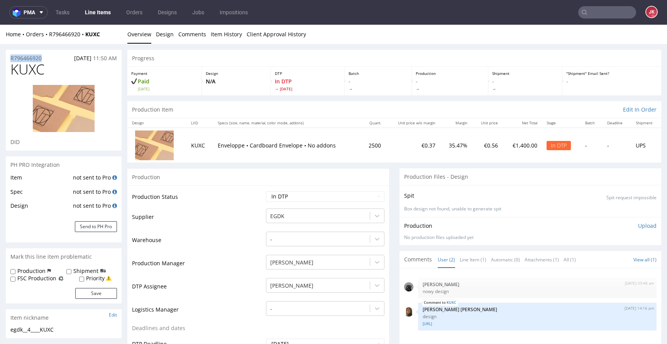
drag, startPoint x: 47, startPoint y: 57, endPoint x: 0, endPoint y: 58, distance: 47.1
copy p "R796466920"
click at [360, 196] on select "Waiting for Artwork Waiting for Diecut Waiting for Mockup Waiting for DTP Waiti…" at bounding box center [325, 196] width 119 height 11
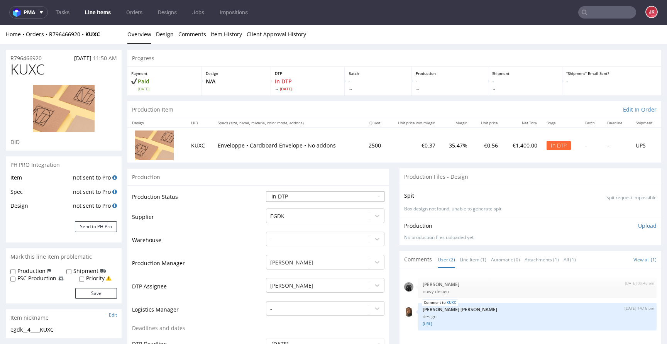
select select "dtp_ca_needed"
click at [266, 191] on select "Waiting for Artwork Waiting for Diecut Waiting for Mockup Waiting for DTP Waiti…" at bounding box center [325, 196] width 119 height 11
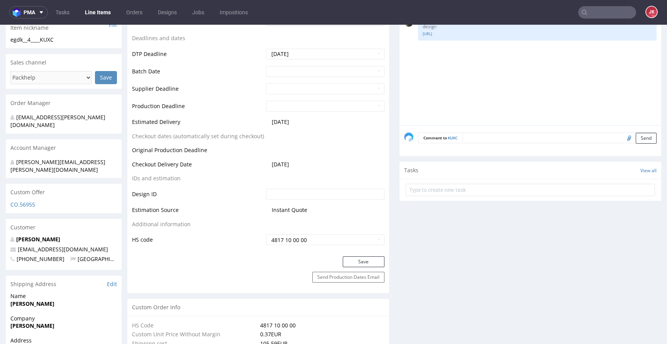
scroll to position [295, 0]
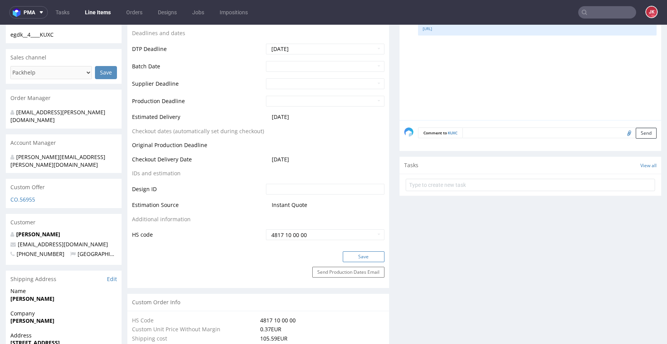
click at [365, 258] on button "Save" at bounding box center [364, 256] width 42 height 11
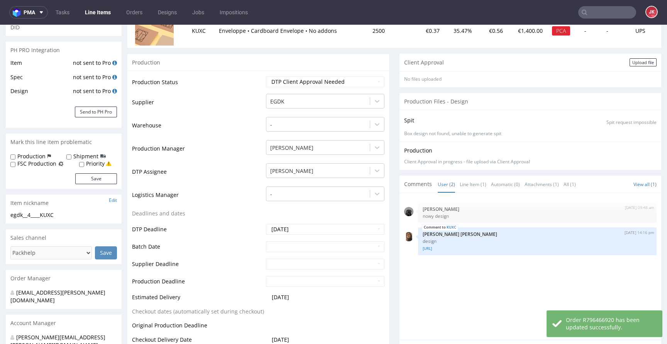
scroll to position [0, 0]
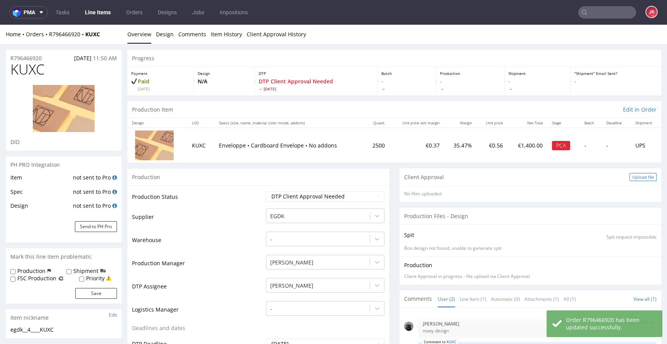
click at [641, 177] on div "Upload file" at bounding box center [643, 177] width 27 height 8
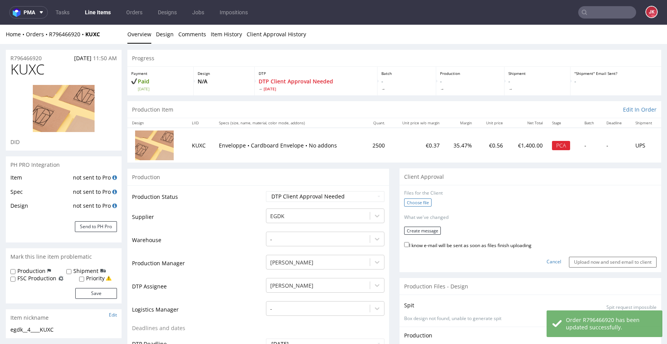
click at [409, 205] on label "Choose file" at bounding box center [417, 202] width 27 height 8
click at [0, 25] on input "Choose file" at bounding box center [0, 25] width 0 height 0
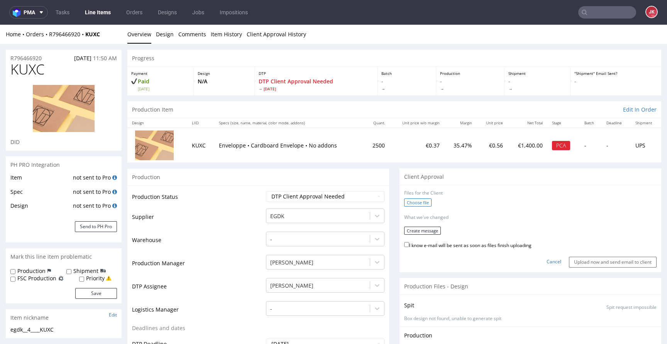
click at [412, 203] on label "Choose file" at bounding box center [417, 202] width 27 height 8
click at [0, 25] on input "Choose file" at bounding box center [0, 25] width 0 height 0
click at [415, 227] on button "Create message" at bounding box center [422, 228] width 37 height 8
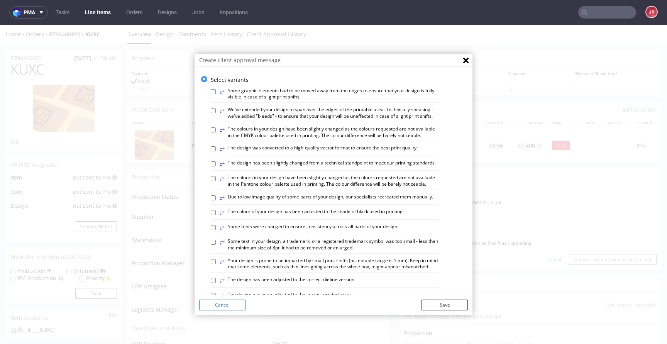
click at [233, 304] on button "Cancel" at bounding box center [222, 305] width 46 height 11
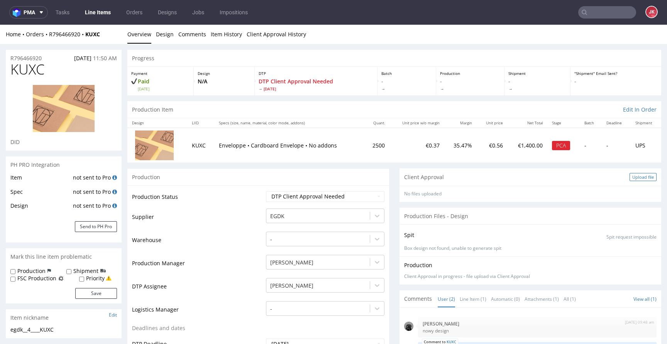
click at [630, 179] on div "Upload file" at bounding box center [643, 177] width 27 height 8
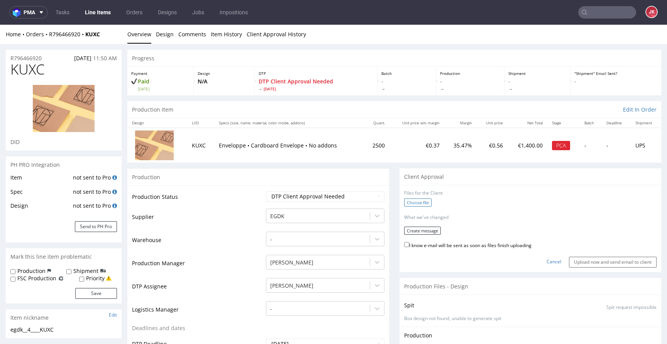
click at [415, 205] on label "Choose file" at bounding box center [417, 202] width 27 height 8
click at [0, 25] on input "Choose file" at bounding box center [0, 25] width 0 height 0
click at [418, 227] on button "Create message" at bounding box center [422, 228] width 37 height 8
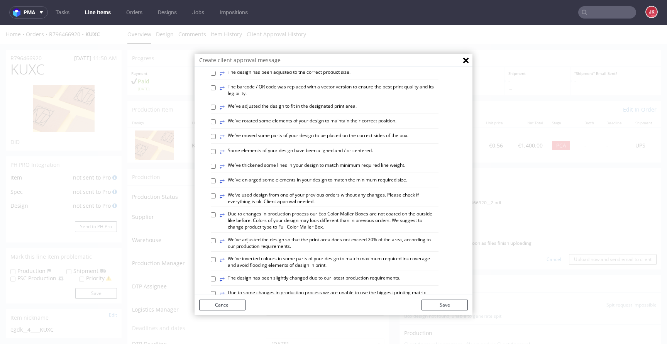
scroll to position [222, 0]
click at [295, 156] on label "⥂ Some elements of your design have been aligned and / or centered." at bounding box center [296, 152] width 153 height 8
click at [216, 154] on input "⥂ Some elements of your design have been aligned and / or centered." at bounding box center [213, 151] width 5 height 5
checkbox input "true"
click at [451, 309] on button "Save" at bounding box center [445, 305] width 46 height 11
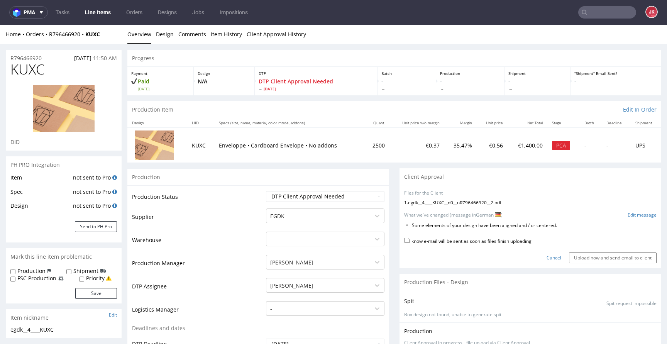
click at [483, 242] on label "I know e-mail will be sent as soon as files finish uploading" at bounding box center [467, 240] width 127 height 8
click at [409, 242] on input "I know e-mail will be sent as soon as files finish uploading" at bounding box center [406, 240] width 5 height 5
checkbox input "true"
click at [600, 260] on input "Upload now and send email to client" at bounding box center [613, 258] width 88 height 11
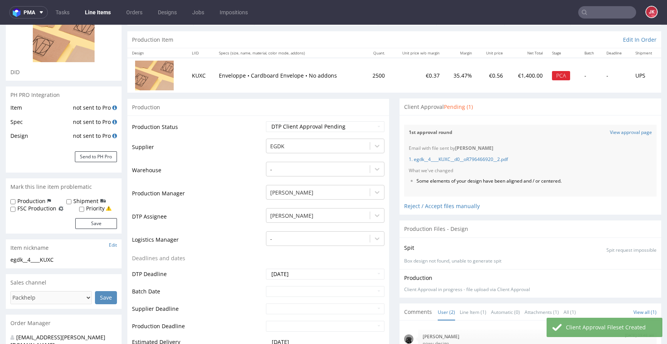
scroll to position [0, 0]
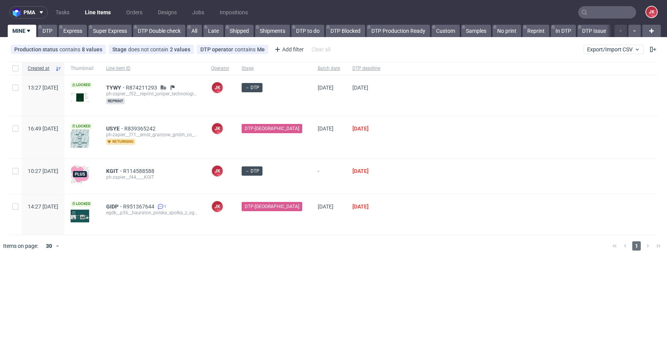
click at [412, 185] on div at bounding box center [522, 176] width 271 height 35
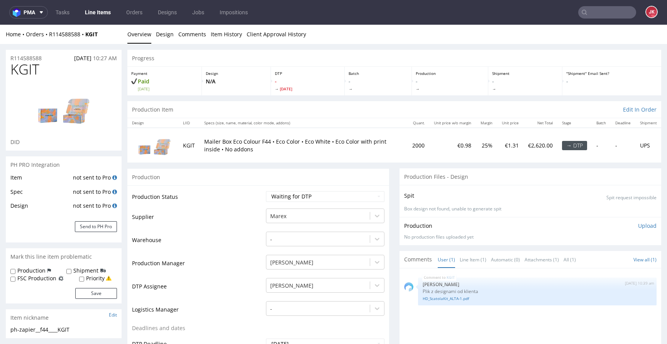
click at [465, 266] on link "Line Item (1)" at bounding box center [473, 259] width 27 height 17
click at [441, 298] on link "HD_ScatolaKit_ALTA-1.pdf" at bounding box center [537, 299] width 229 height 6
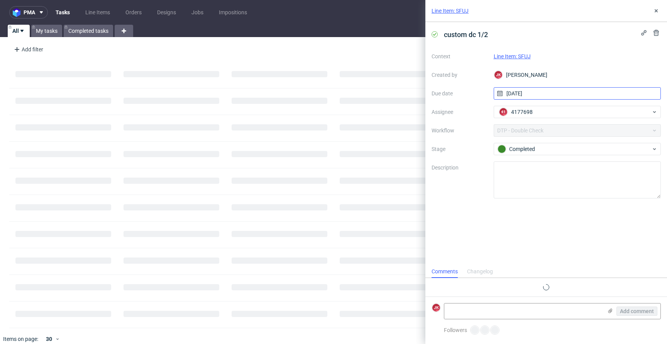
scroll to position [6, 0]
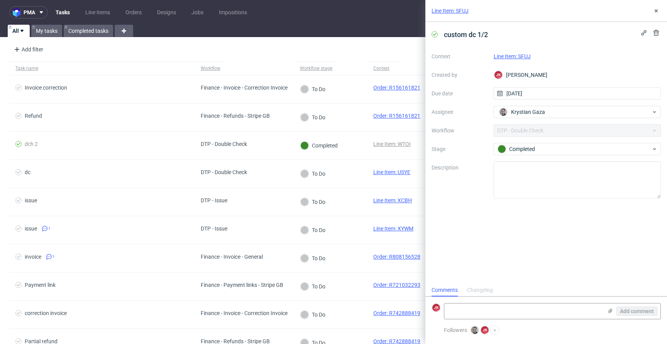
click at [511, 54] on link "Line Item: SFUJ" at bounding box center [512, 56] width 37 height 6
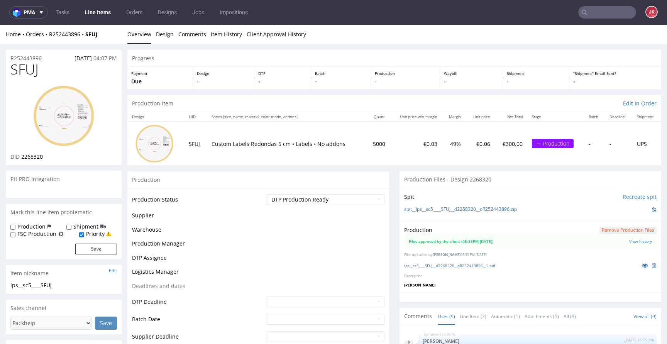
scroll to position [125, 0]
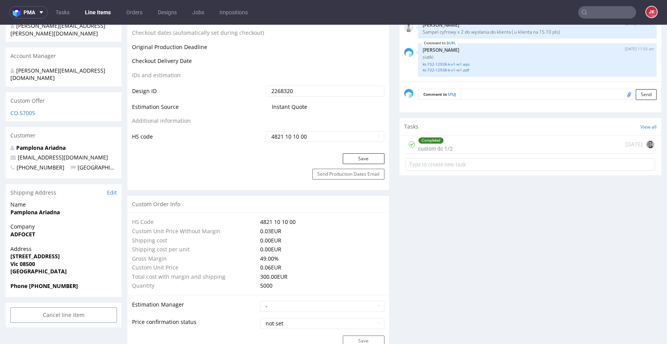
scroll to position [0, 0]
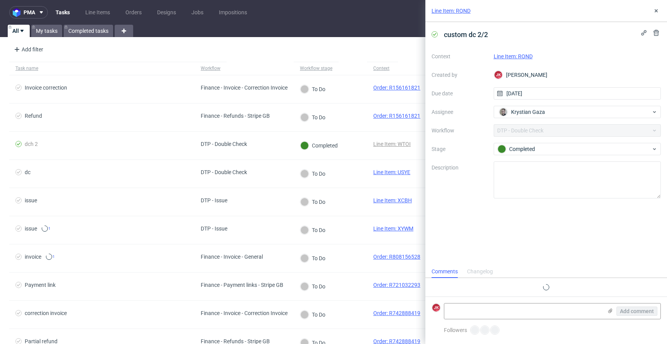
scroll to position [6, 0]
click at [522, 55] on link "Line Item: RQND" at bounding box center [513, 56] width 39 height 6
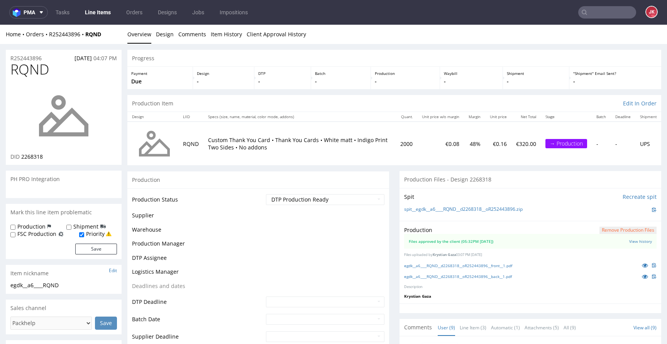
scroll to position [125, 0]
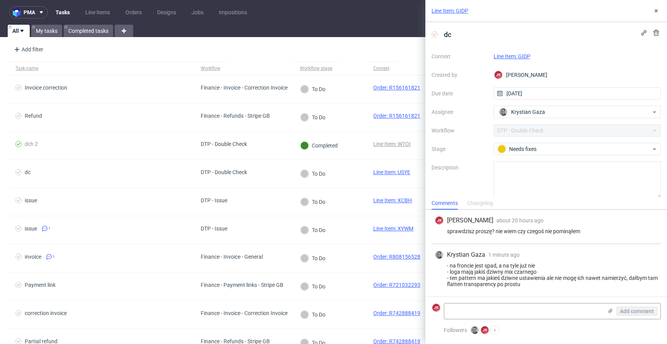
click at [504, 56] on link "Line Item: GIDP" at bounding box center [512, 56] width 37 height 6
